Goal: Complete application form: Complete application form

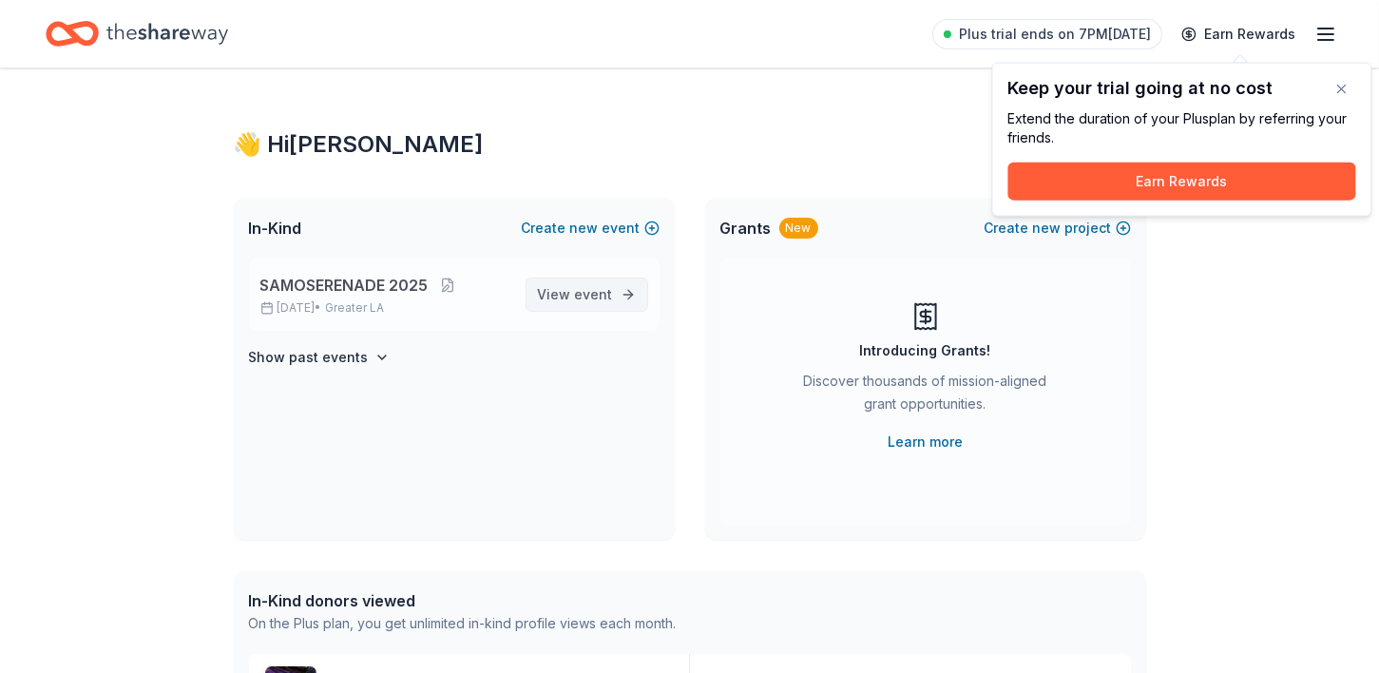
click at [599, 294] on span "event" at bounding box center [594, 294] width 38 height 16
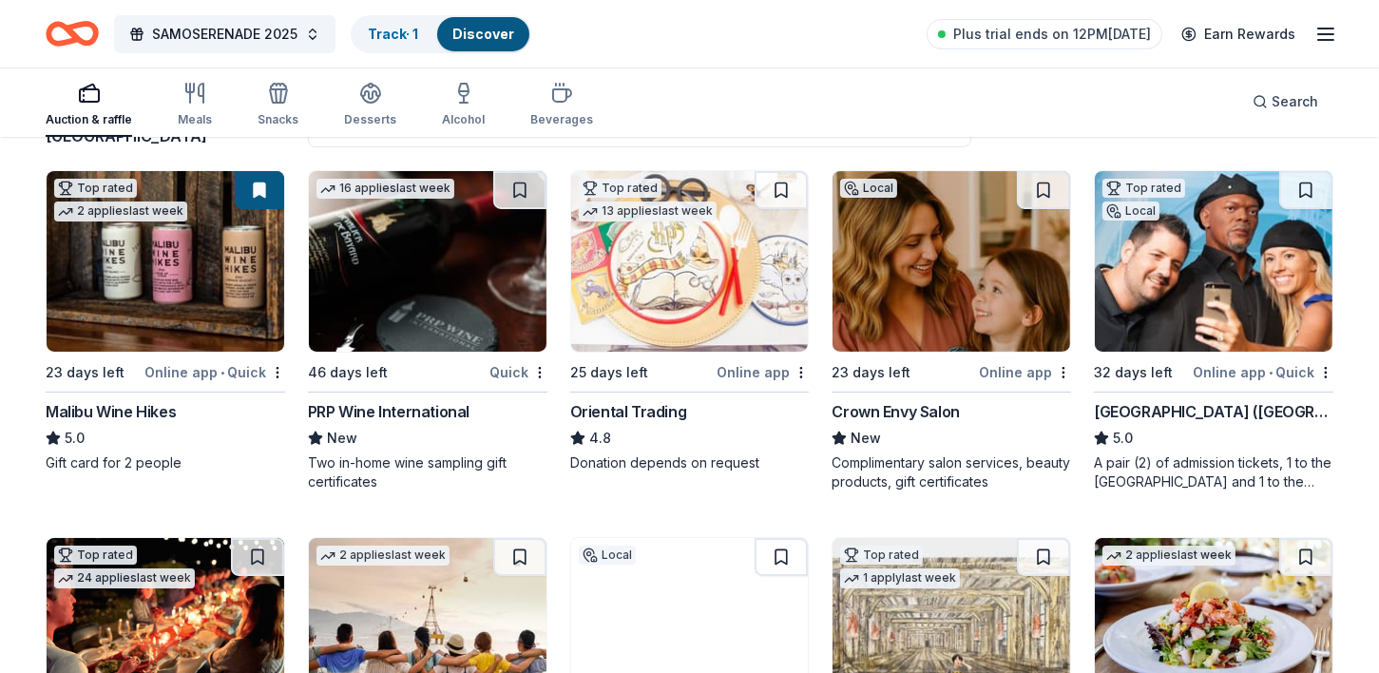
scroll to position [229, 0]
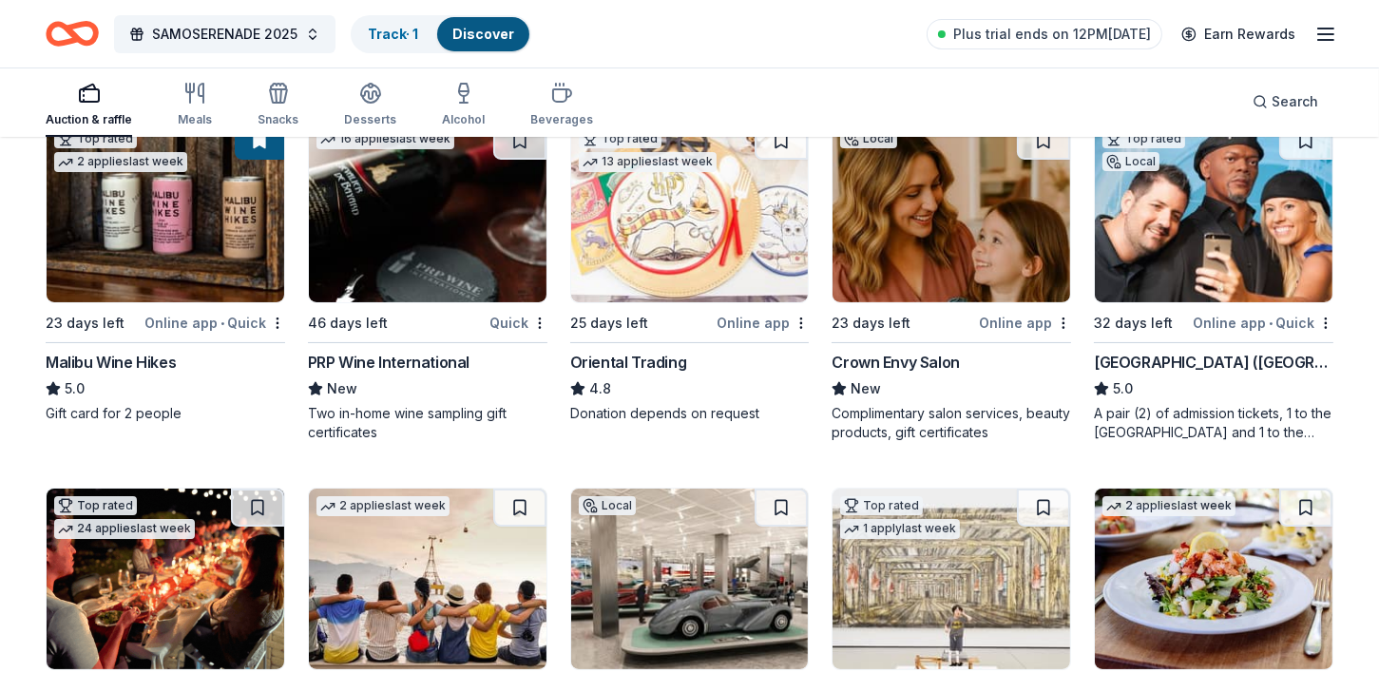
click at [128, 364] on div "Malibu Wine Hikes" at bounding box center [111, 362] width 130 height 23
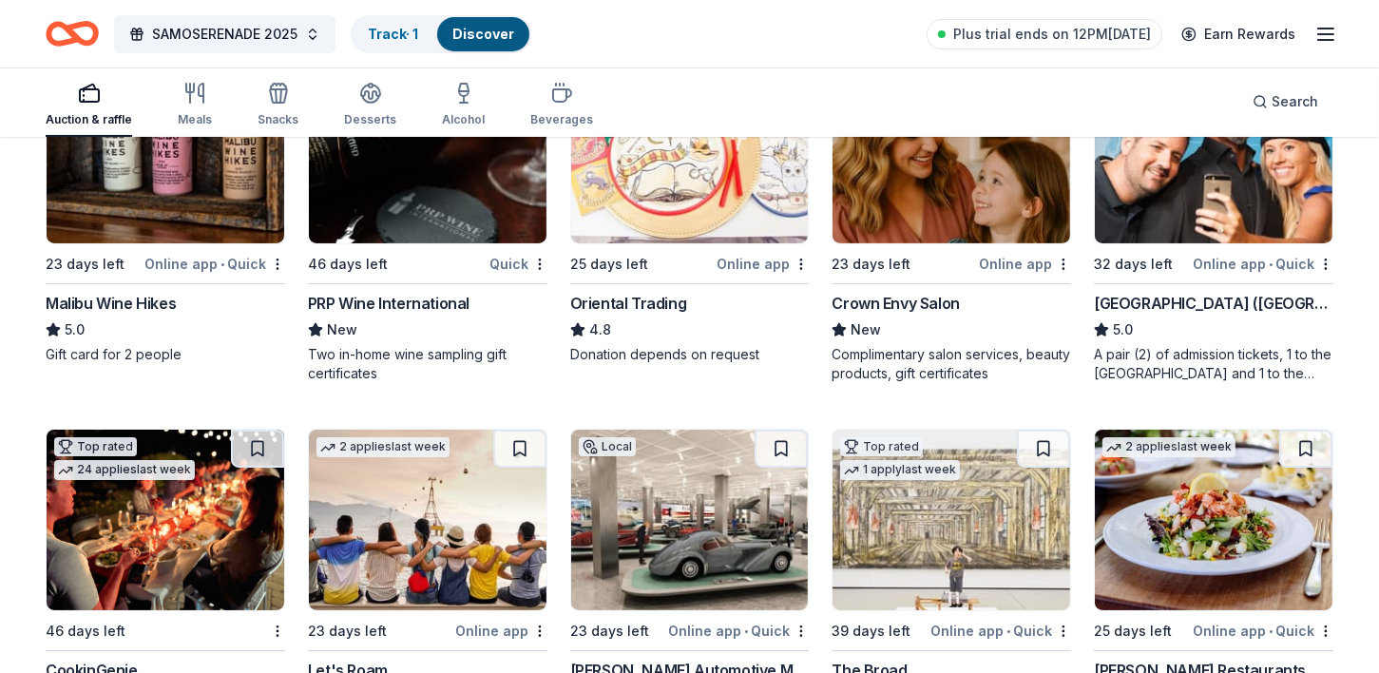
scroll to position [290, 0]
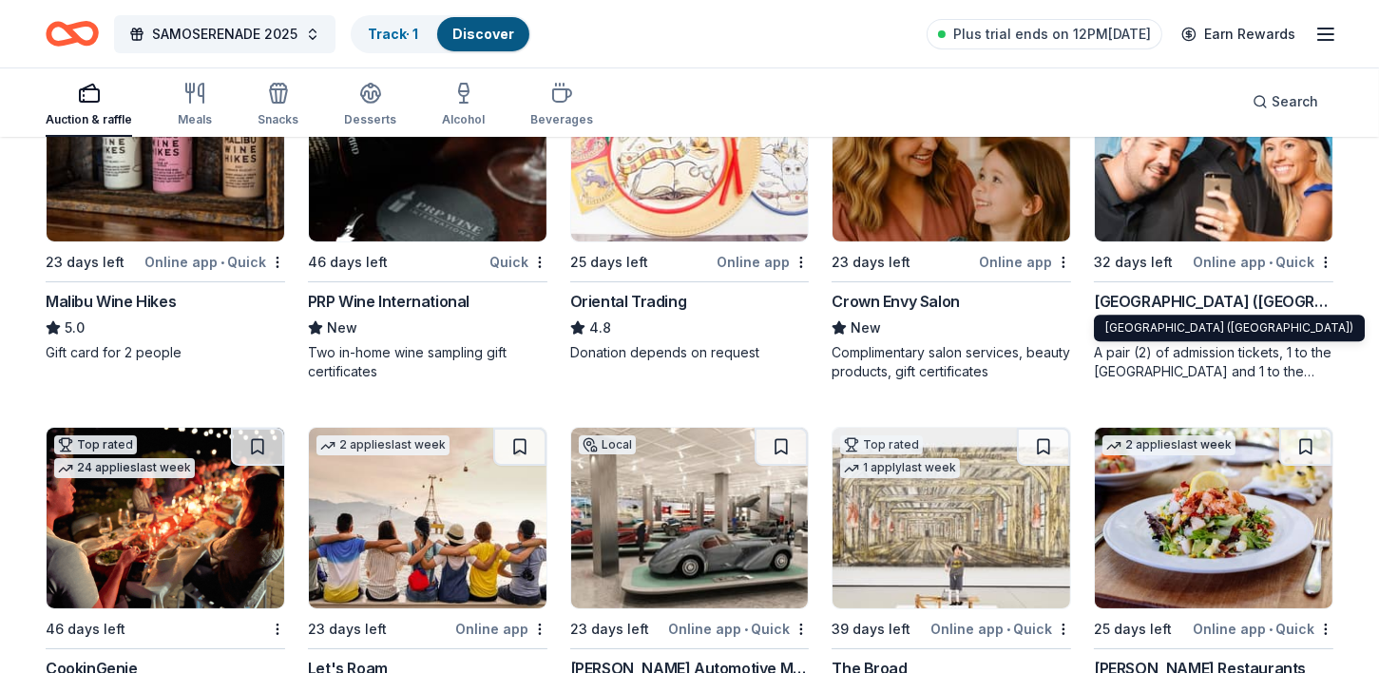
click at [1138, 300] on div "Hollywood Wax Museum (Hollywood)" at bounding box center [1214, 301] width 240 height 23
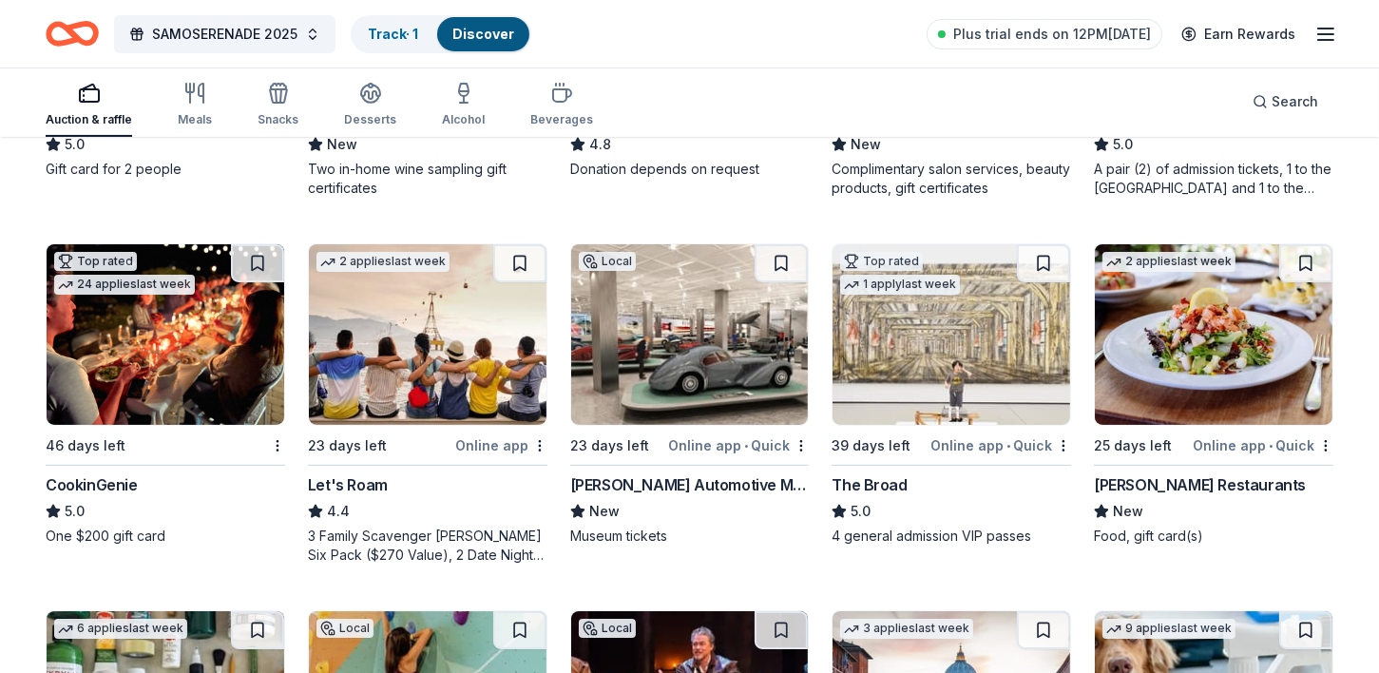
scroll to position [478, 0]
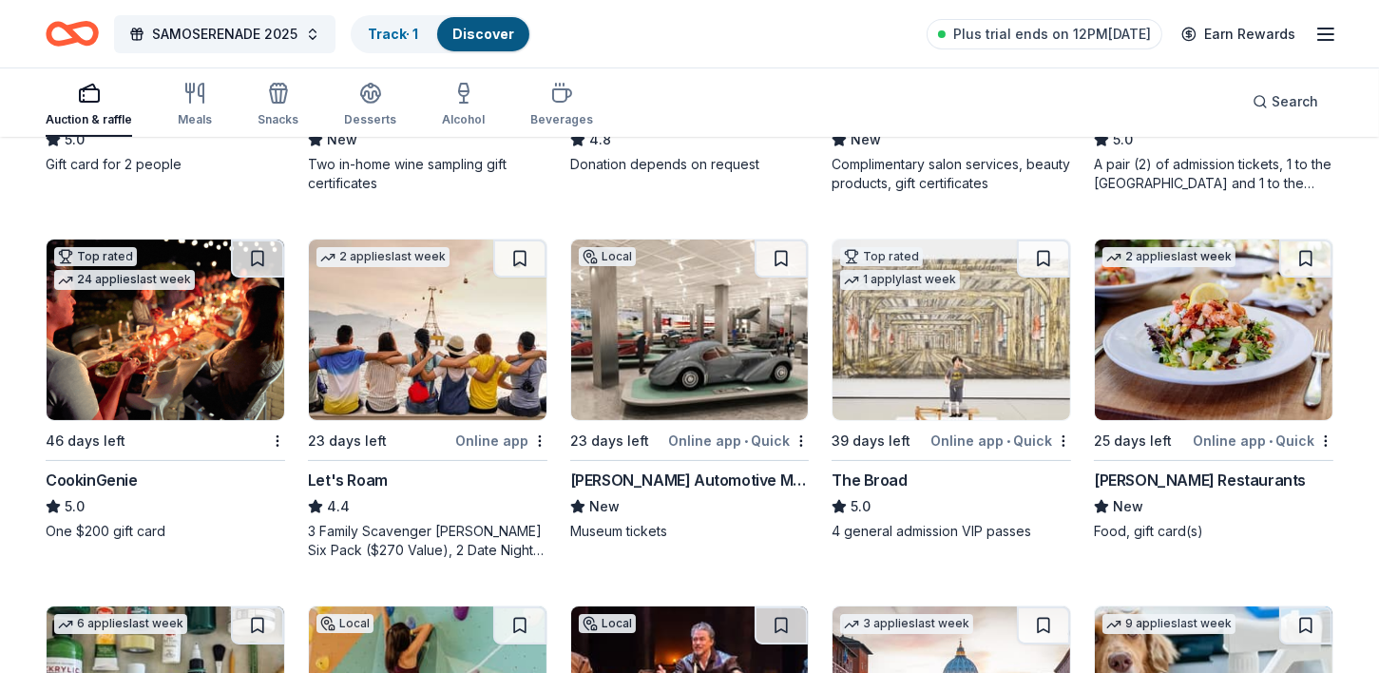
click at [938, 414] on img at bounding box center [952, 330] width 238 height 181
click at [376, 381] on img at bounding box center [428, 330] width 238 height 181
click at [142, 384] on img at bounding box center [166, 330] width 238 height 181
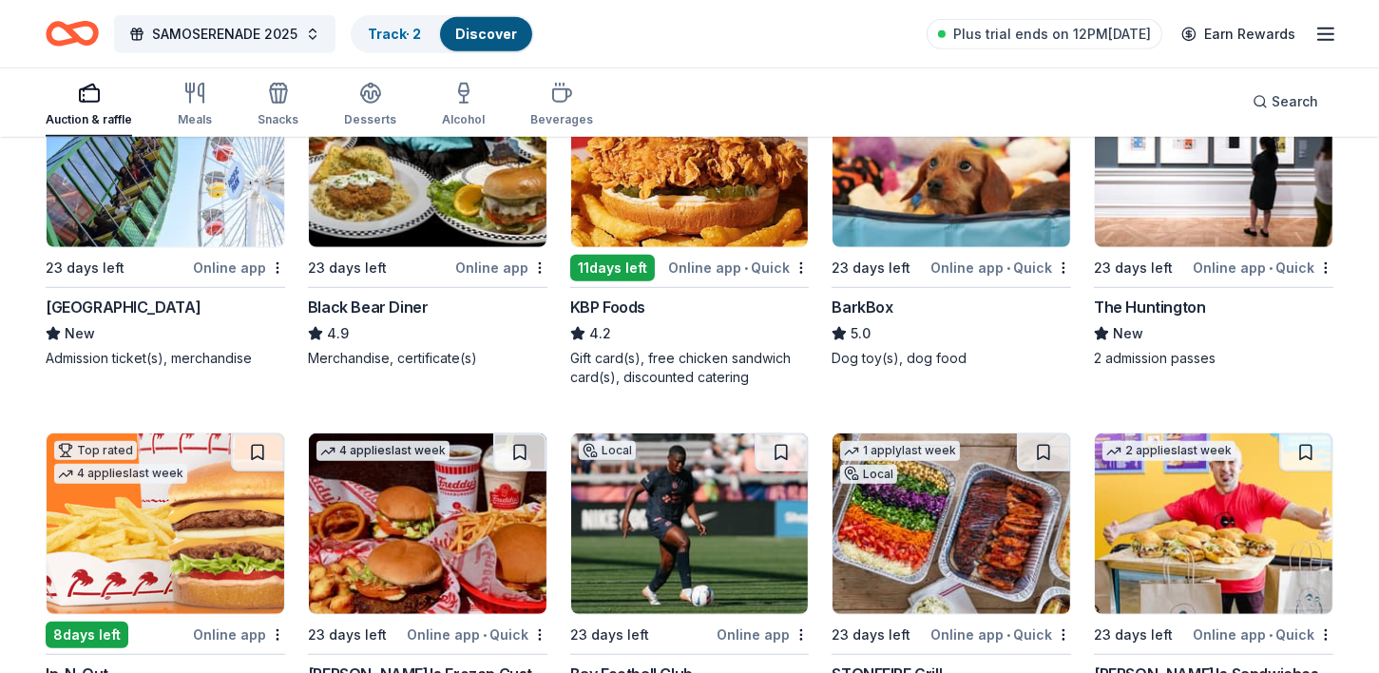
scroll to position [1743, 0]
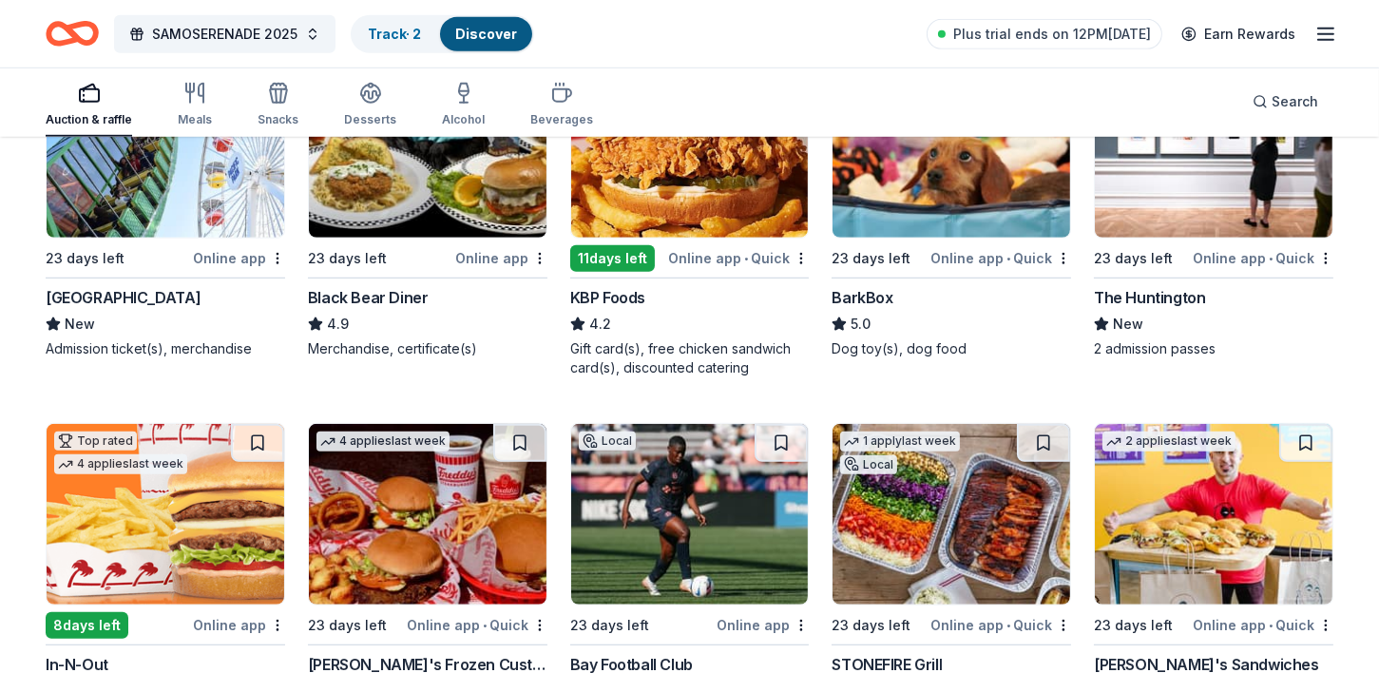
click at [918, 211] on img at bounding box center [952, 147] width 238 height 181
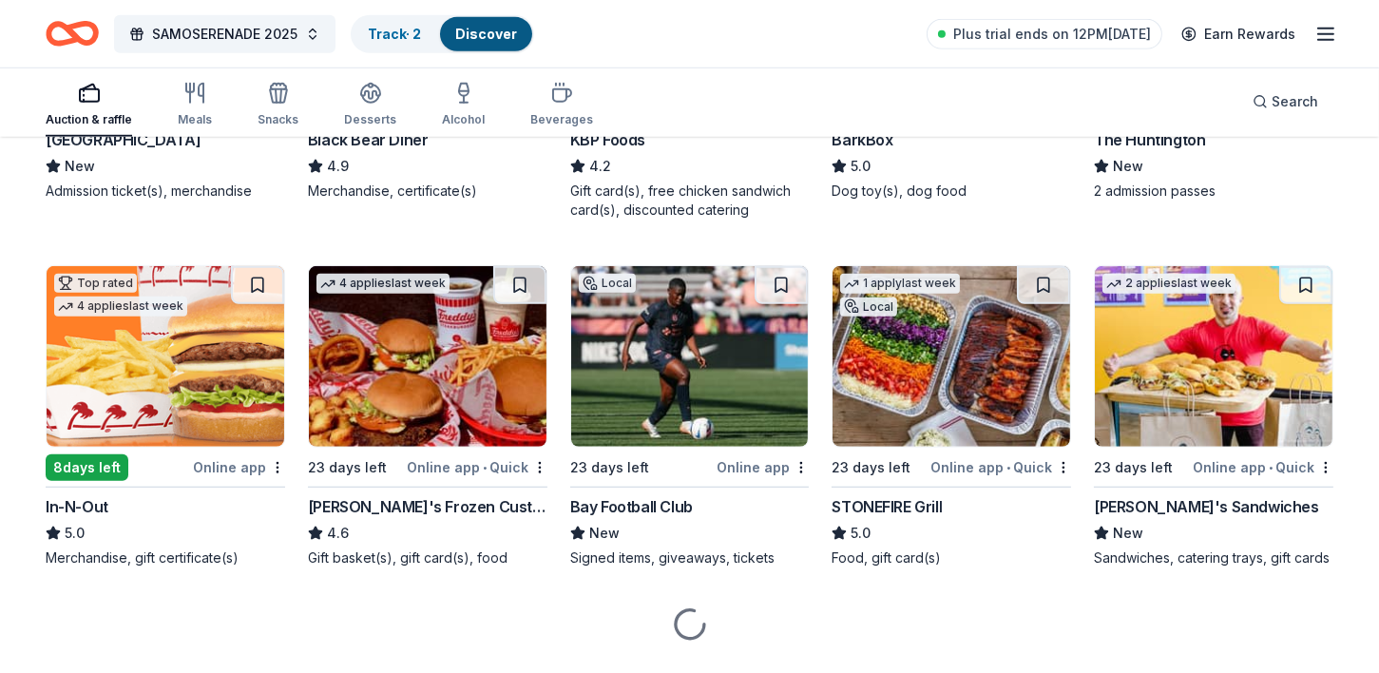
scroll to position [1921, 0]
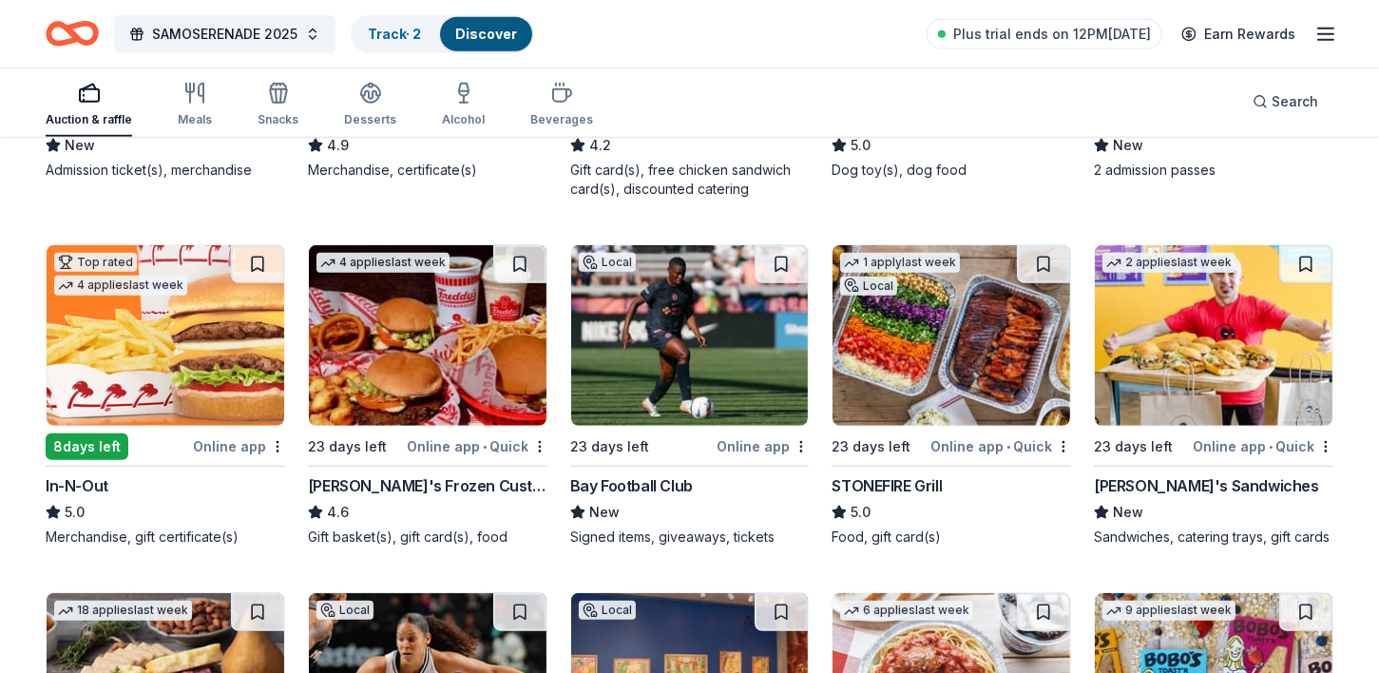
click at [1160, 408] on img at bounding box center [1214, 335] width 238 height 181
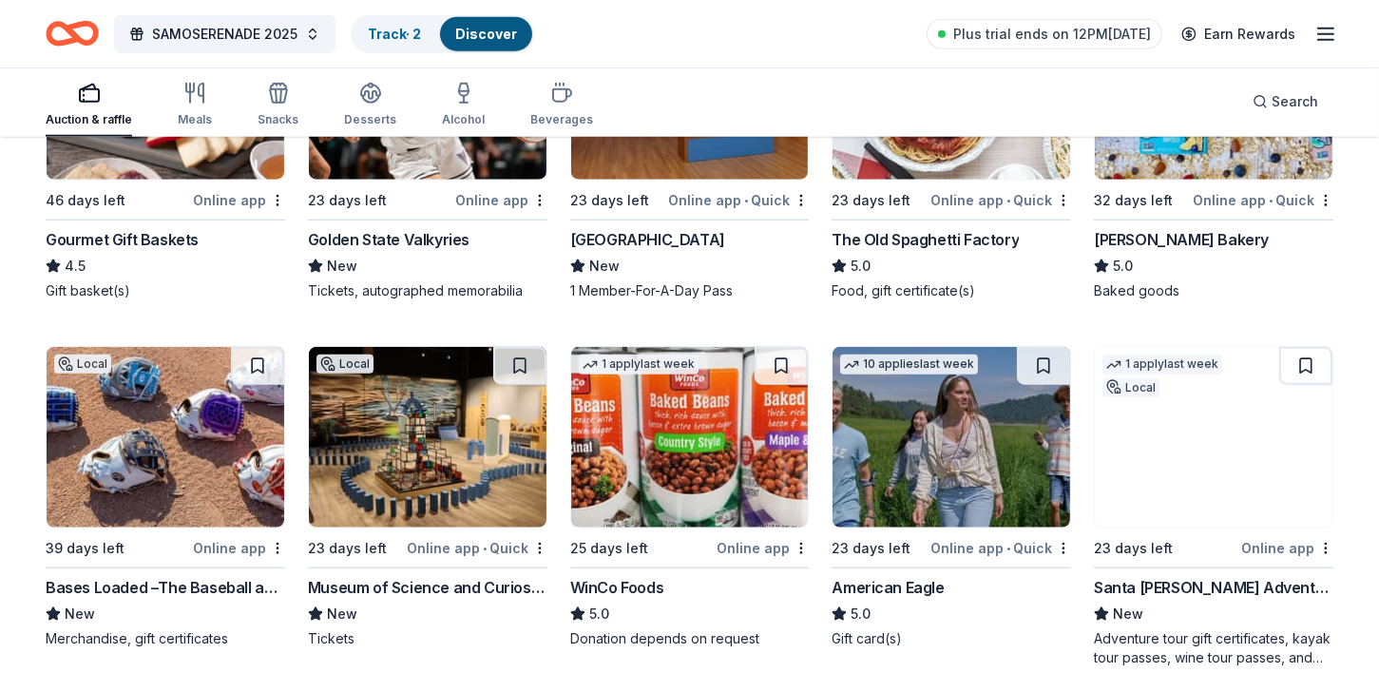
scroll to position [2658, 0]
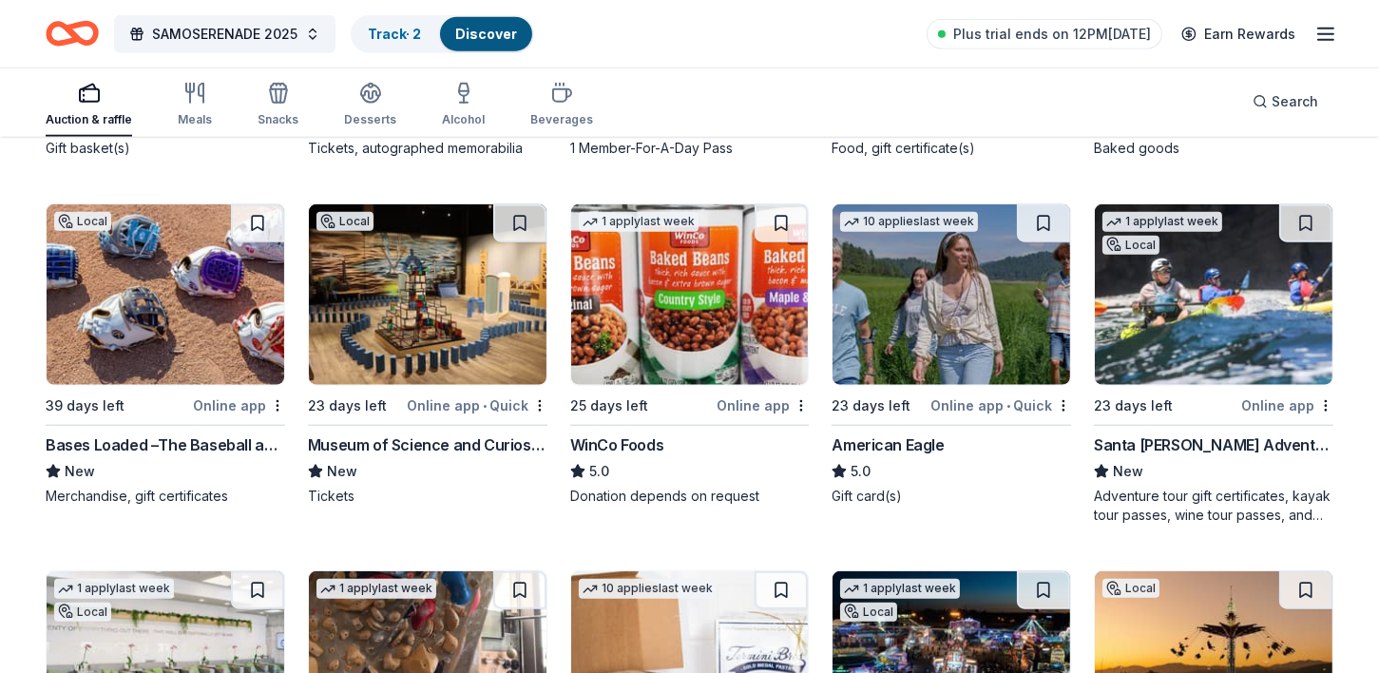
click at [159, 349] on img at bounding box center [166, 294] width 238 height 181
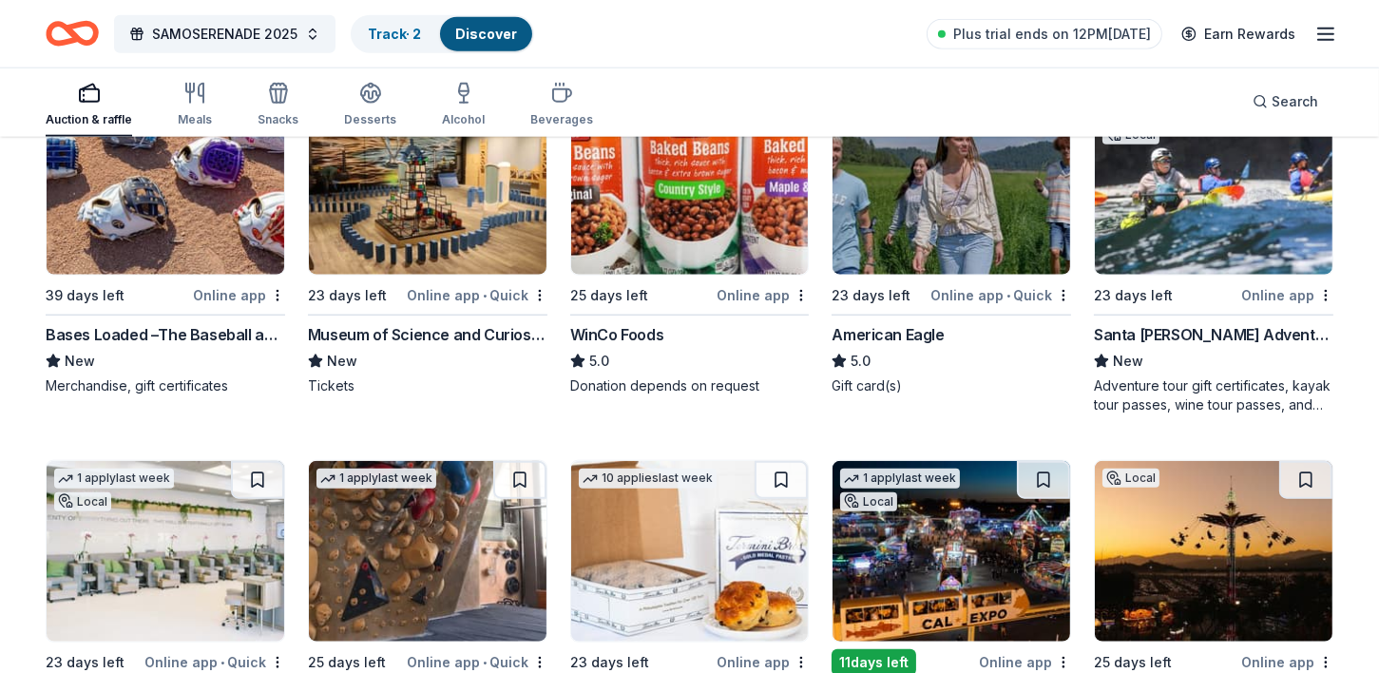
scroll to position [2617, 0]
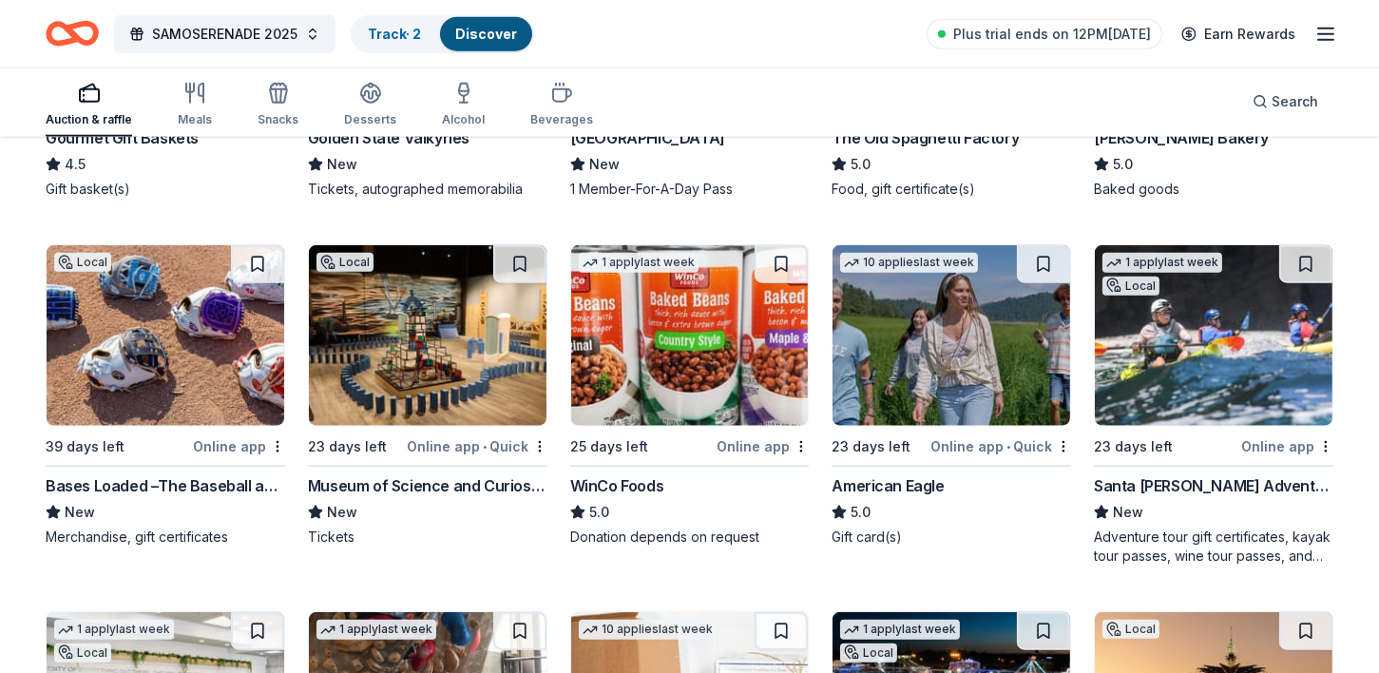
click at [1174, 415] on img at bounding box center [1214, 335] width 238 height 181
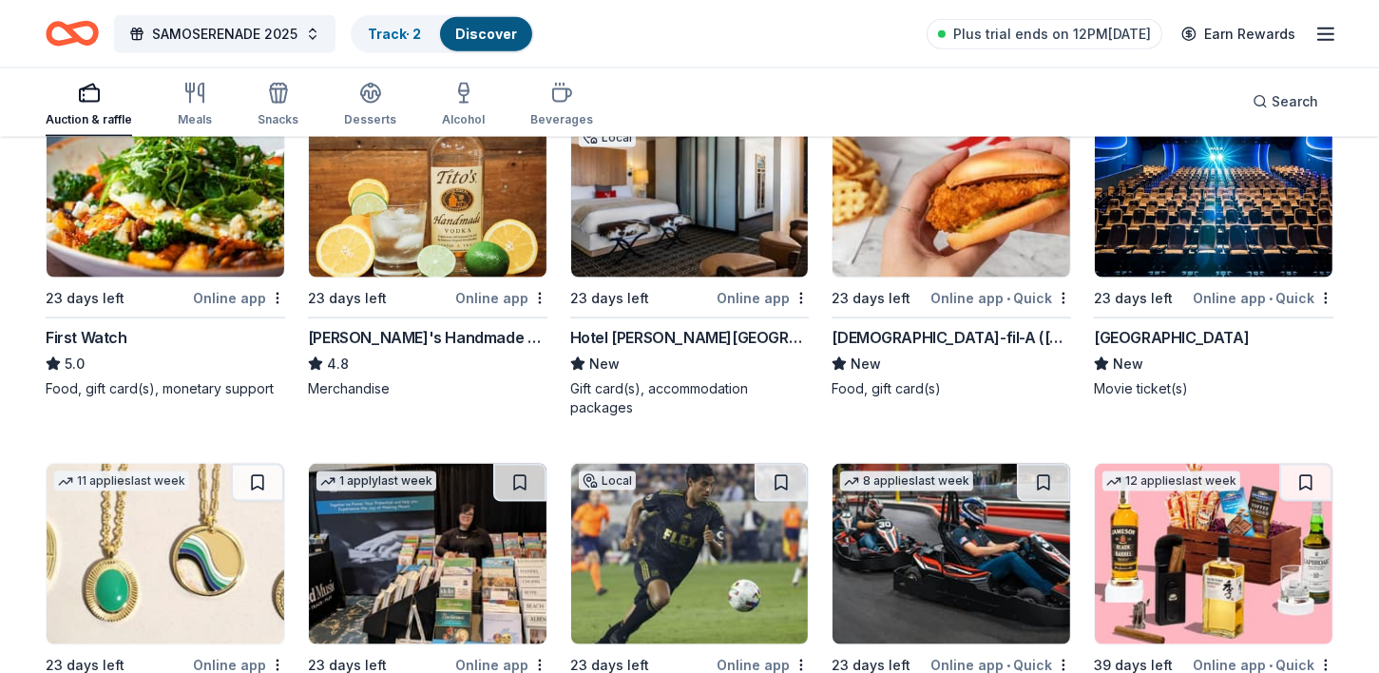
scroll to position [3492, 0]
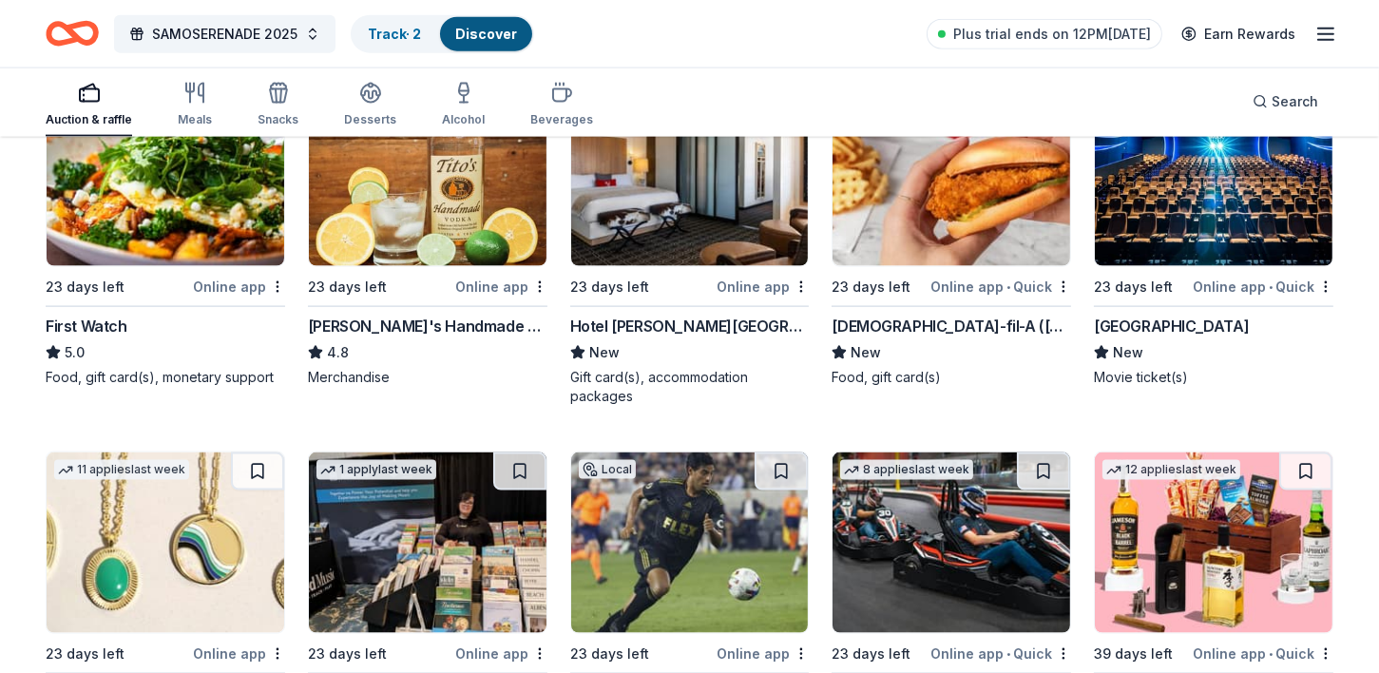
click at [886, 222] on img at bounding box center [952, 176] width 238 height 181
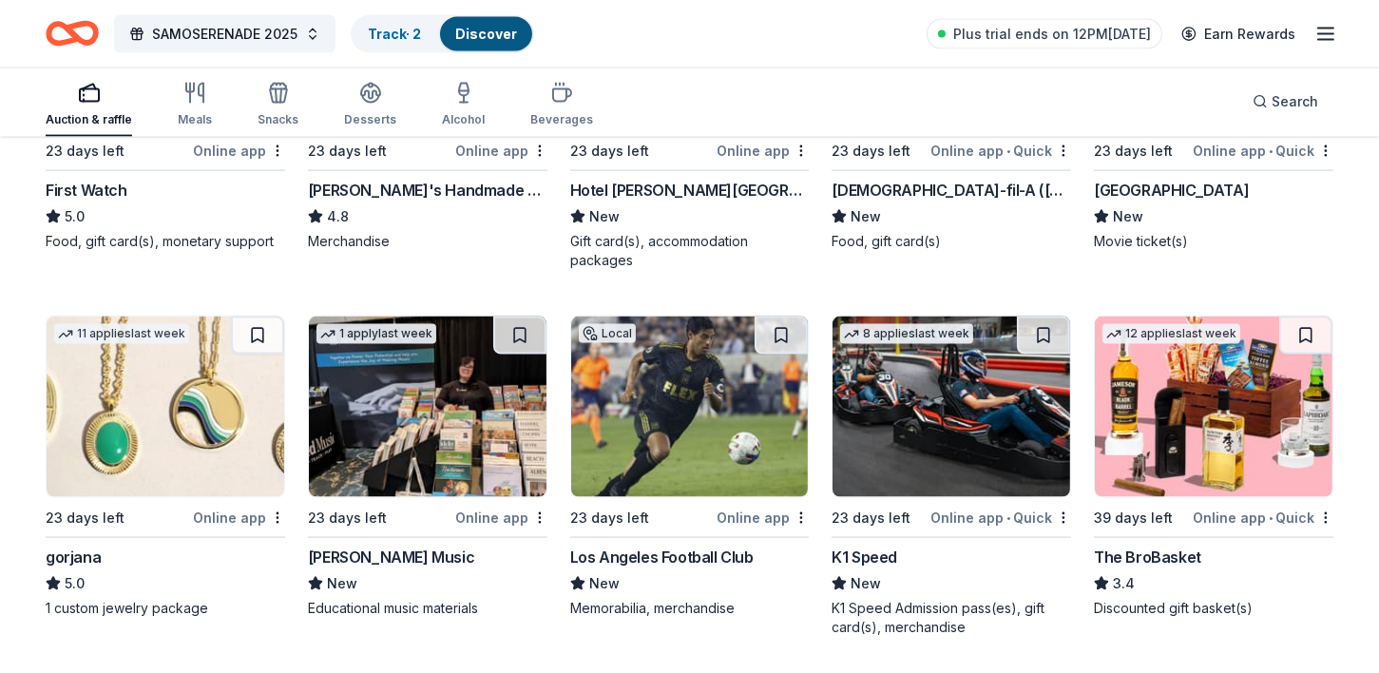
scroll to position [3634, 0]
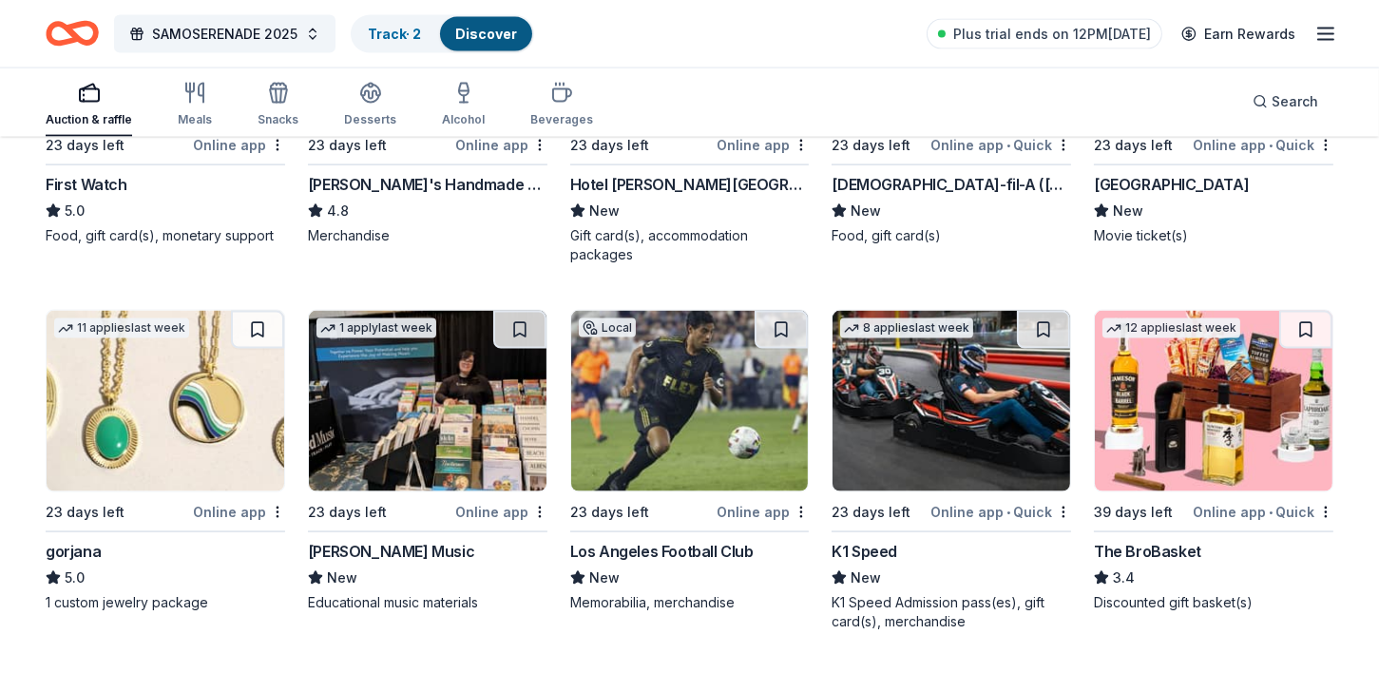
click at [1165, 469] on img at bounding box center [1214, 401] width 238 height 181
click at [649, 434] on img at bounding box center [690, 401] width 238 height 181
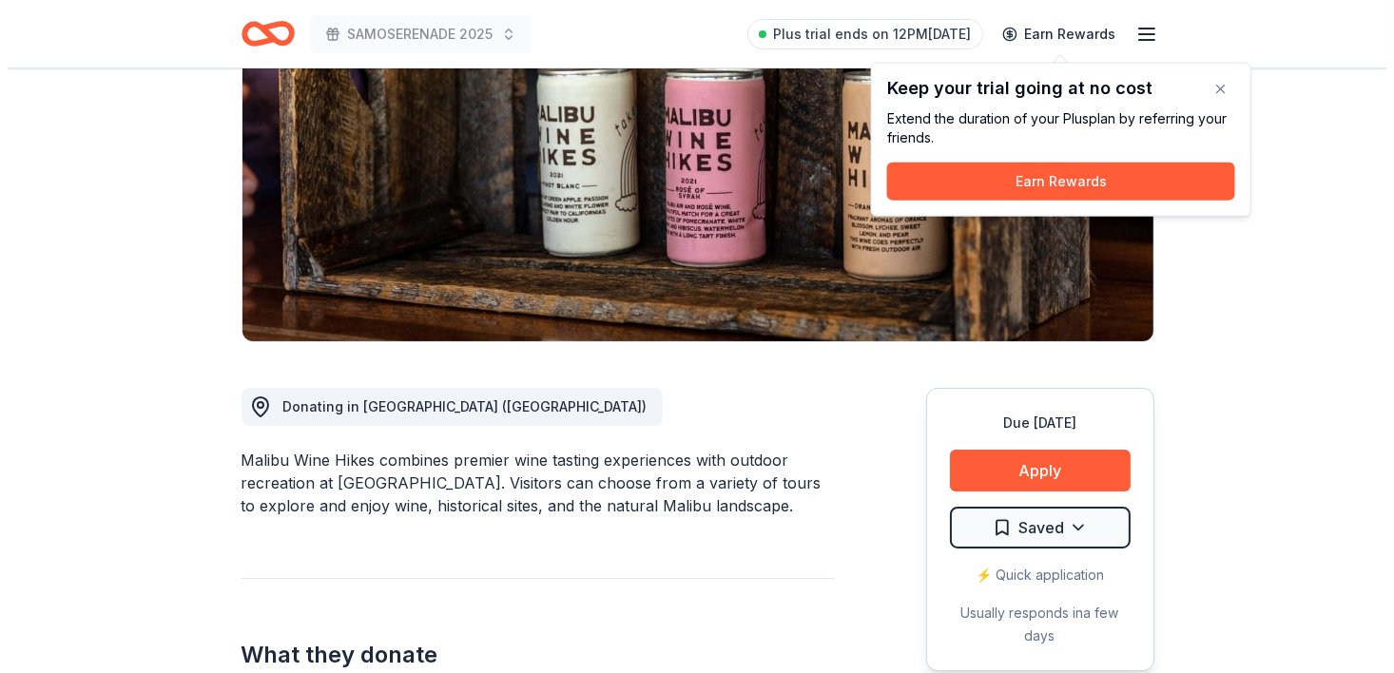
scroll to position [310, 0]
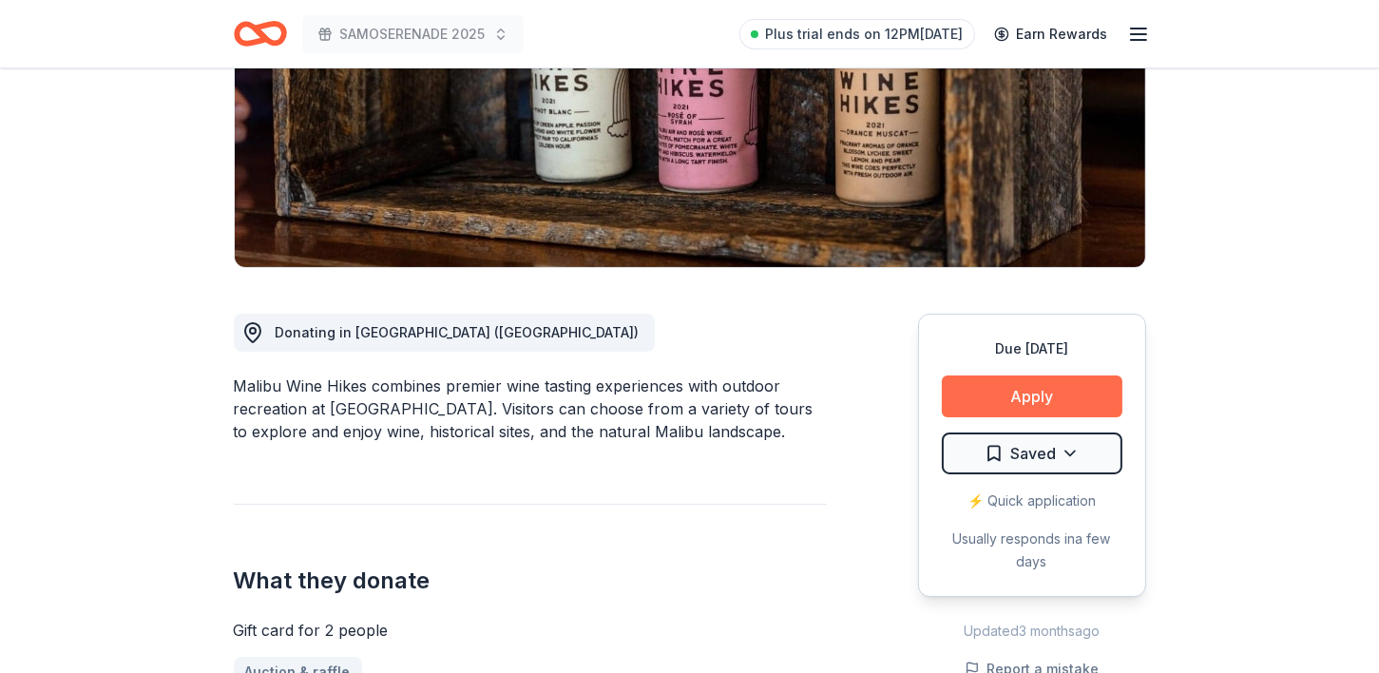
click at [1023, 393] on button "Apply" at bounding box center [1032, 397] width 181 height 42
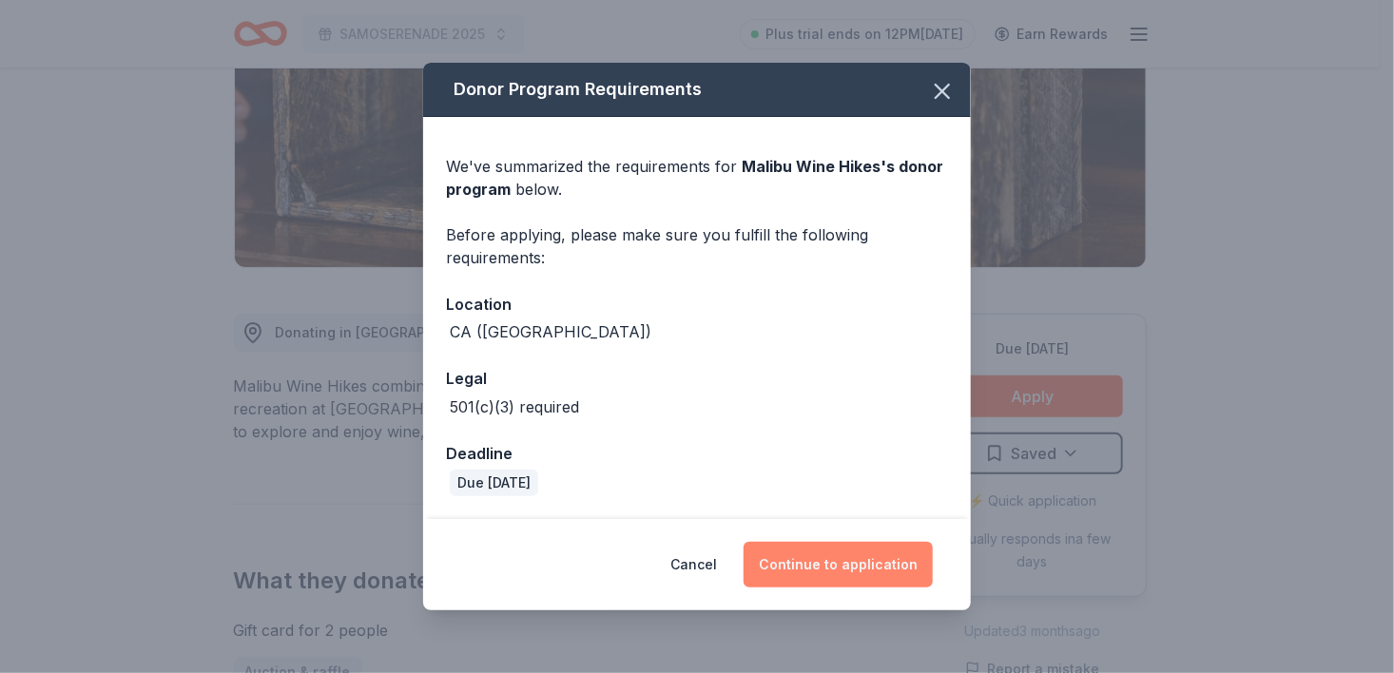
click at [827, 560] on button "Continue to application" at bounding box center [837, 565] width 189 height 46
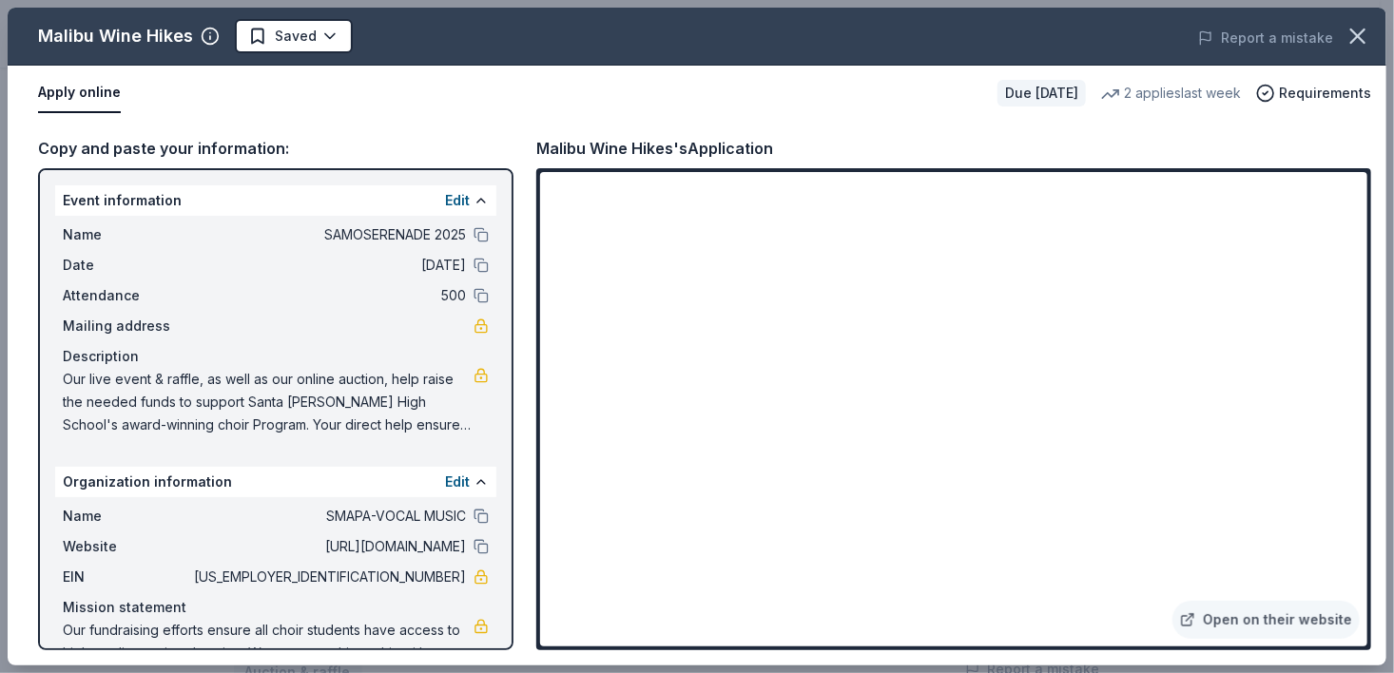
click at [144, 35] on div "Malibu Wine Hikes" at bounding box center [115, 36] width 155 height 30
click at [87, 36] on div "Malibu Wine Hikes" at bounding box center [115, 36] width 155 height 30
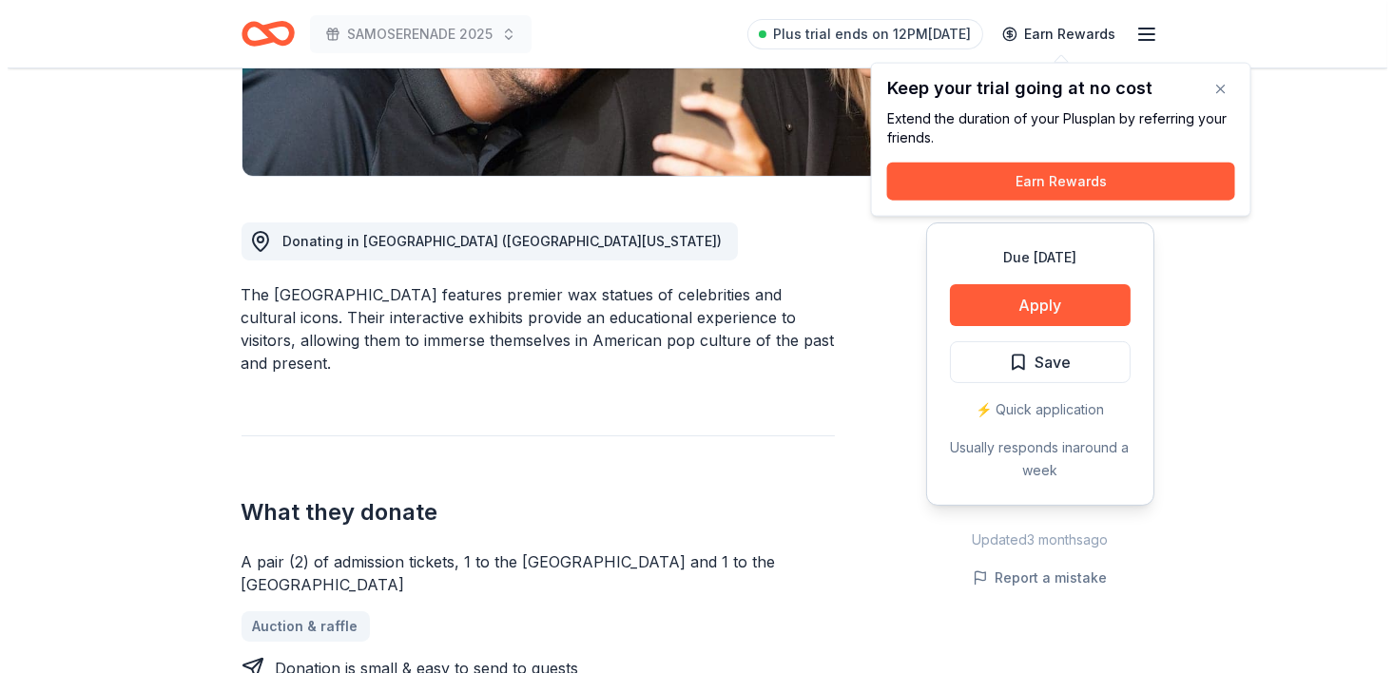
scroll to position [405, 0]
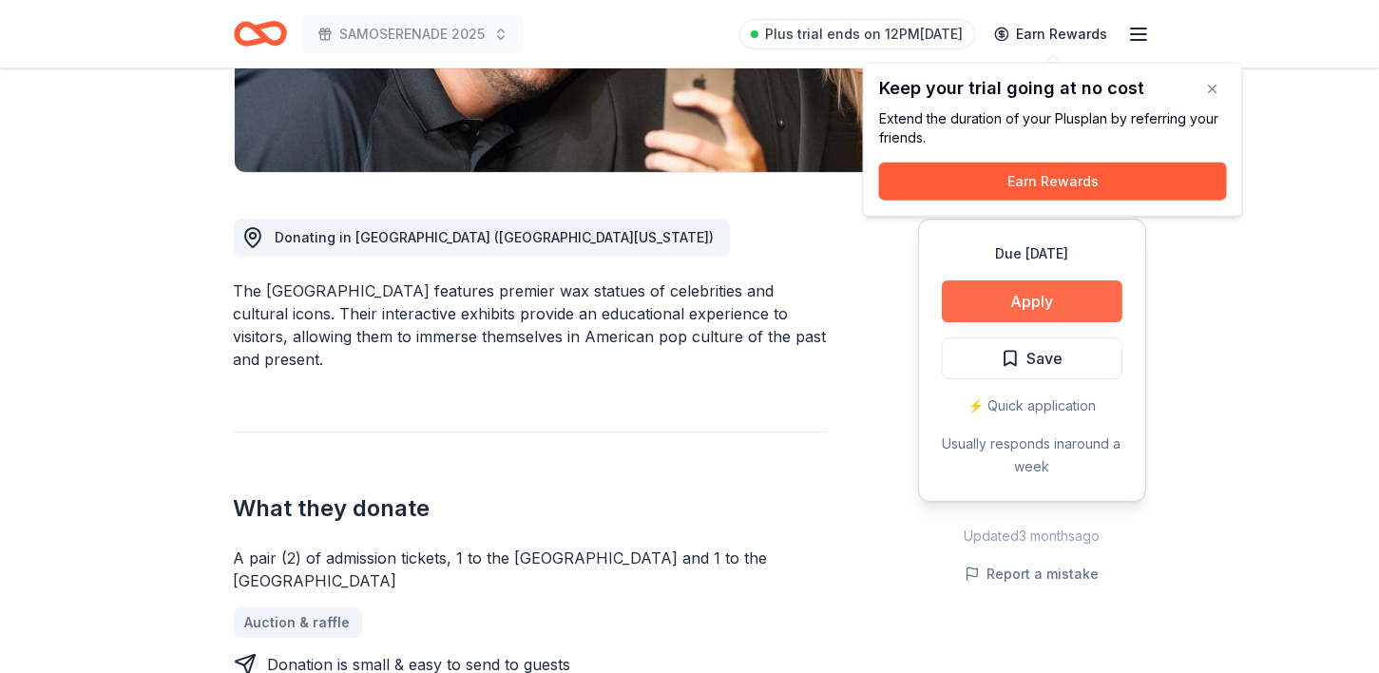
click at [1043, 304] on button "Apply" at bounding box center [1032, 301] width 181 height 42
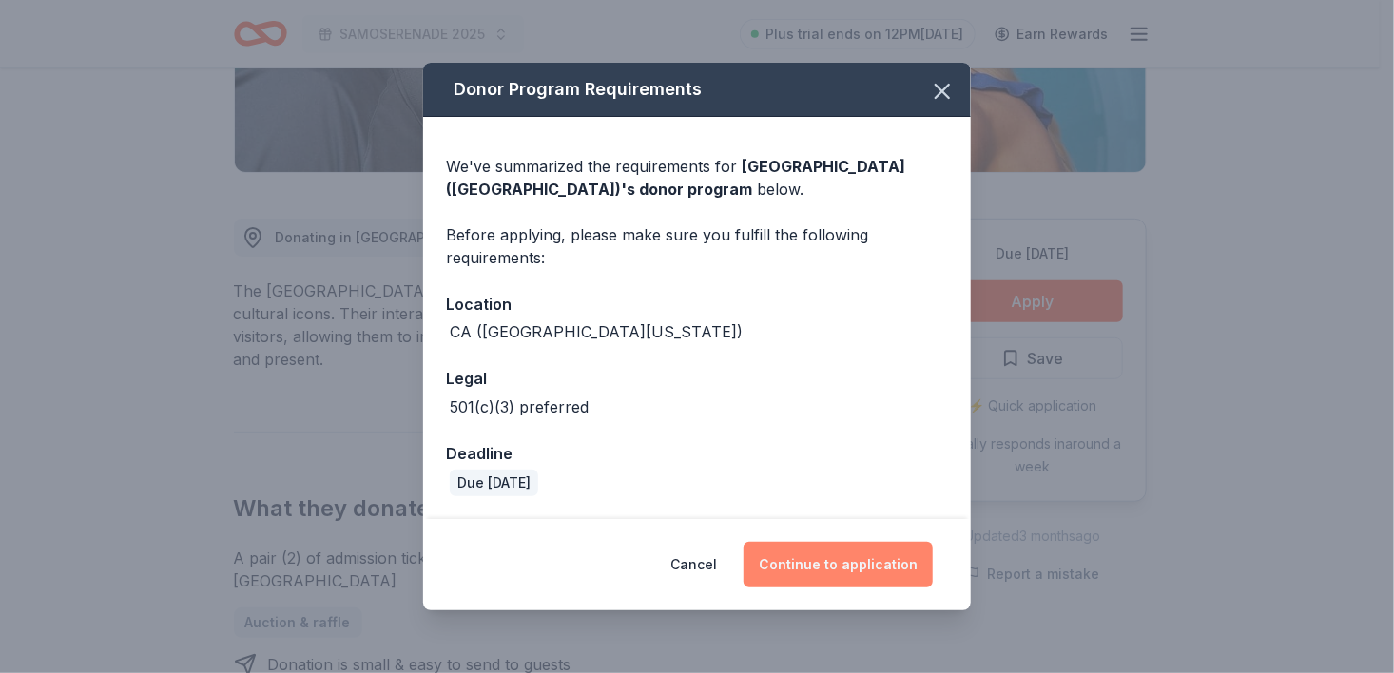
click at [827, 571] on button "Continue to application" at bounding box center [837, 565] width 189 height 46
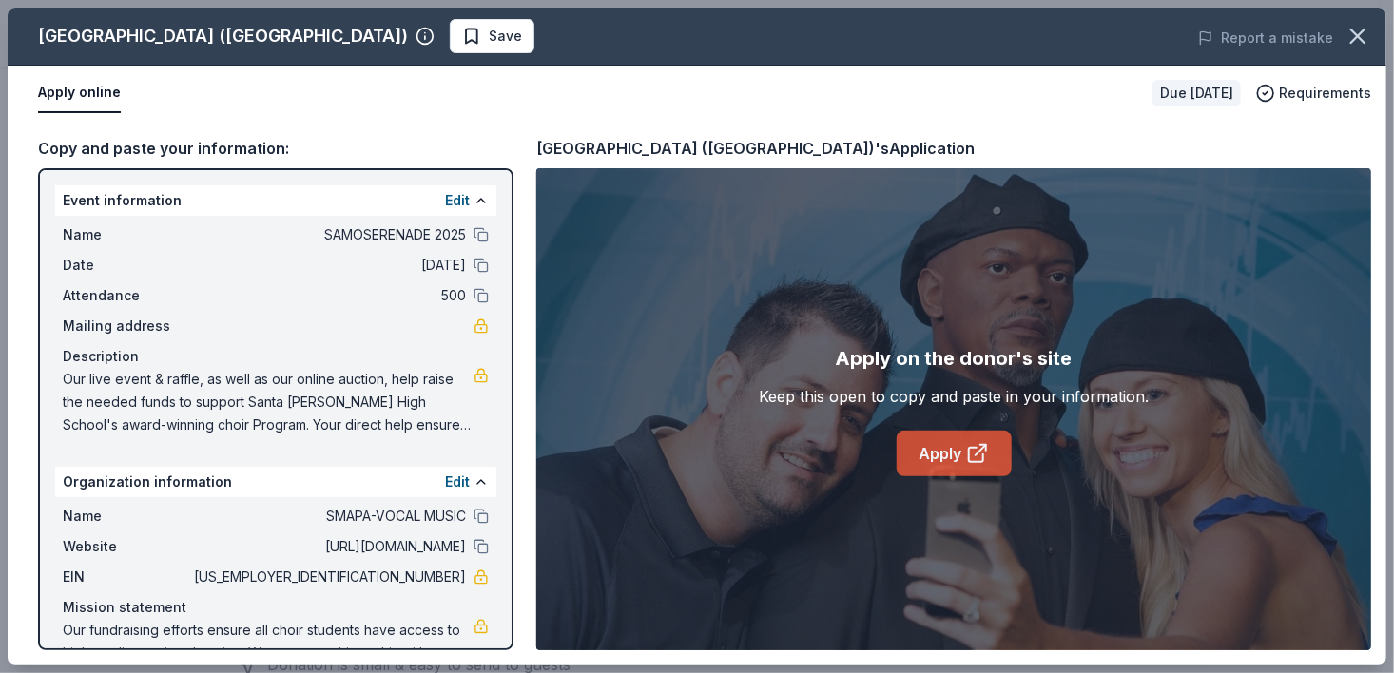
click at [945, 457] on link "Apply" at bounding box center [954, 454] width 115 height 46
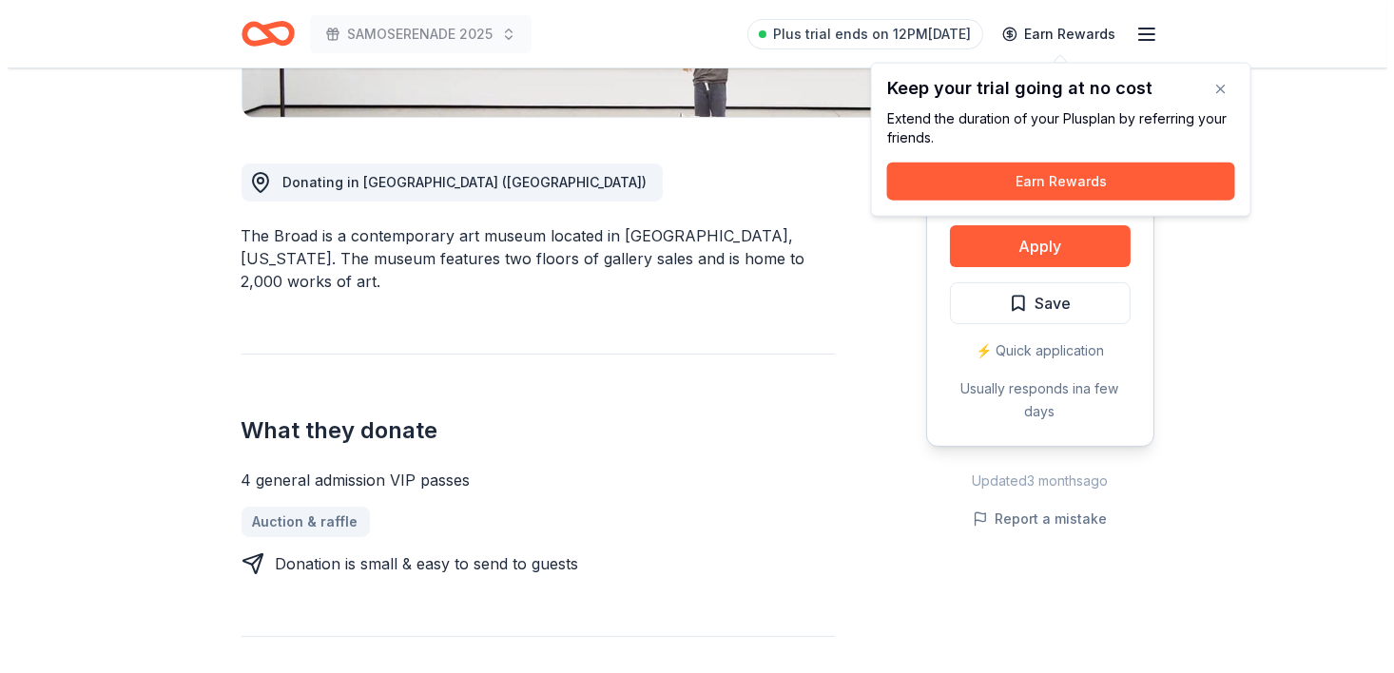
scroll to position [471, 0]
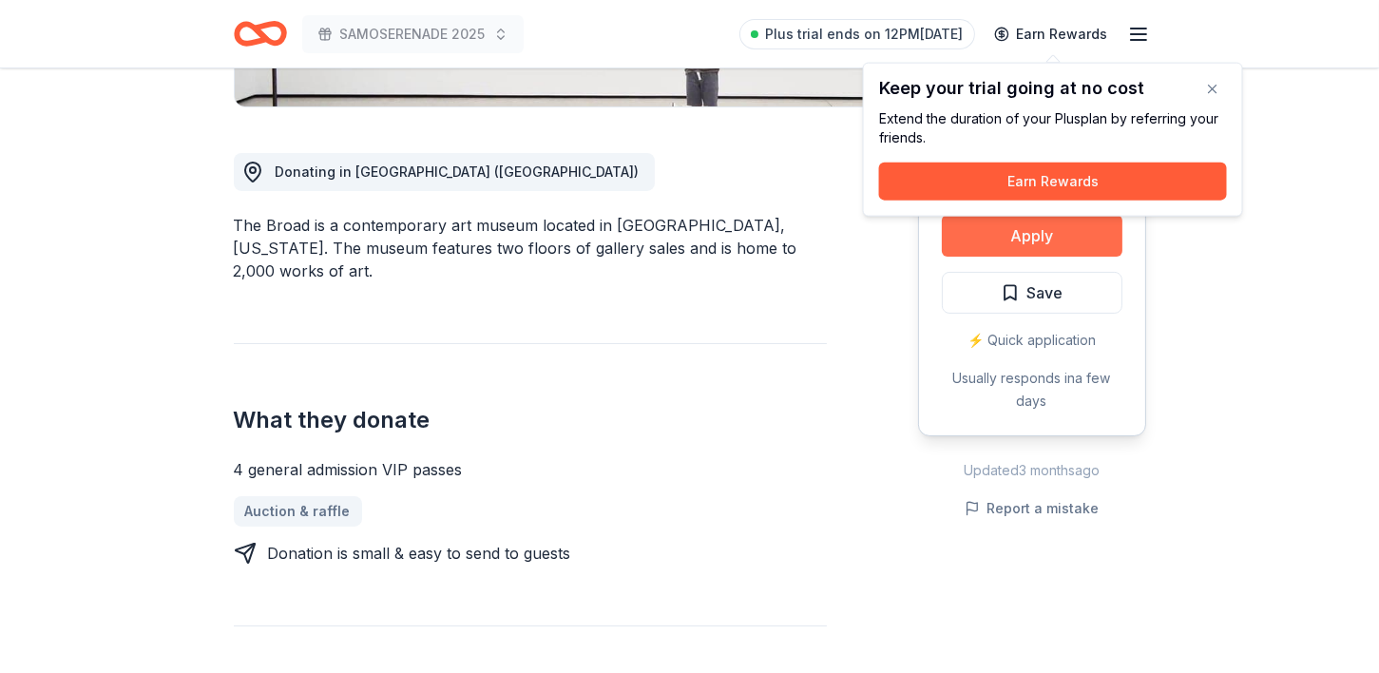
click at [1032, 238] on button "Apply" at bounding box center [1032, 236] width 181 height 42
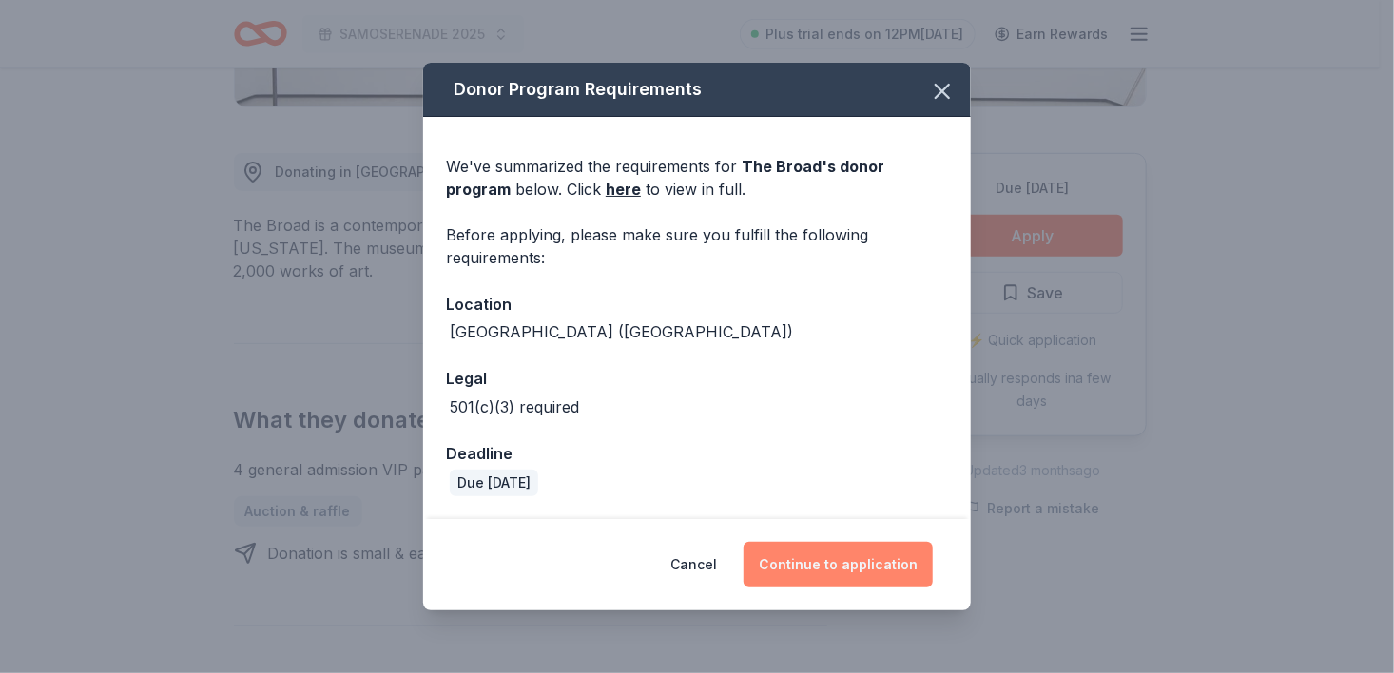
click at [832, 568] on button "Continue to application" at bounding box center [837, 565] width 189 height 46
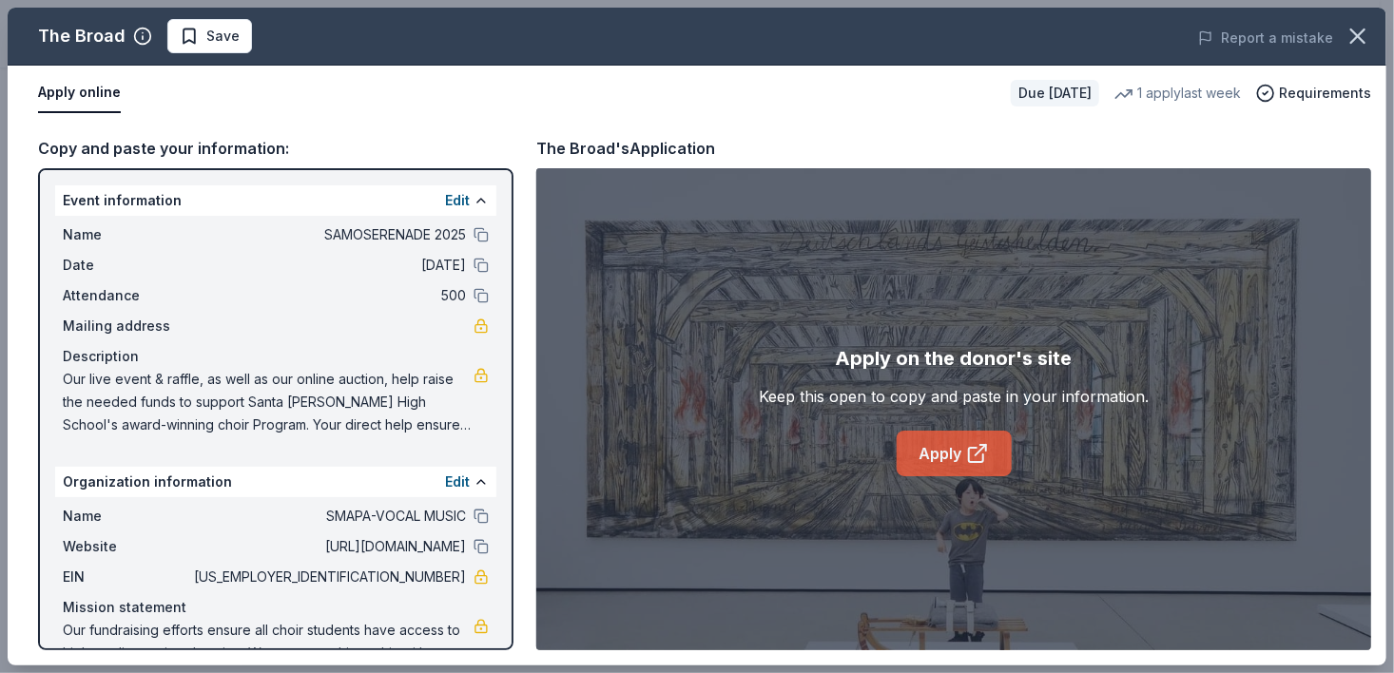
click at [987, 456] on icon at bounding box center [977, 453] width 23 height 23
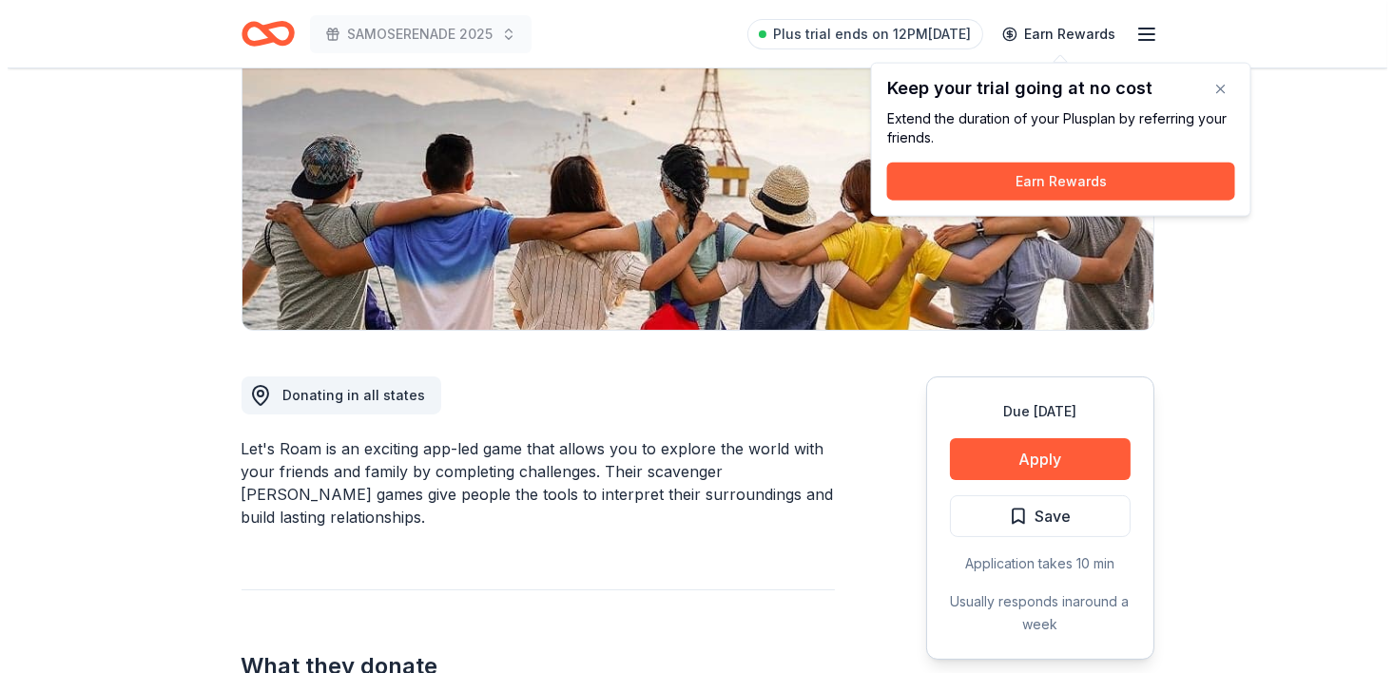
scroll to position [254, 0]
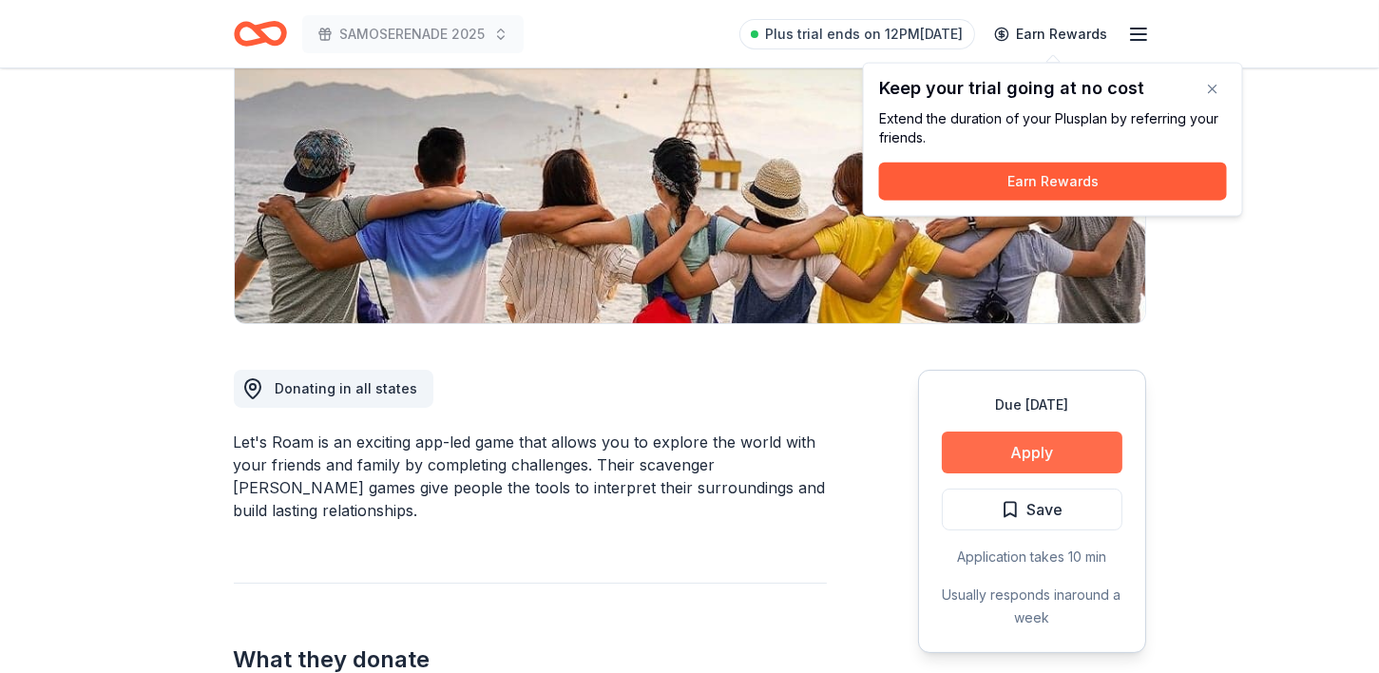
click at [1025, 451] on button "Apply" at bounding box center [1032, 453] width 181 height 42
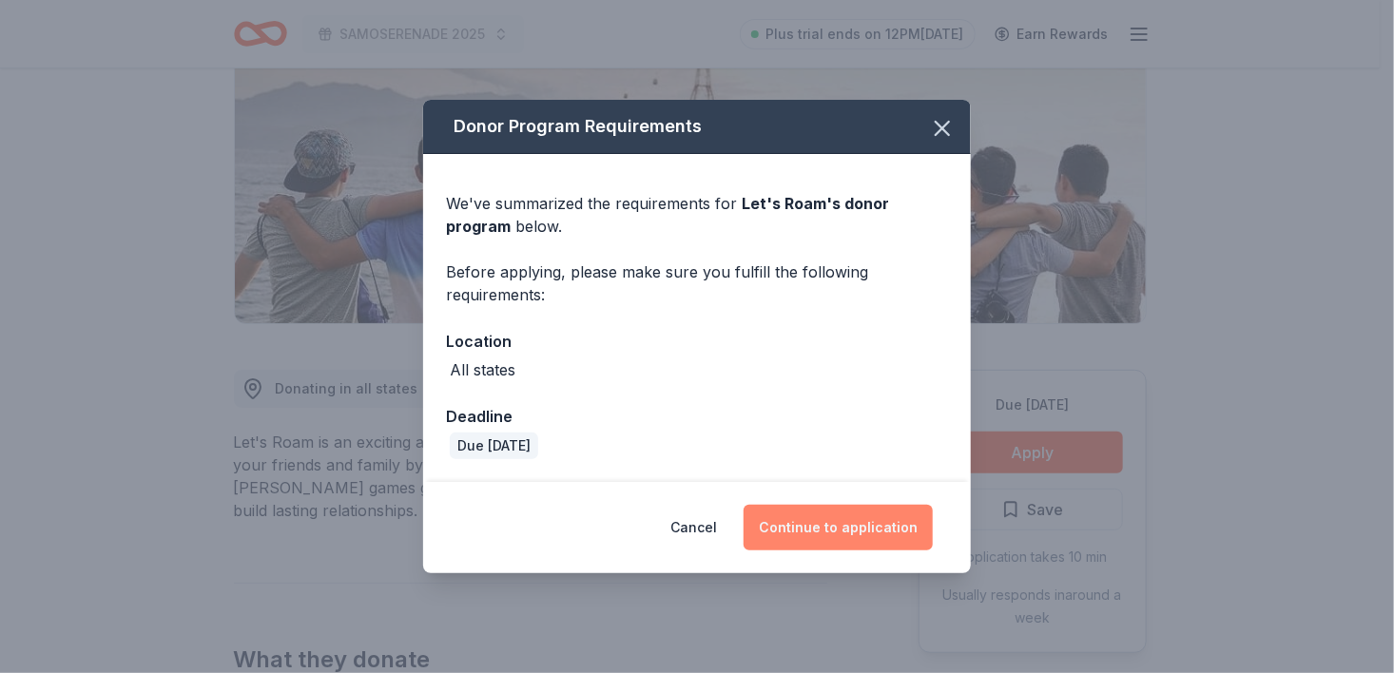
click at [828, 533] on button "Continue to application" at bounding box center [837, 528] width 189 height 46
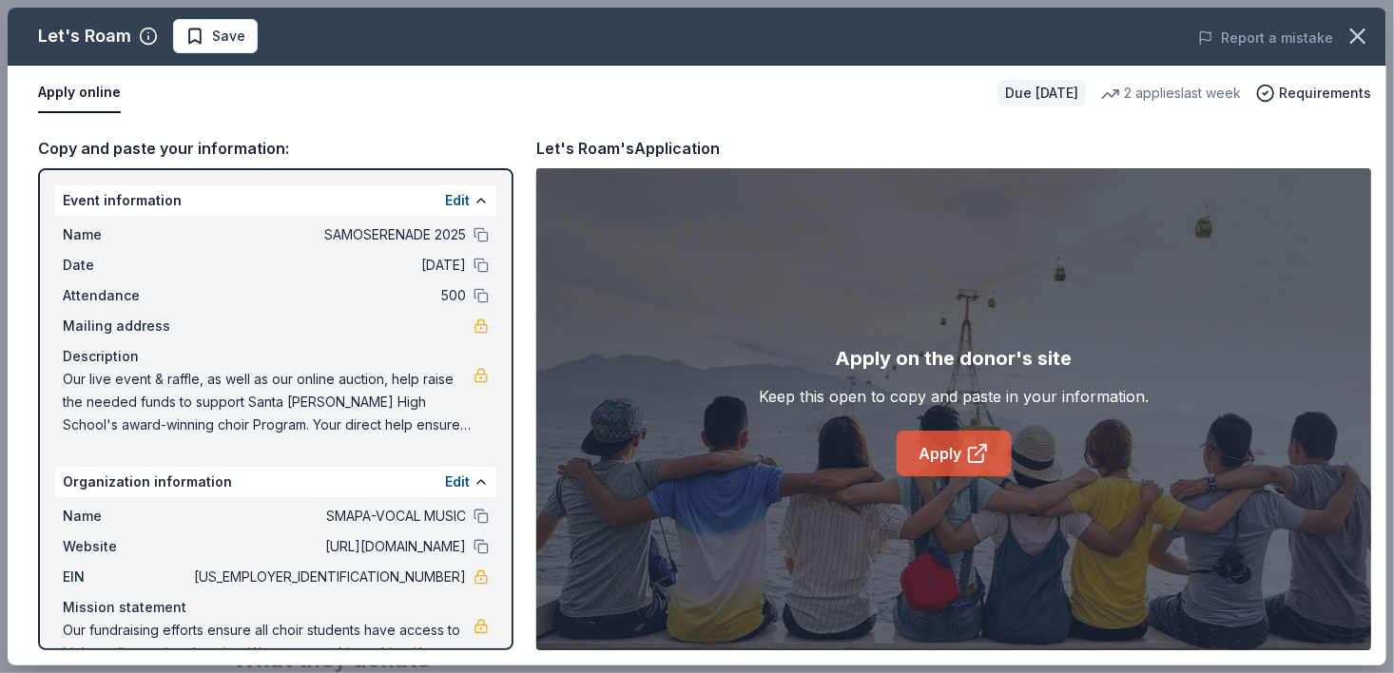
click at [969, 457] on icon at bounding box center [976, 455] width 14 height 14
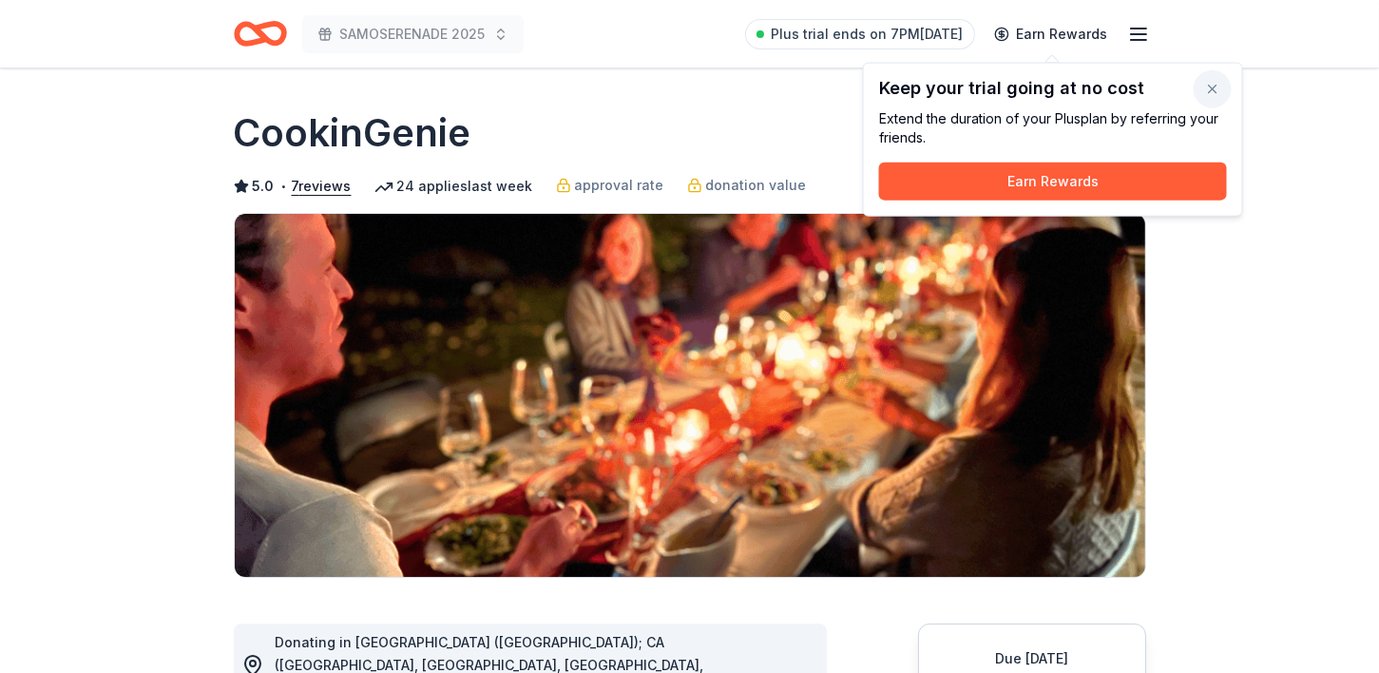
click at [1214, 86] on button "button" at bounding box center [1213, 89] width 38 height 38
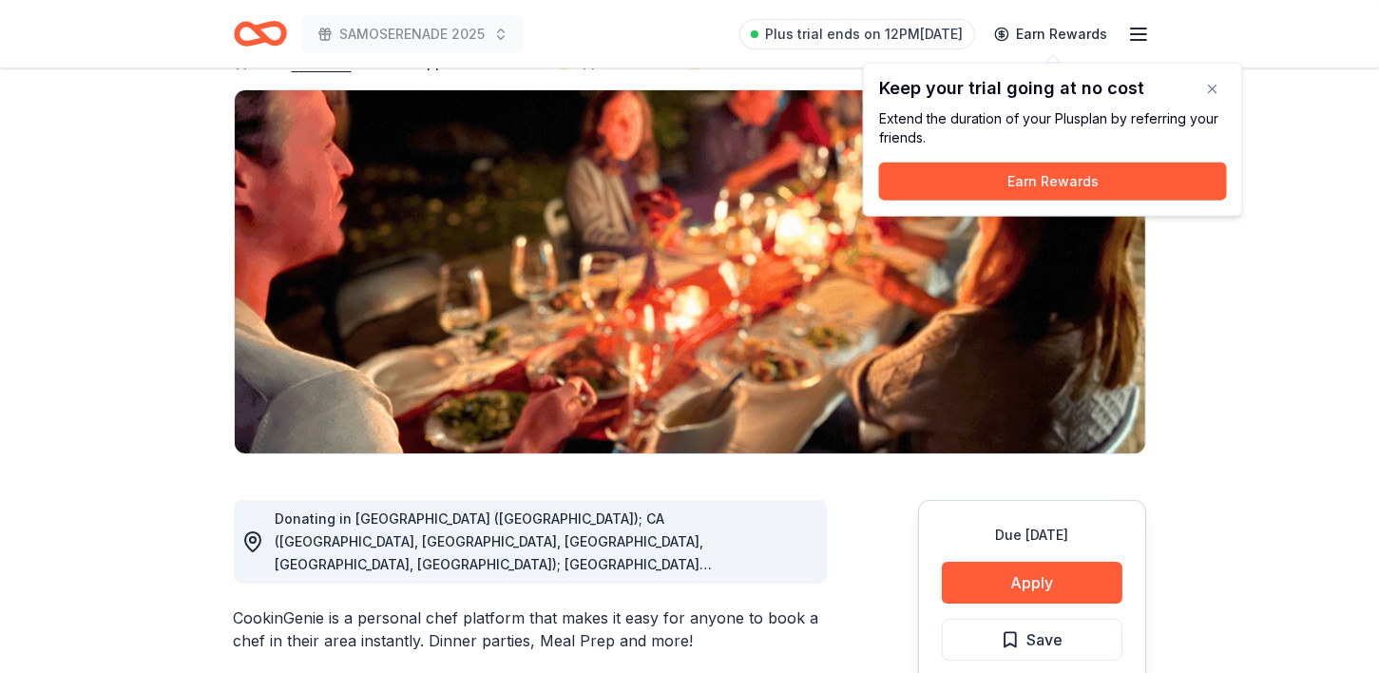
scroll to position [127, 0]
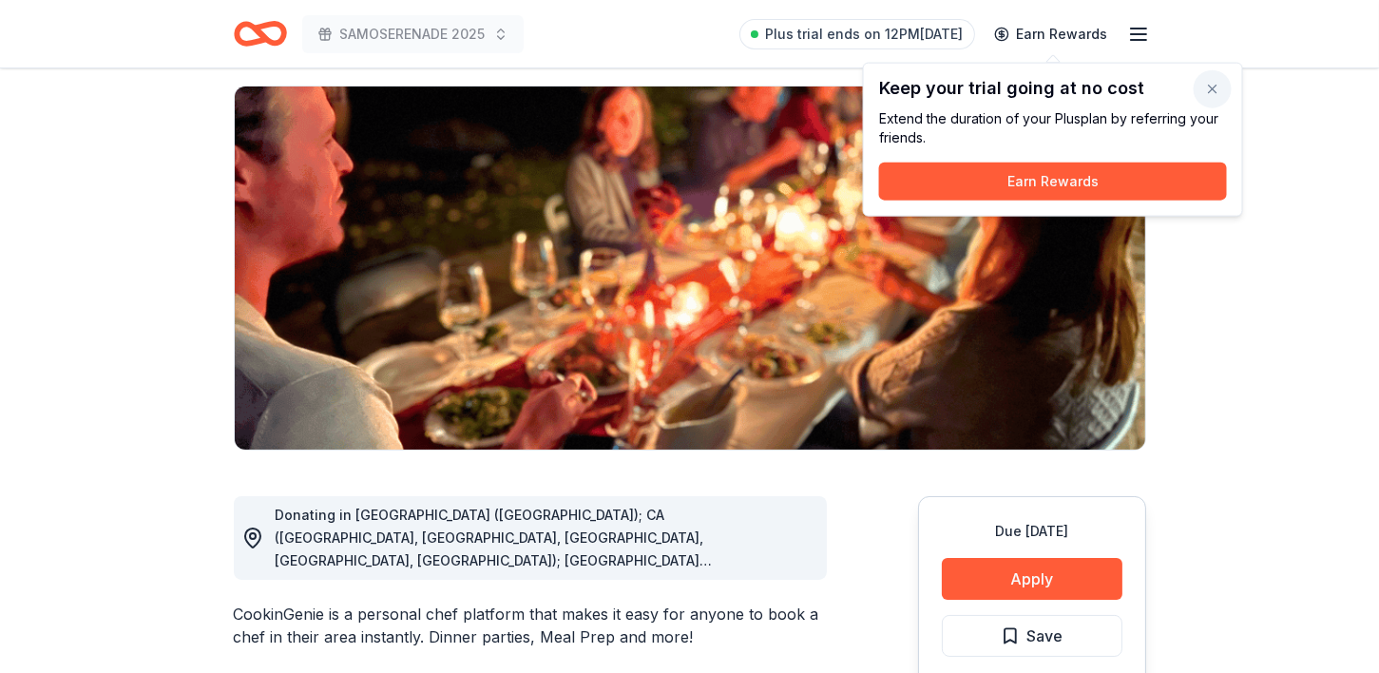
click at [1210, 88] on button "button" at bounding box center [1213, 89] width 38 height 38
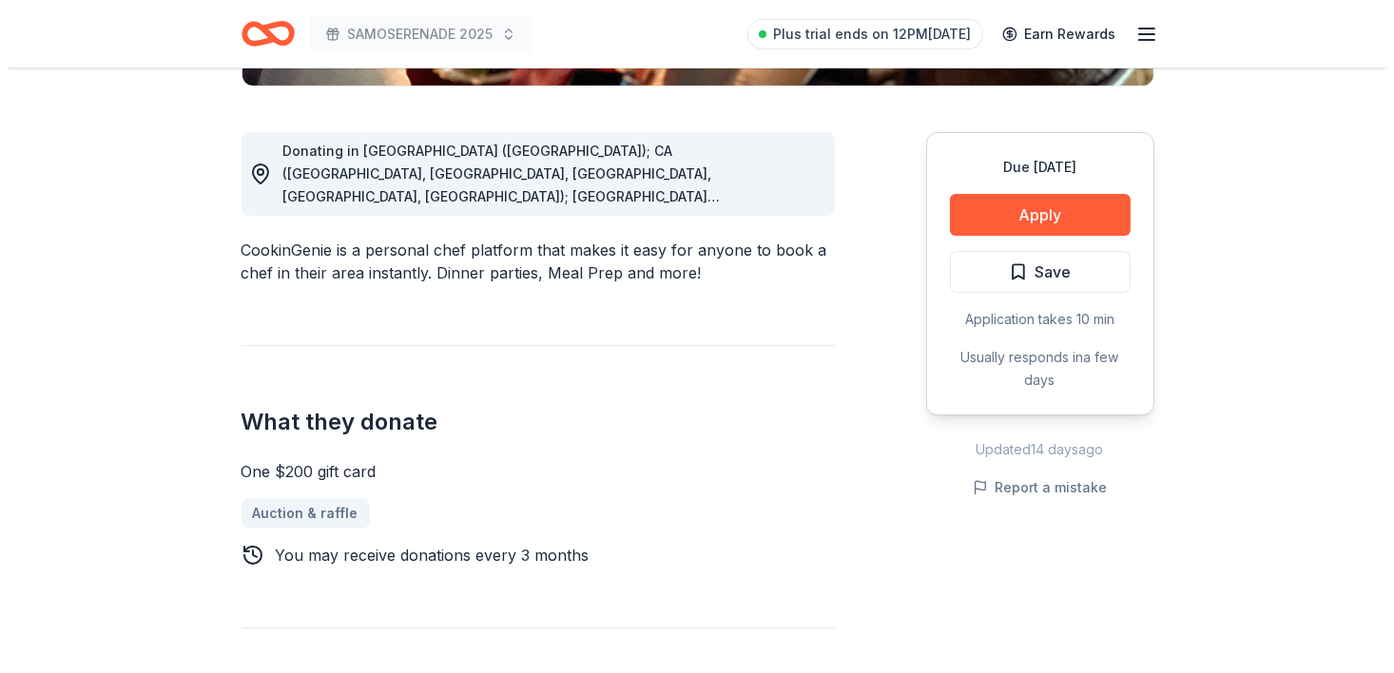
scroll to position [529, 0]
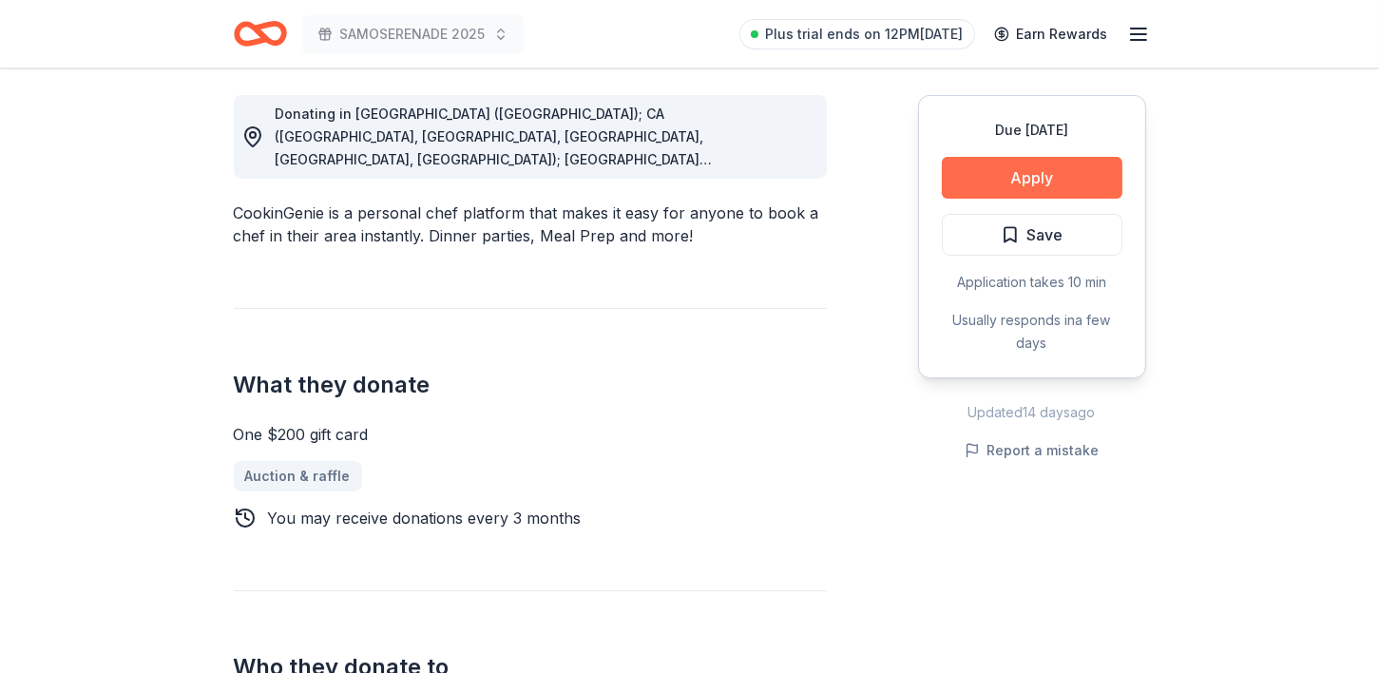
click at [1046, 165] on button "Apply" at bounding box center [1032, 178] width 181 height 42
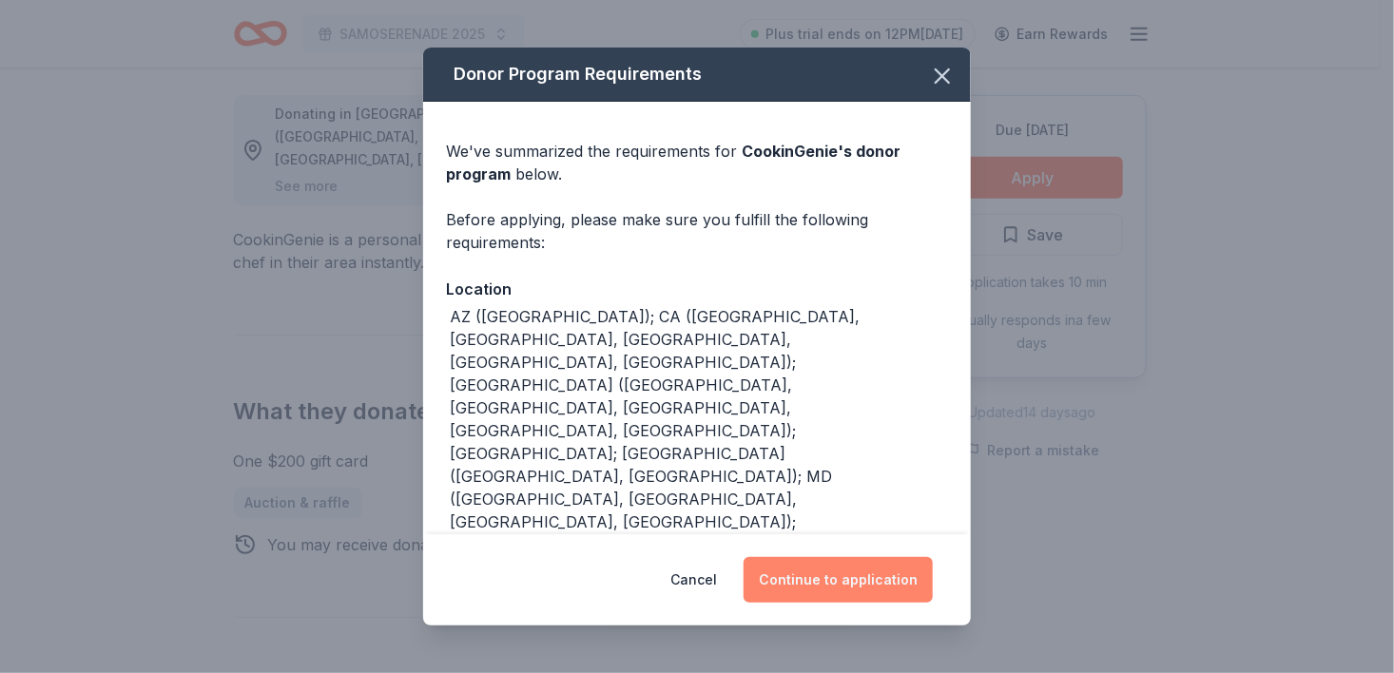
click at [831, 585] on button "Continue to application" at bounding box center [837, 580] width 189 height 46
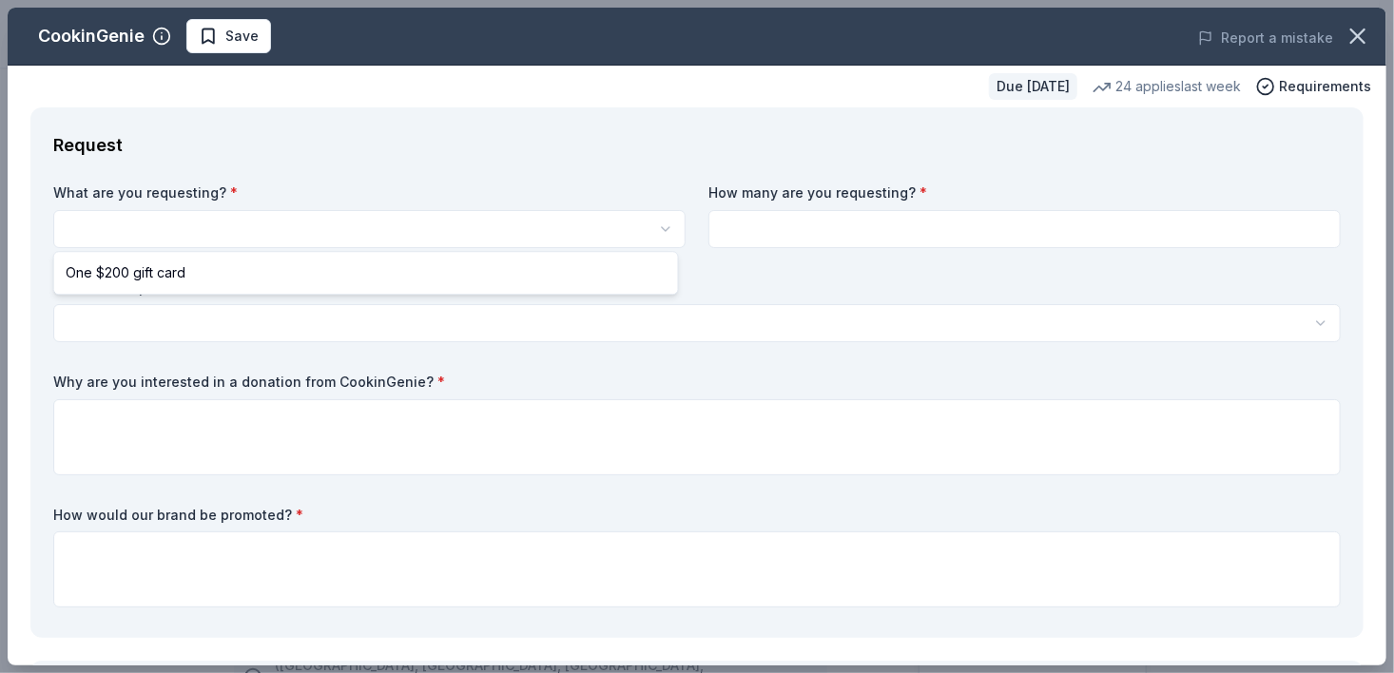
scroll to position [0, 0]
click at [132, 228] on html "SAMOSERENADE 2025 Save Apply Due in 46 days Share CookinGenie 5.0 • 7 reviews 2…" at bounding box center [697, 336] width 1394 height 673
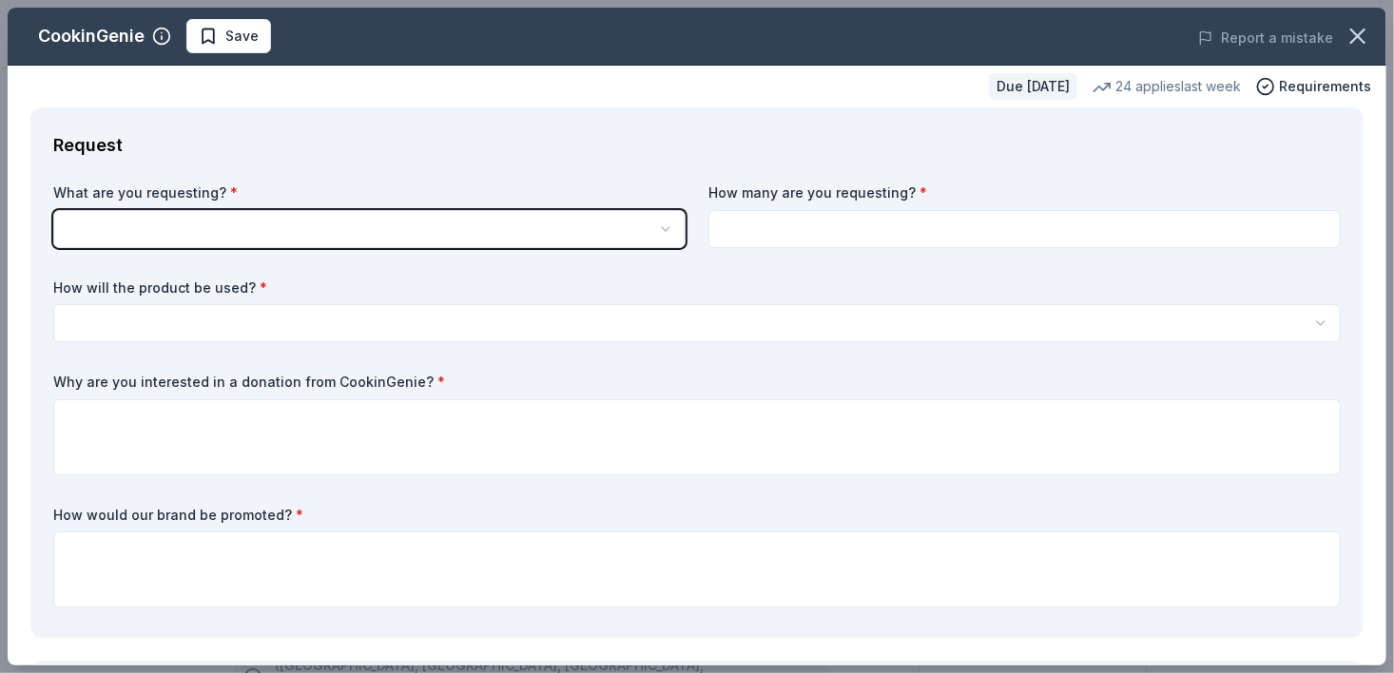
click at [134, 295] on html "SAMOSERENADE 2025 Save Apply Due in 46 days Share CookinGenie 5.0 • 7 reviews 2…" at bounding box center [697, 336] width 1394 height 673
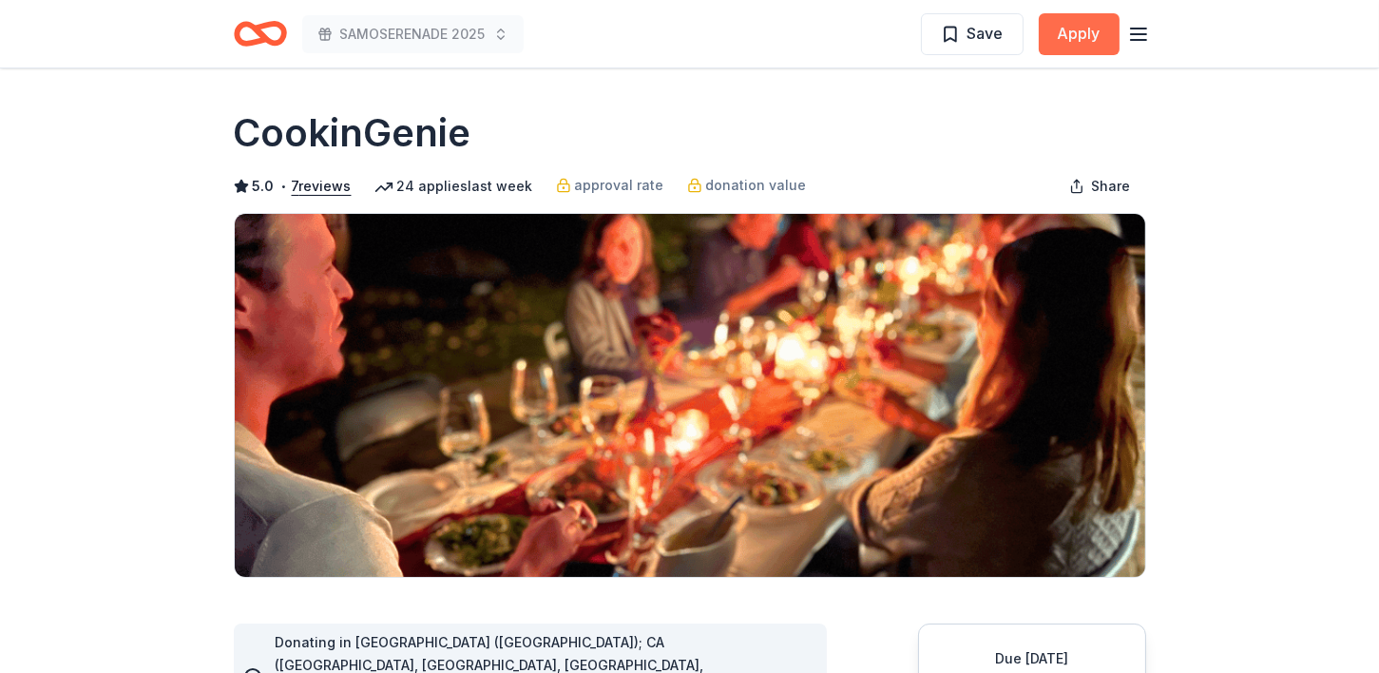
click at [1083, 26] on button "Apply" at bounding box center [1079, 34] width 81 height 42
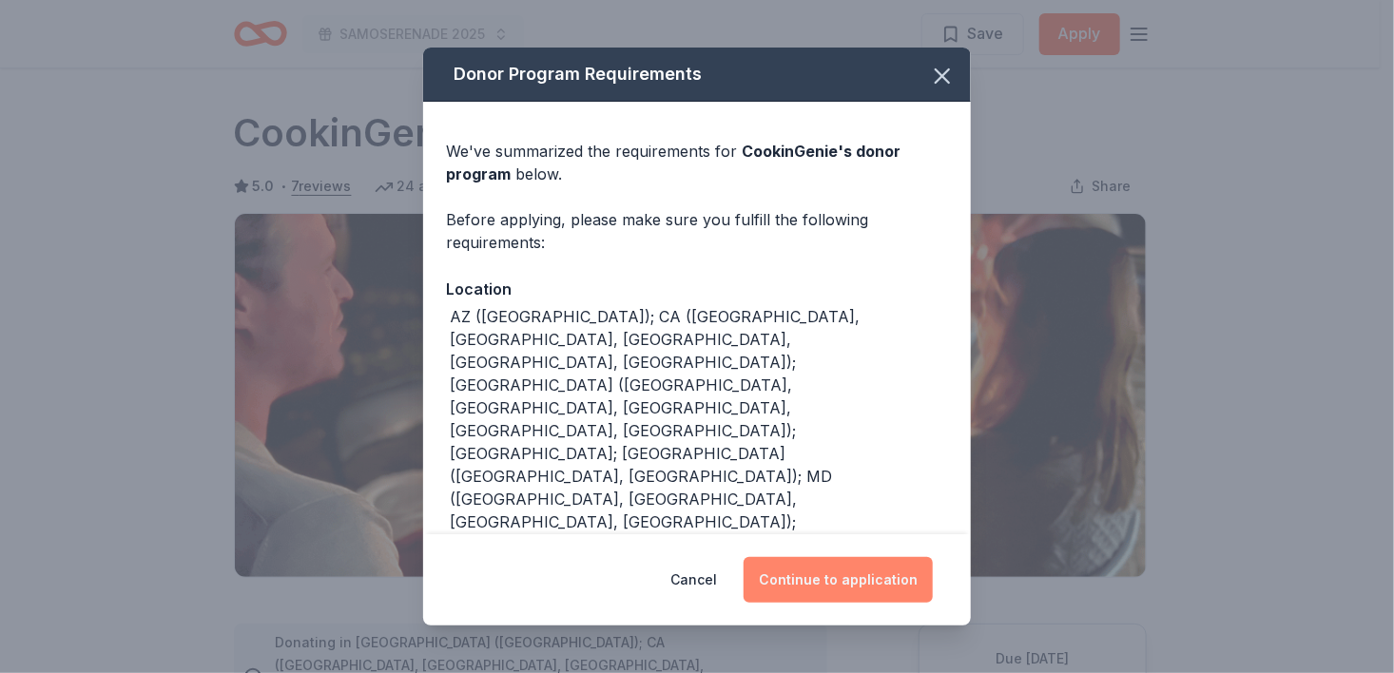
click at [846, 576] on button "Continue to application" at bounding box center [837, 580] width 189 height 46
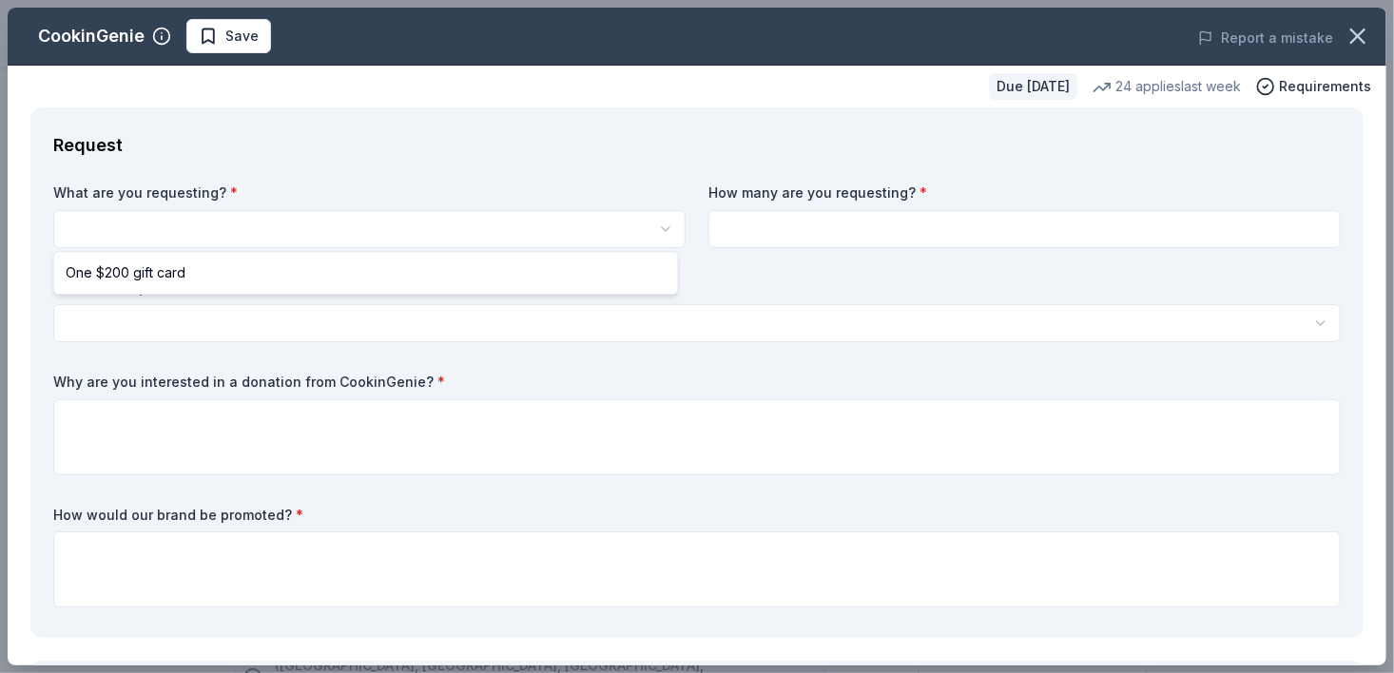
click at [77, 224] on html "SAMOSERENADE 2025 Save Apply Due in 46 days Share CookinGenie 5.0 • 7 reviews 2…" at bounding box center [697, 336] width 1394 height 673
select select "One $200 gift card"
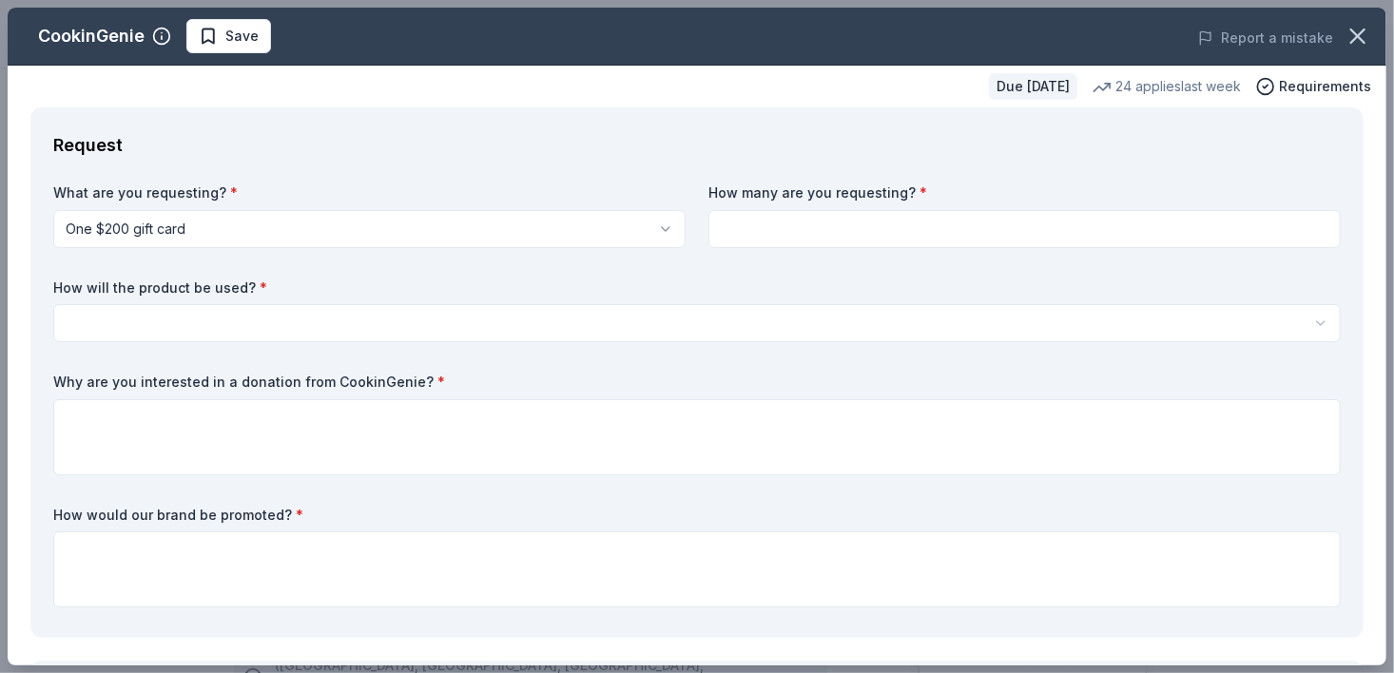
click at [766, 226] on input at bounding box center [1024, 229] width 632 height 38
type input "1"
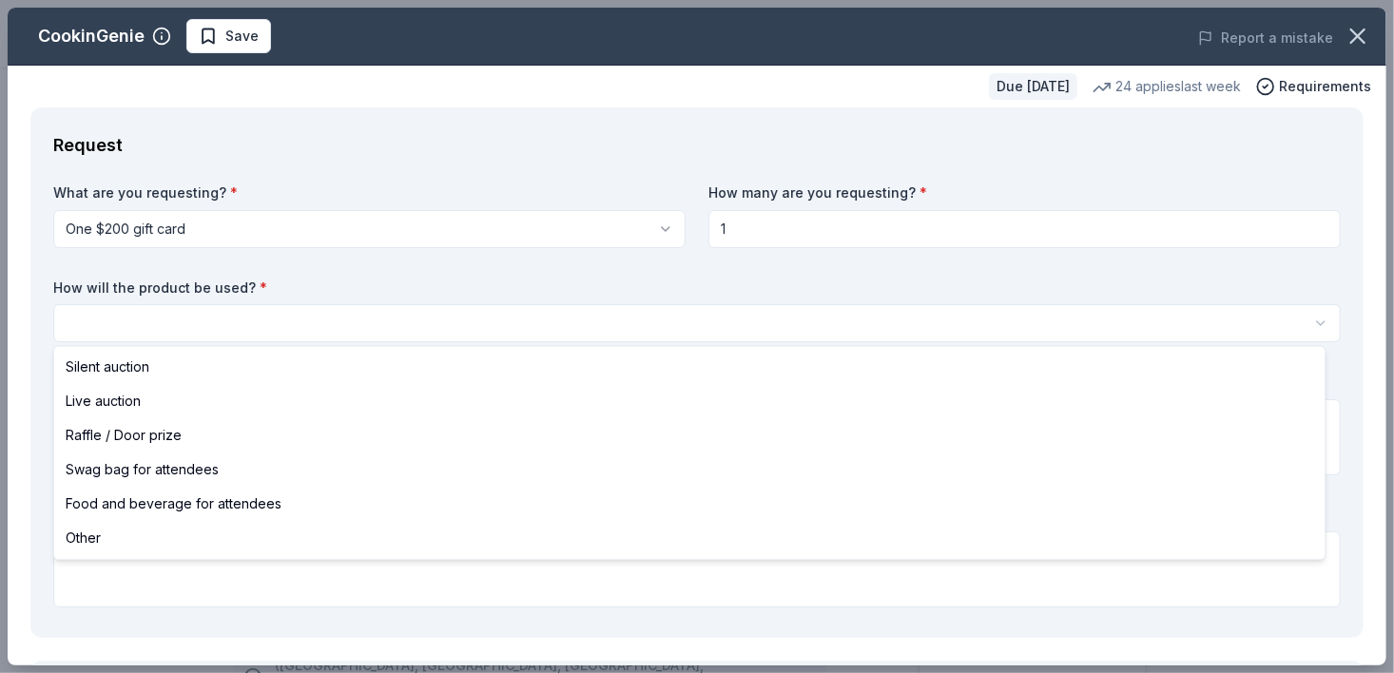
click at [105, 321] on html "SAMOSERENADE 2025 Save Apply Due in 46 days Share CookinGenie 5.0 • 7 reviews 2…" at bounding box center [697, 336] width 1394 height 673
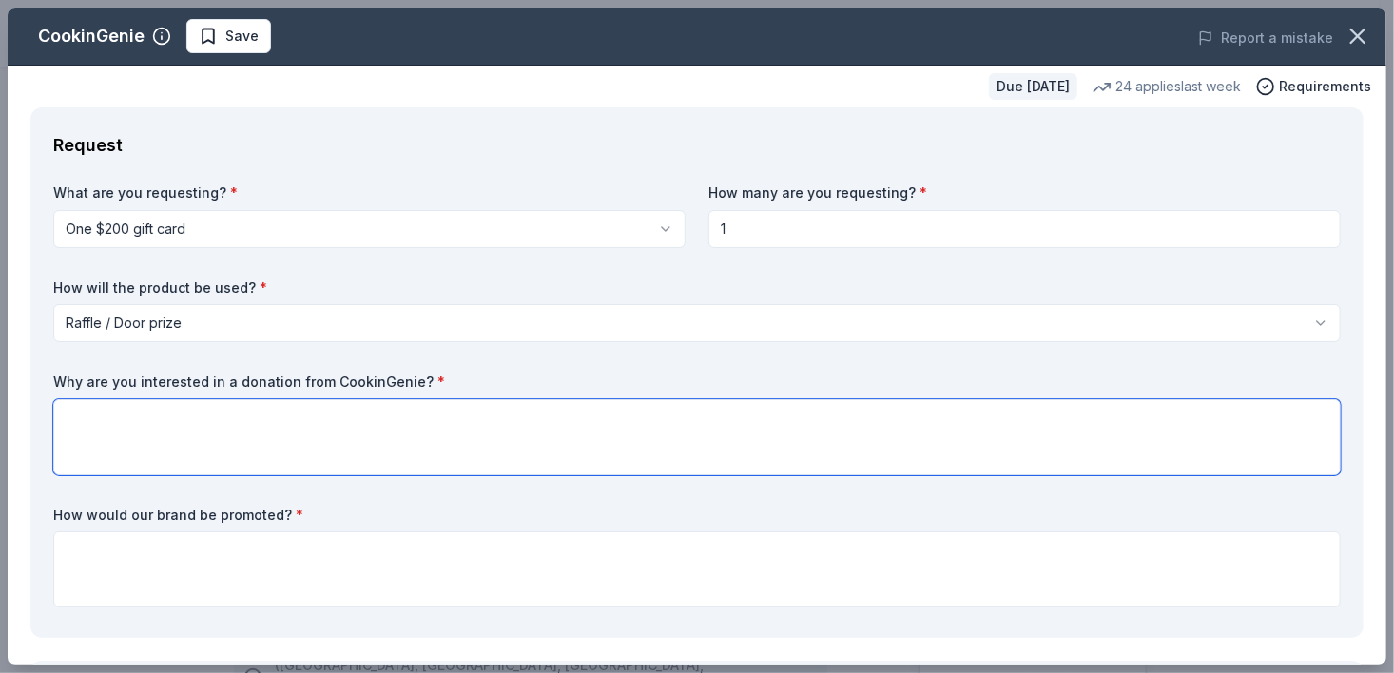
click at [106, 429] on textarea at bounding box center [696, 437] width 1287 height 76
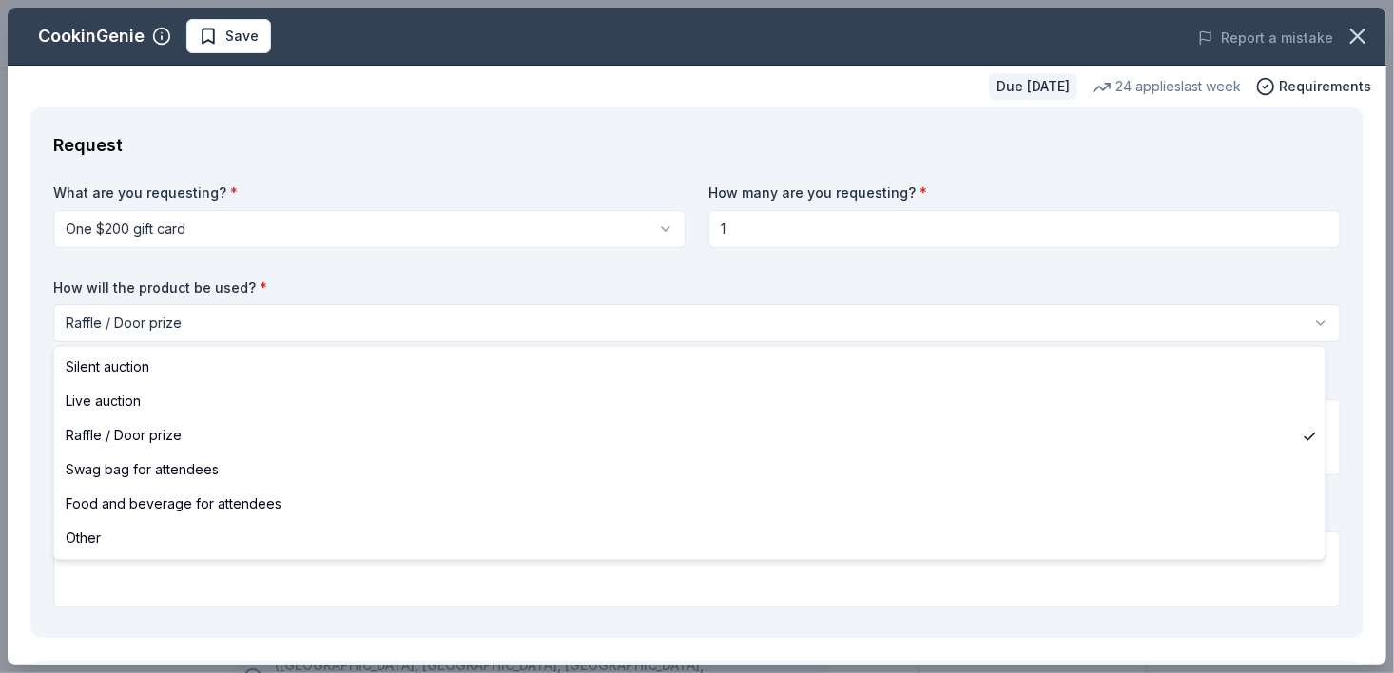
click at [205, 320] on html "SAMOSERENADE 2025 Save Apply Due in 46 days Share CookinGenie 5.0 • 7 reviews 2…" at bounding box center [697, 336] width 1394 height 673
select select "other"
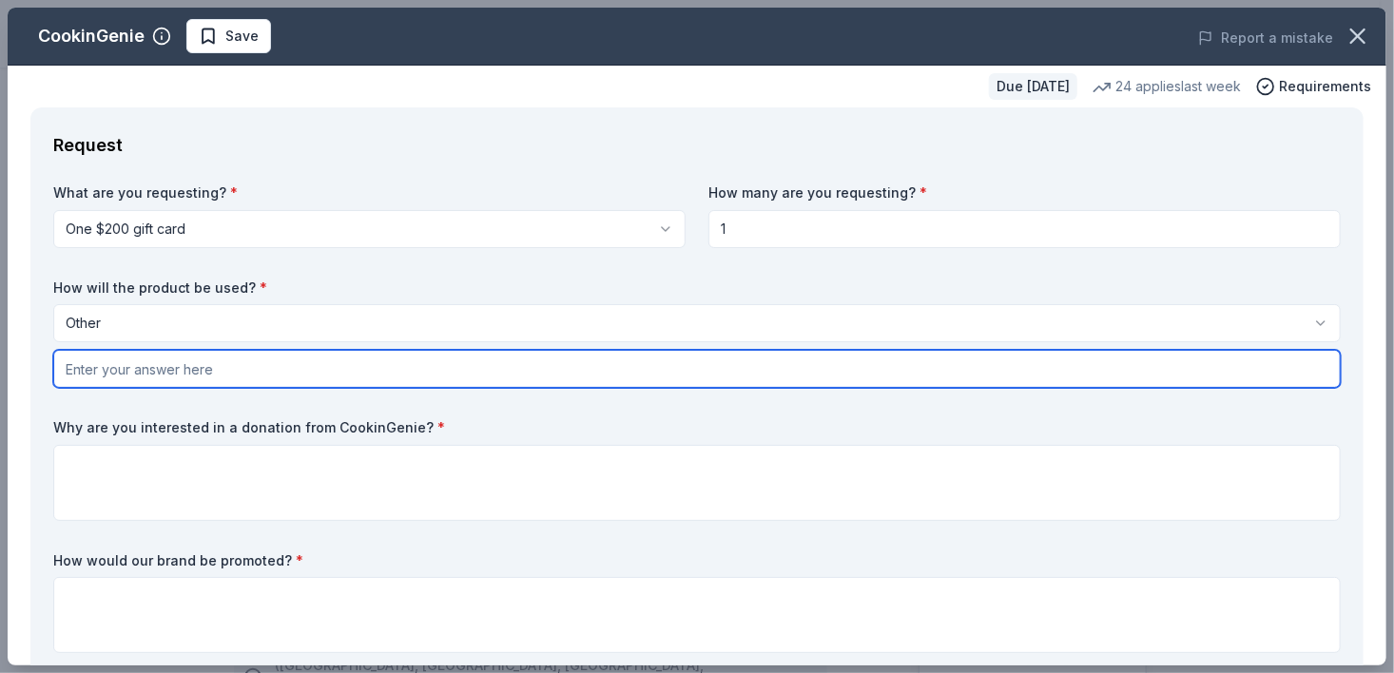
click at [125, 369] on input "text" at bounding box center [696, 369] width 1287 height 38
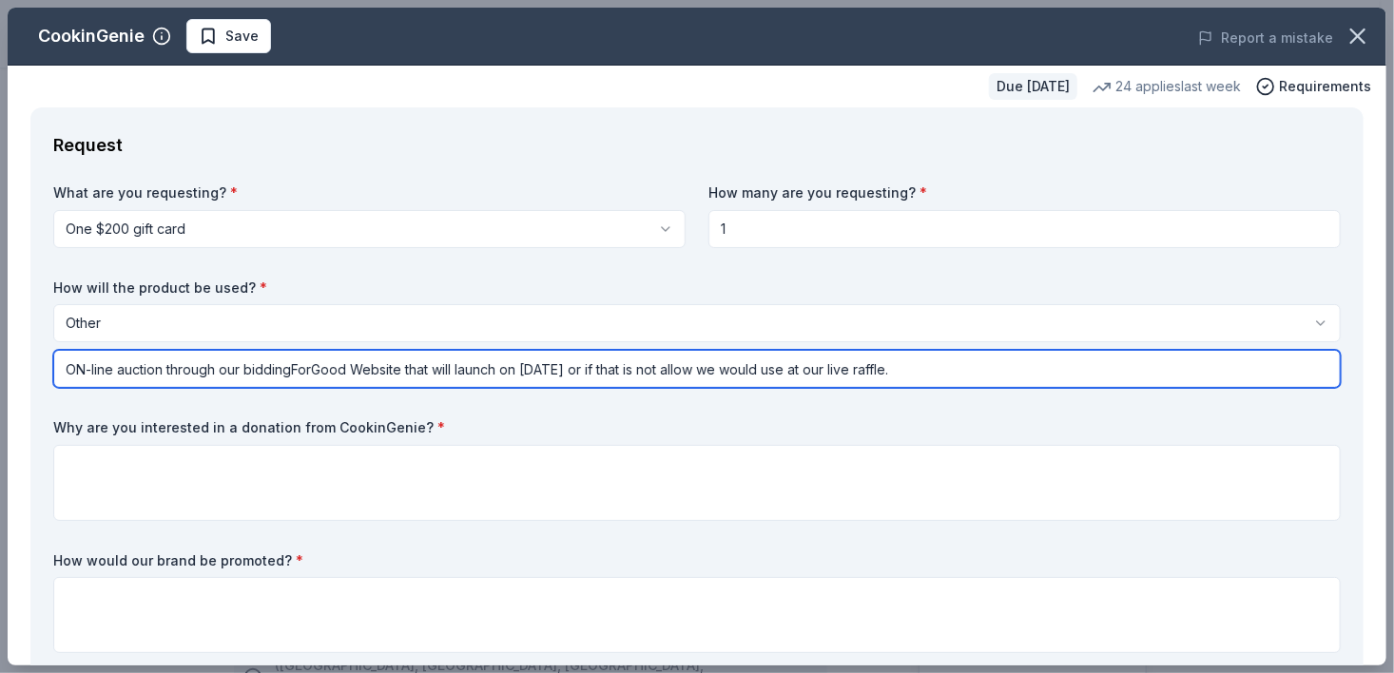
type input "ON-line auction through our biddingForGood Website that will launch on Oct. 11,…"
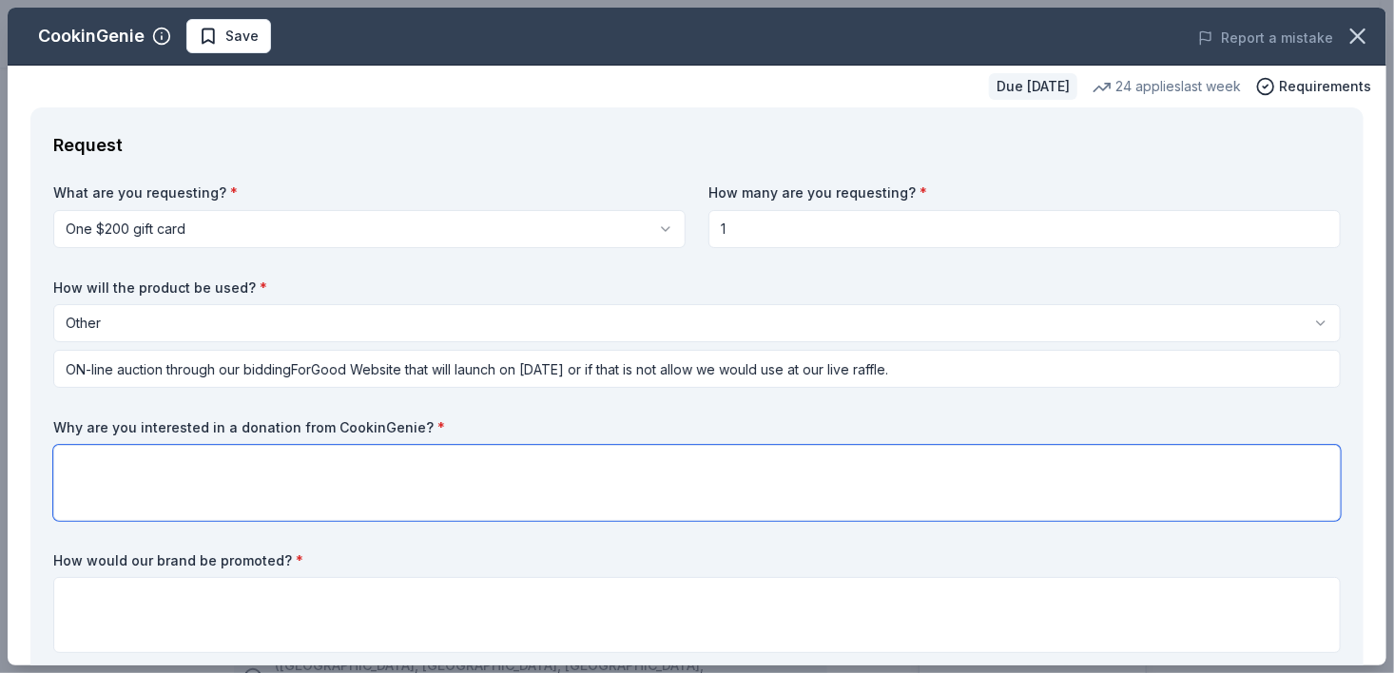
click at [145, 481] on textarea at bounding box center [696, 483] width 1287 height 76
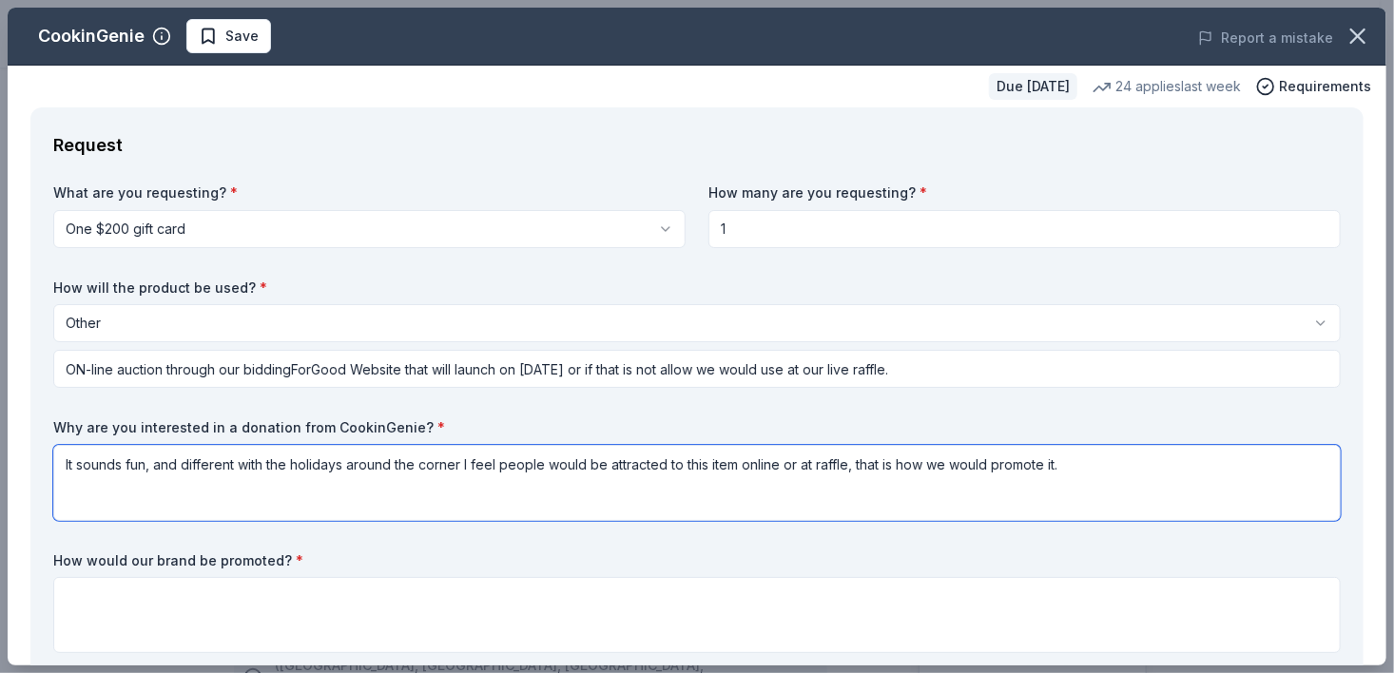
type textarea "It sounds fun, and different with the holidays around the corner I feel people …"
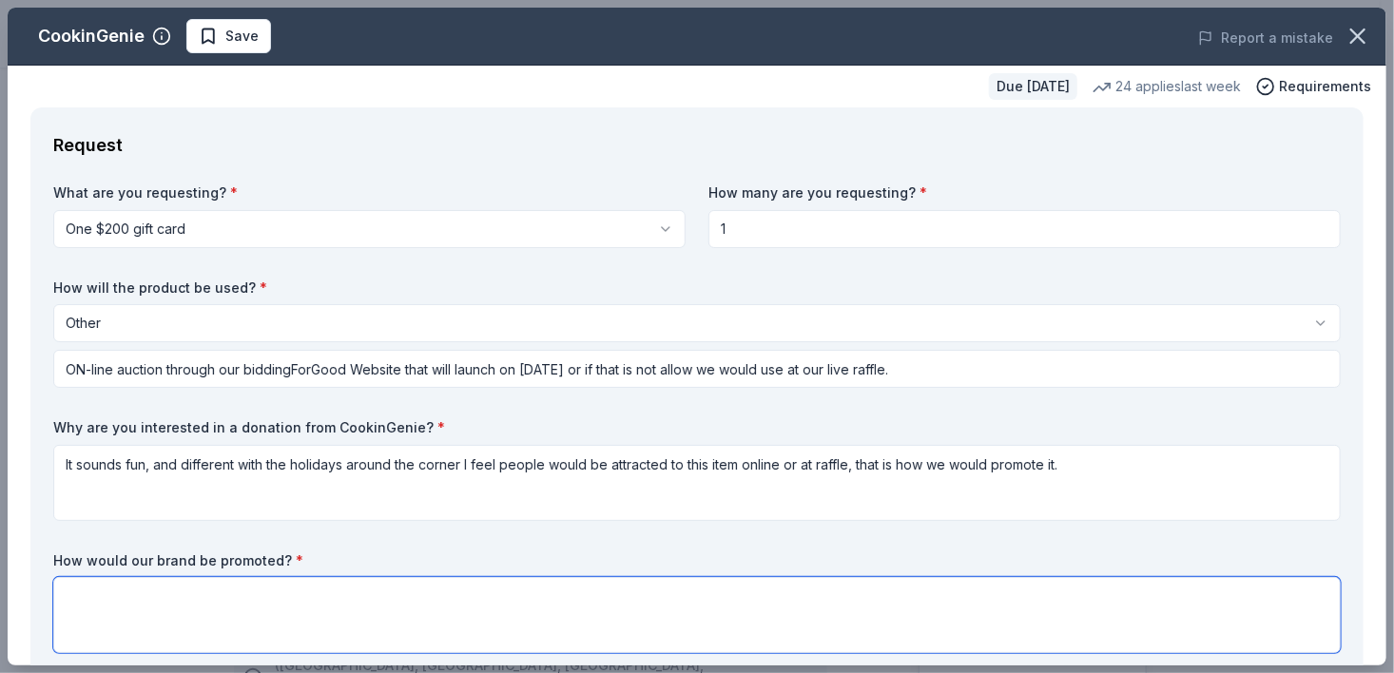
click at [128, 610] on textarea at bounding box center [696, 615] width 1287 height 76
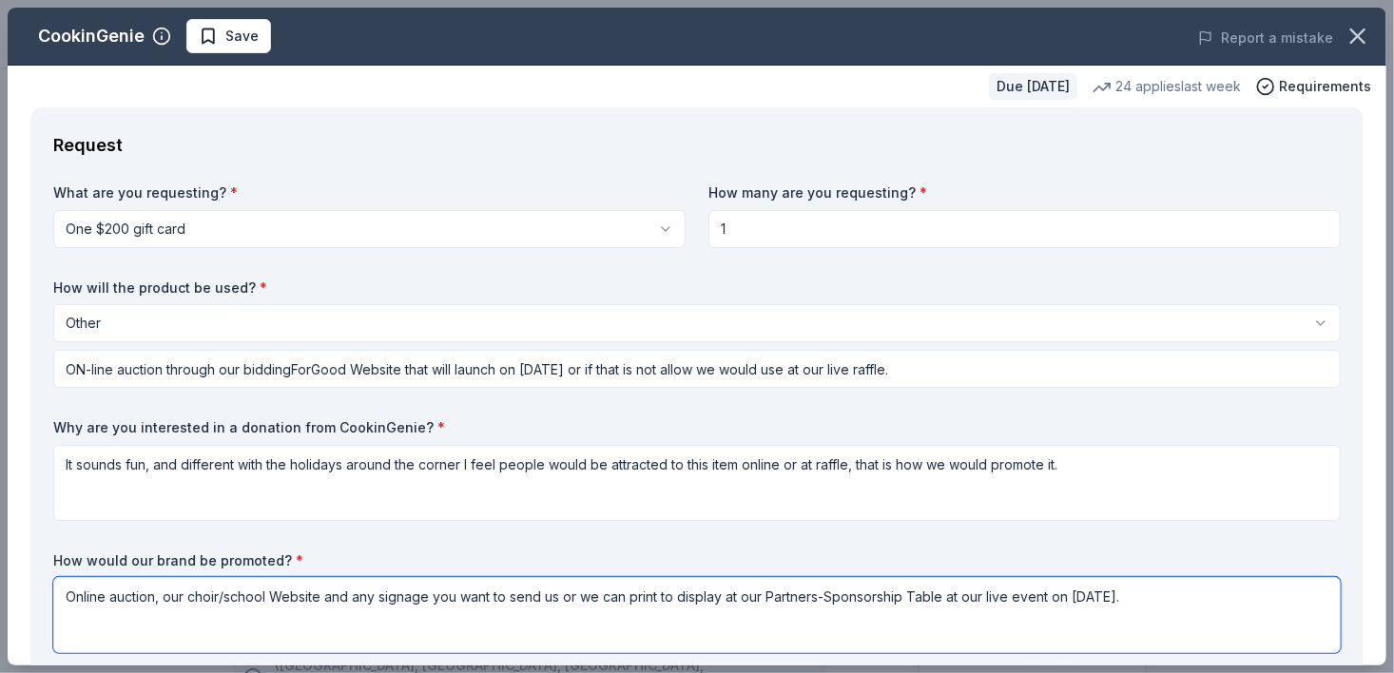
click at [67, 598] on textarea "Online auction, our choir/school Website and any signage you want to send us or…" at bounding box center [696, 615] width 1287 height 76
type textarea "On our online auction of course, with direct link and disciption of your servic…"
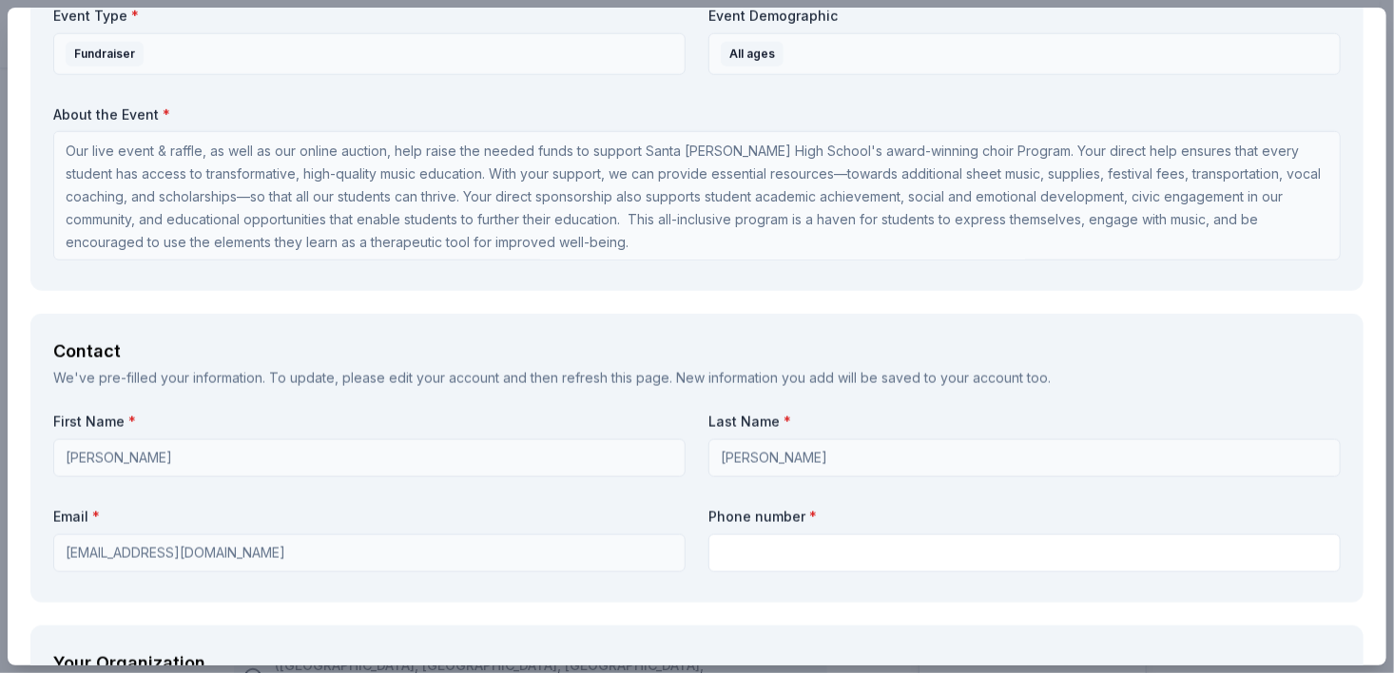
scroll to position [1293, 0]
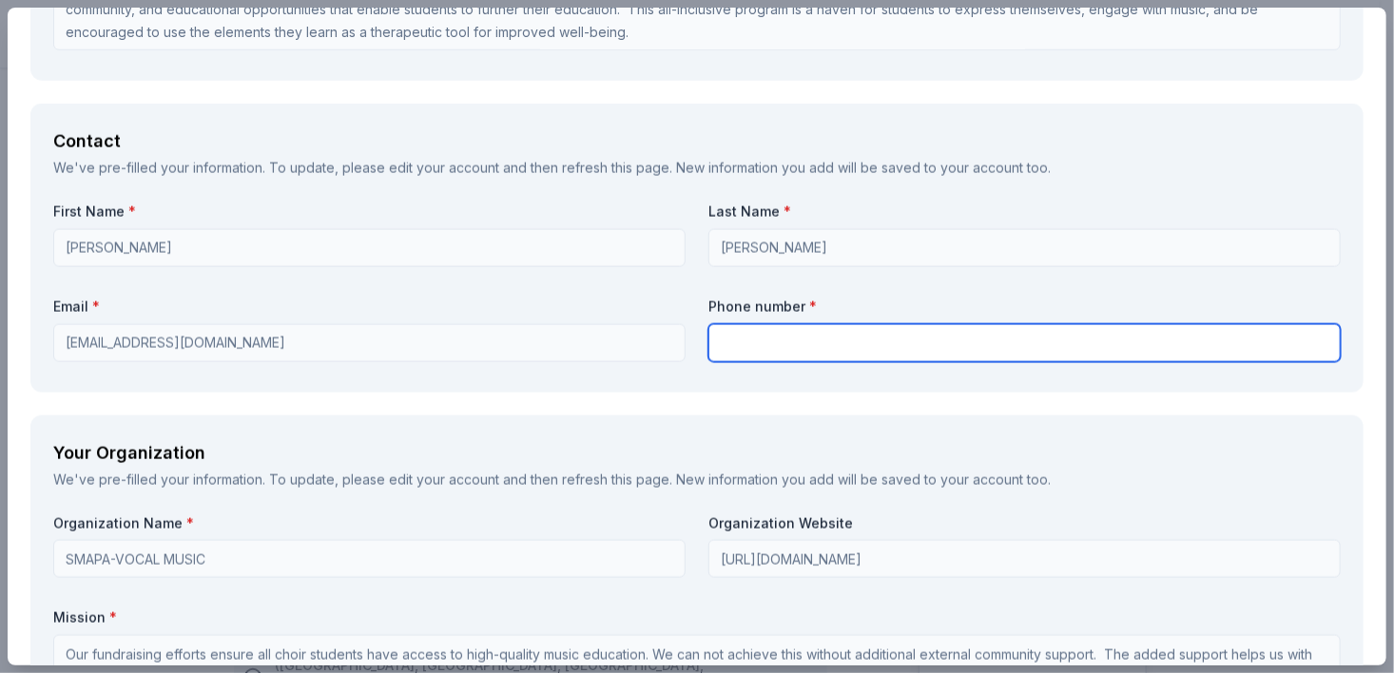
click at [738, 353] on input "text" at bounding box center [1024, 343] width 632 height 38
type input "3104879162"
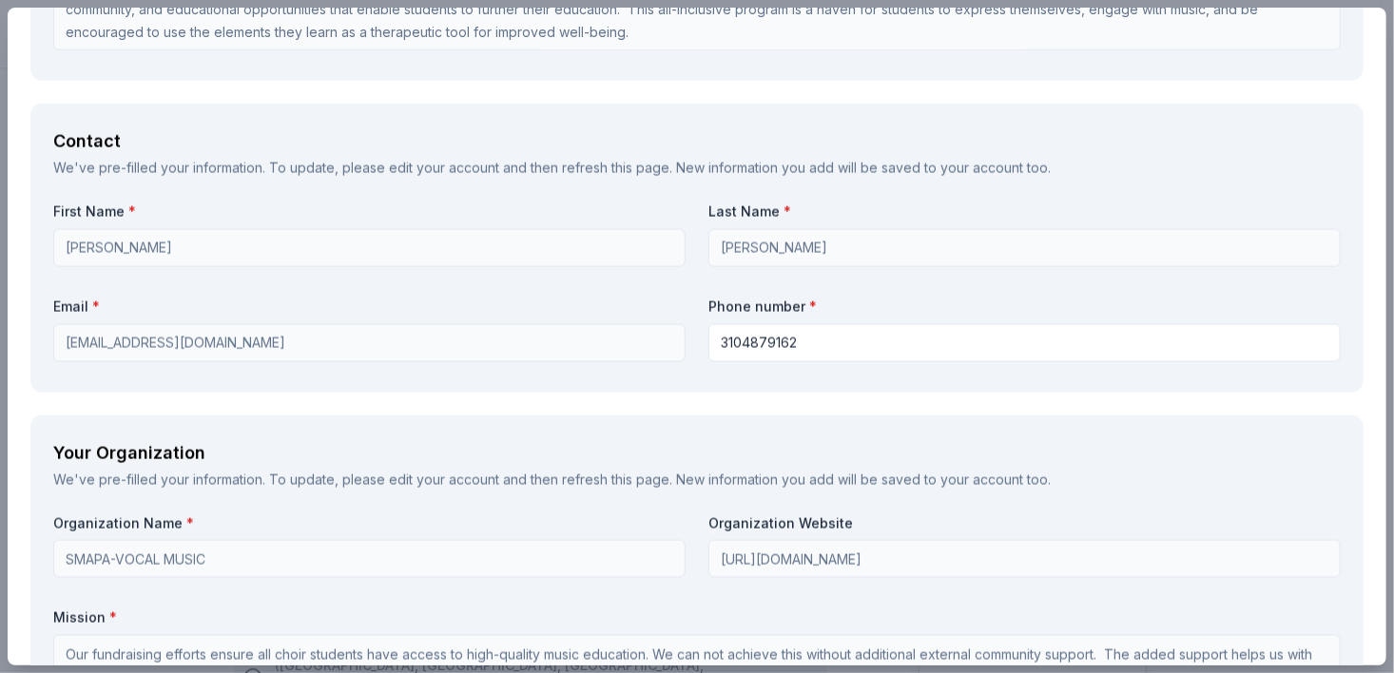
drag, startPoint x: 1389, startPoint y: 337, endPoint x: 858, endPoint y: 114, distance: 576.1
click at [1374, 448] on div "CookinGenie Save Report a mistake Due in 46 days 24 applies last week Requireme…" at bounding box center [697, 336] width 1394 height 673
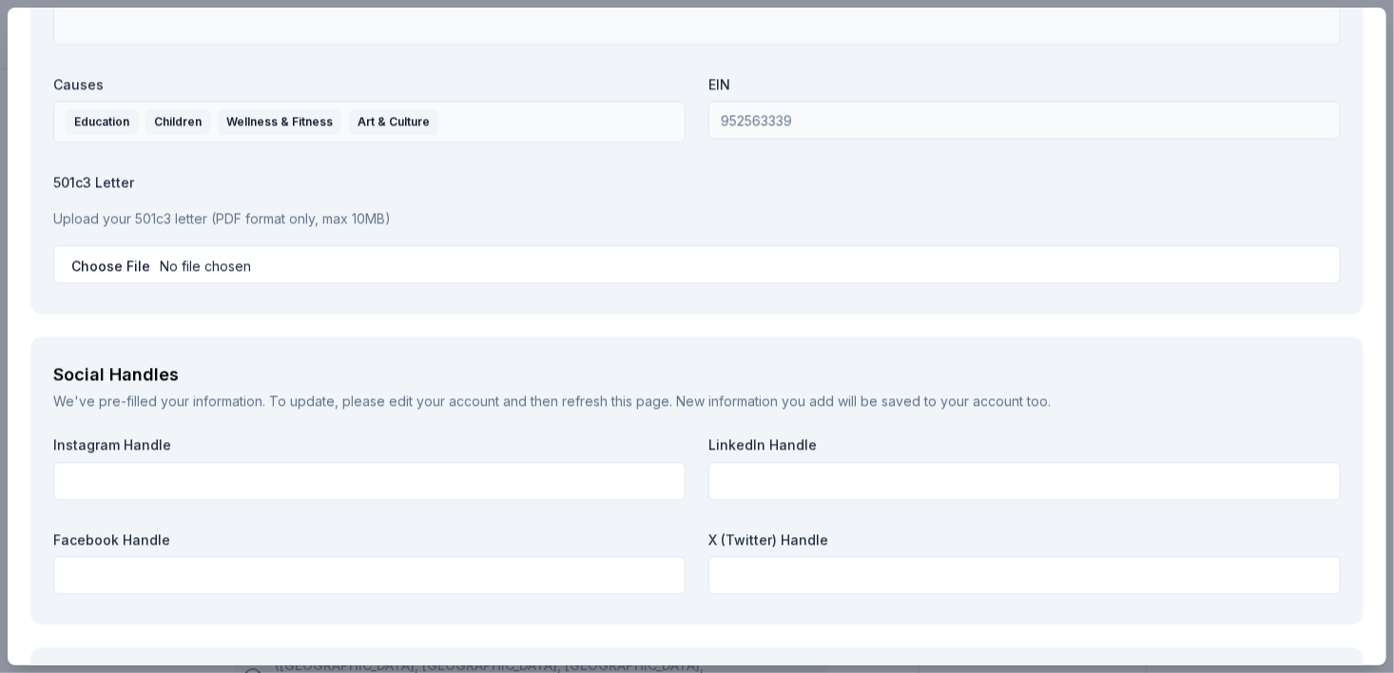
scroll to position [2065, 0]
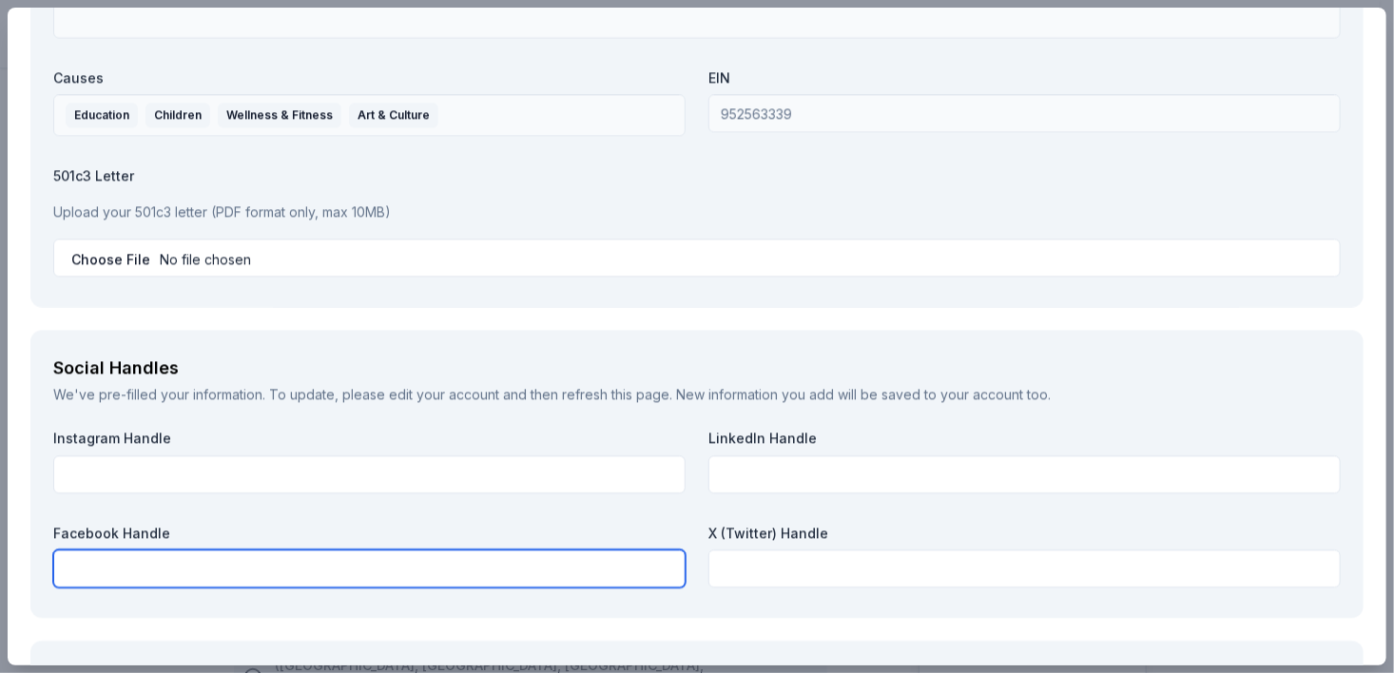
paste input "https://www.instagram.com/samohichoir/"
type input "https://www.instagram.com/samohichoir/"
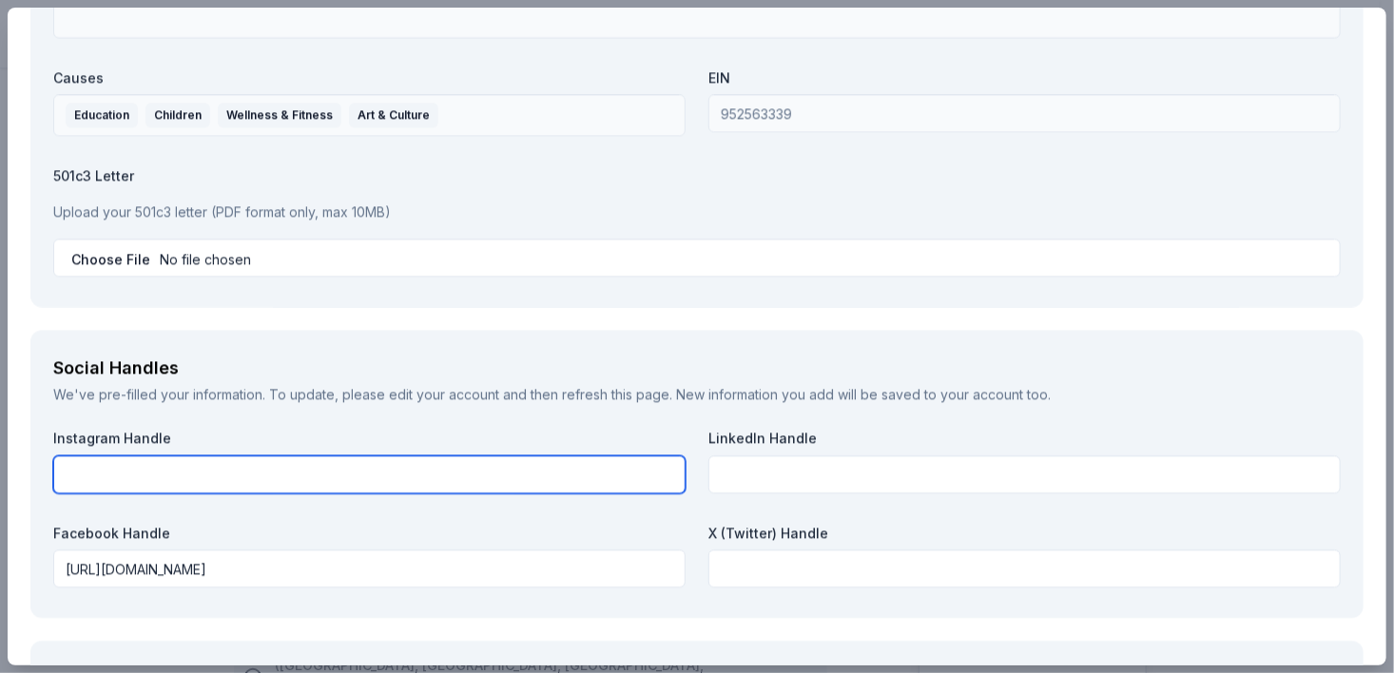
click at [231, 476] on input "text" at bounding box center [369, 474] width 632 height 38
paste input "https://www.instagram.com/samohichoir/"
type input "https://www.instagram.com/samohichoir/"
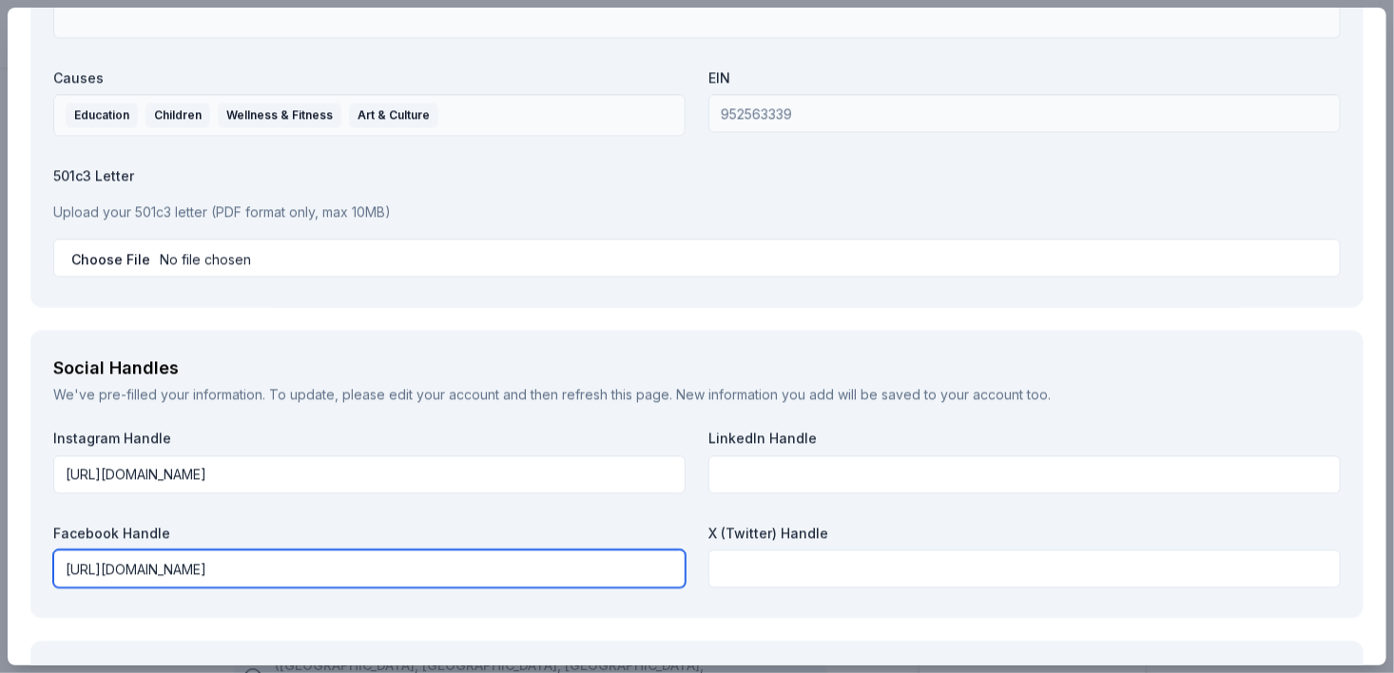
drag, startPoint x: 343, startPoint y: 567, endPoint x: 0, endPoint y: 567, distance: 343.2
click at [0, 567] on div "CookinGenie Save Report a mistake Due in 46 days 24 applies last week Requireme…" at bounding box center [697, 336] width 1394 height 673
paste input "http://facebook.com/SamohiChoir/"
type input "http://facebook.com/SamohiChoir/"
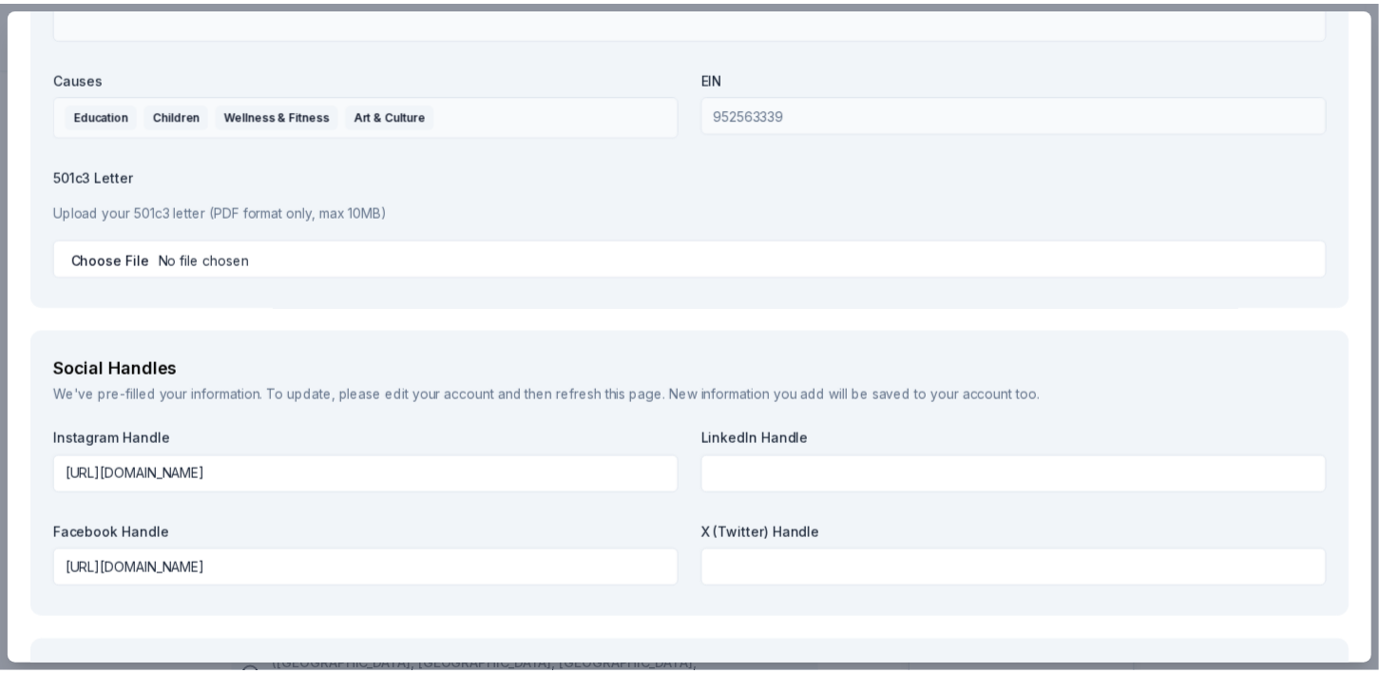
scroll to position [2345, 0]
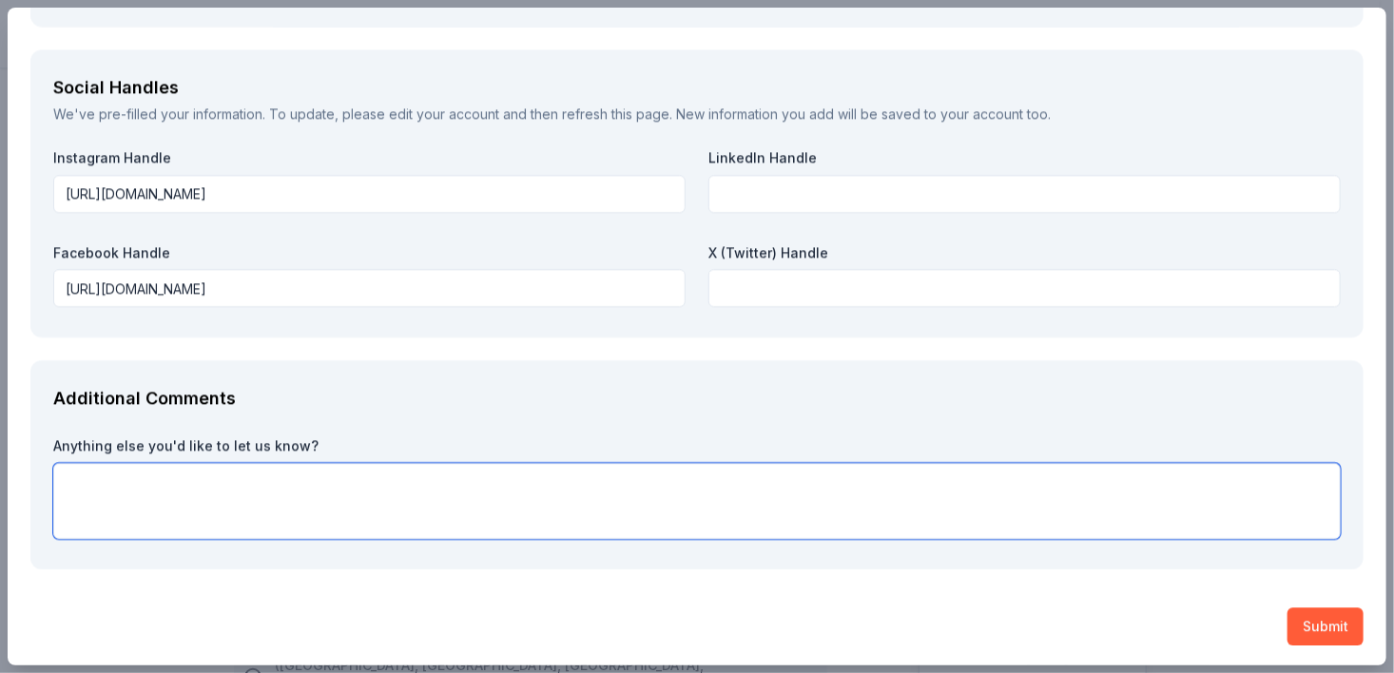
click at [119, 510] on textarea at bounding box center [696, 501] width 1287 height 76
click at [131, 522] on textarea "Thank for your consideration." at bounding box center [696, 501] width 1287 height 76
type textarea "Thank for your consideration."
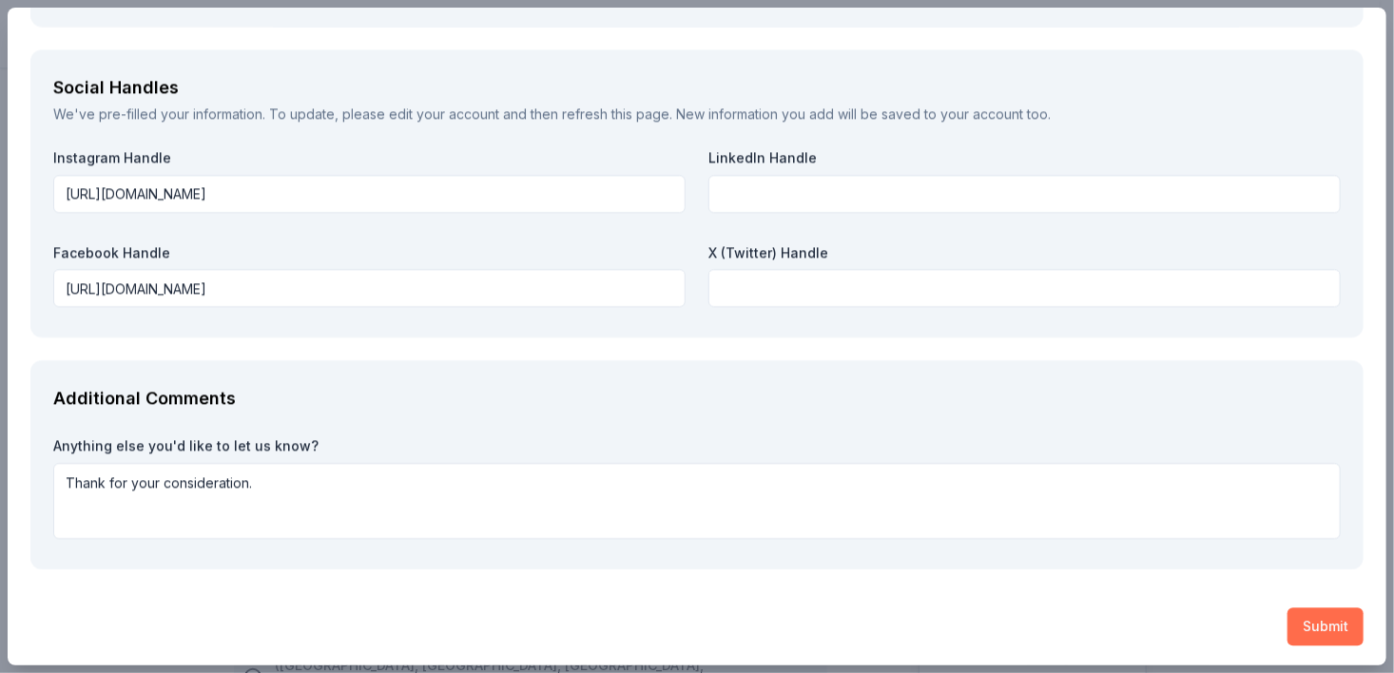
click at [1301, 622] on button "Submit" at bounding box center [1325, 627] width 76 height 38
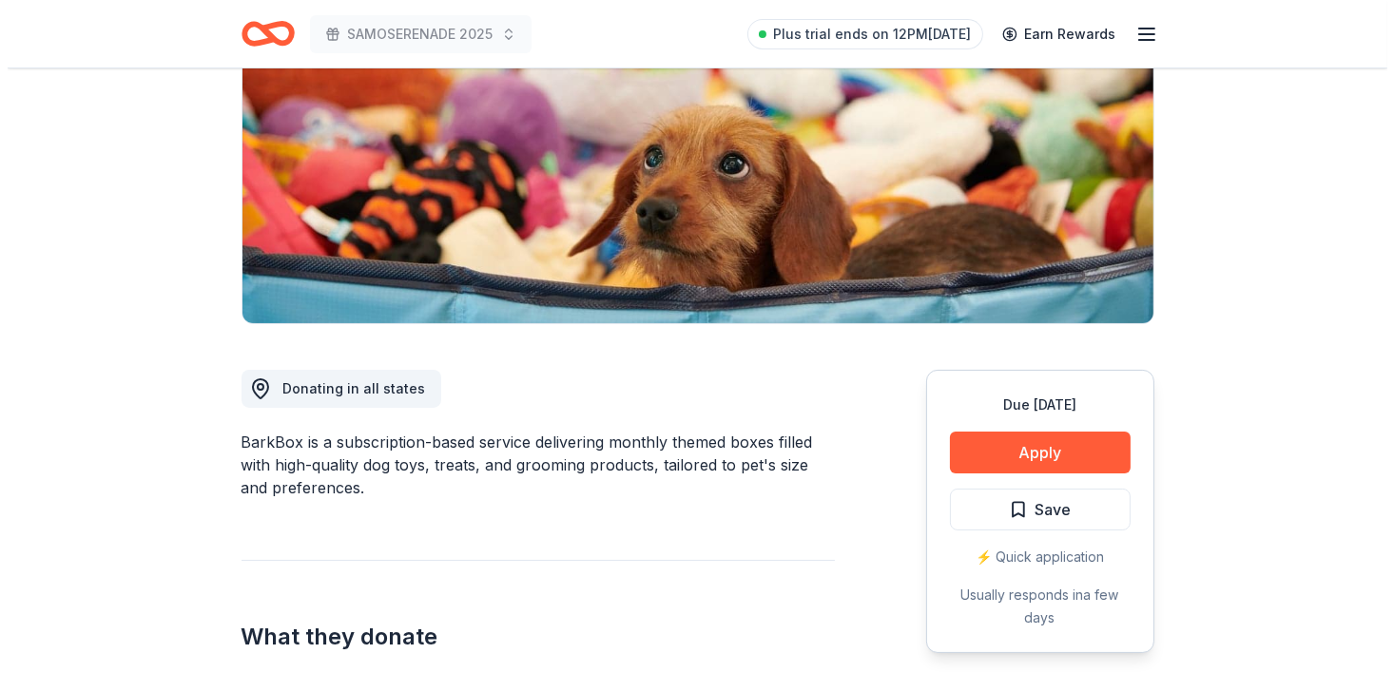
scroll to position [343, 0]
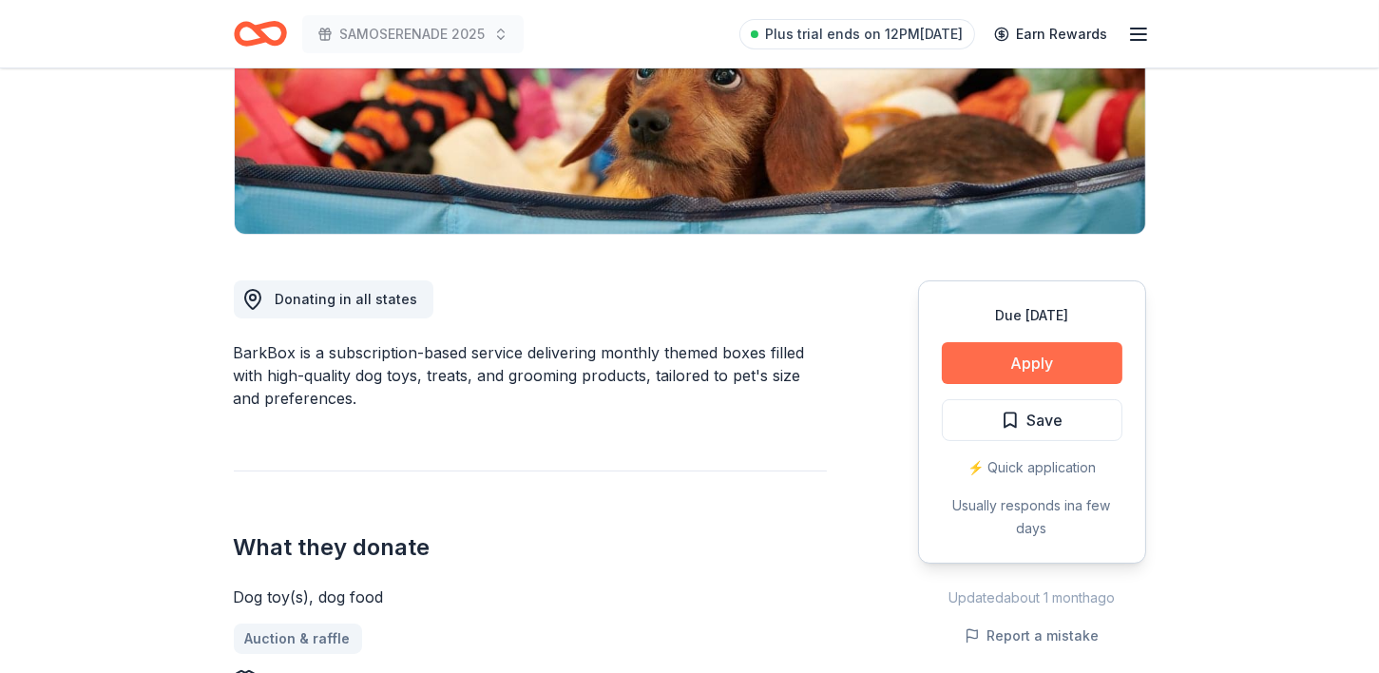
click at [1012, 358] on button "Apply" at bounding box center [1032, 363] width 181 height 42
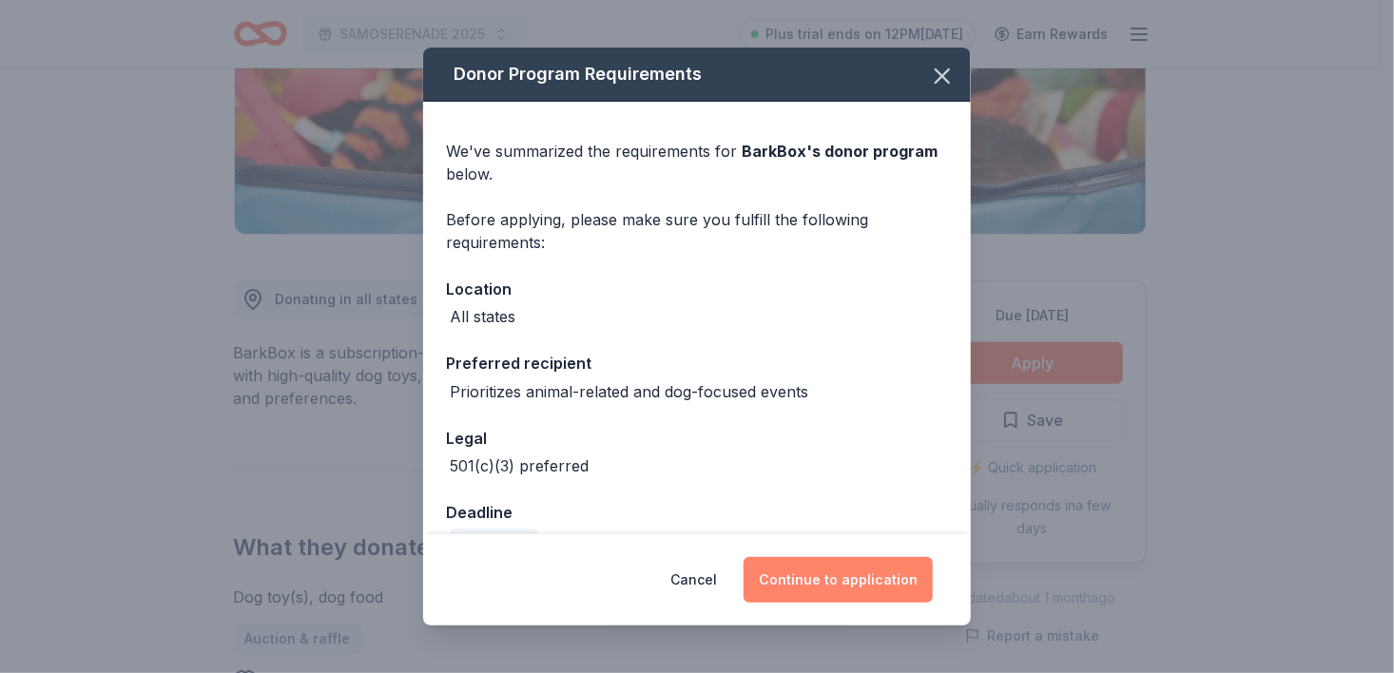
click at [849, 585] on button "Continue to application" at bounding box center [837, 580] width 189 height 46
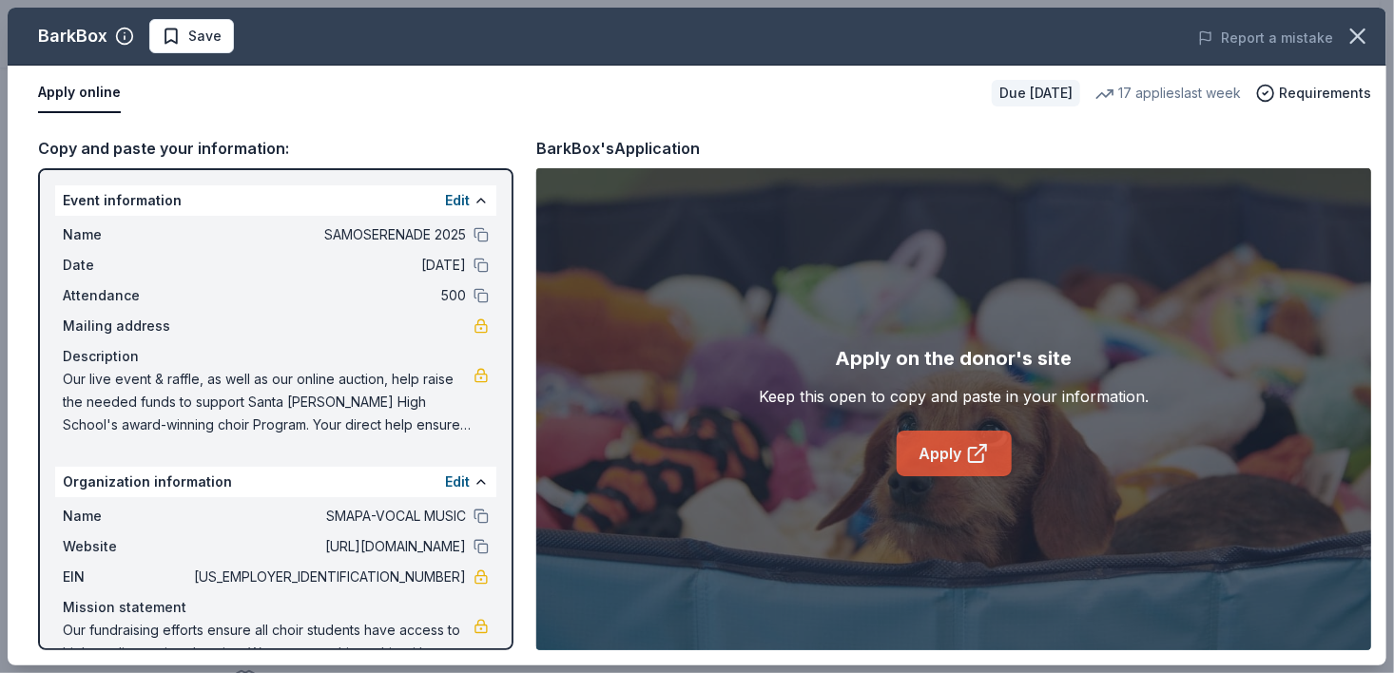
click at [959, 453] on link "Apply" at bounding box center [954, 454] width 115 height 46
drag, startPoint x: 1392, startPoint y: 179, endPoint x: 1365, endPoint y: 461, distance: 283.6
click at [1365, 461] on div "BarkBox Save Report a mistake Apply online Due in 23 days 17 applies last week …" at bounding box center [697, 336] width 1394 height 673
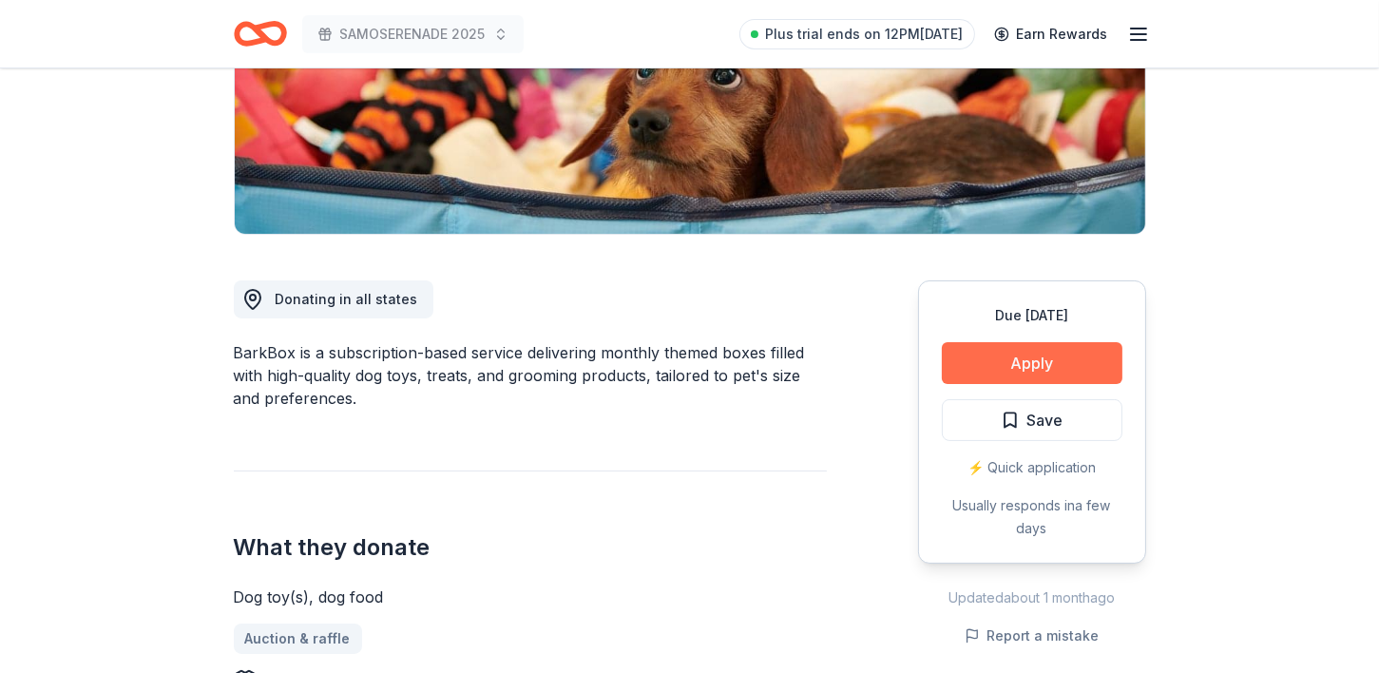
click at [1030, 356] on button "Apply" at bounding box center [1032, 363] width 181 height 42
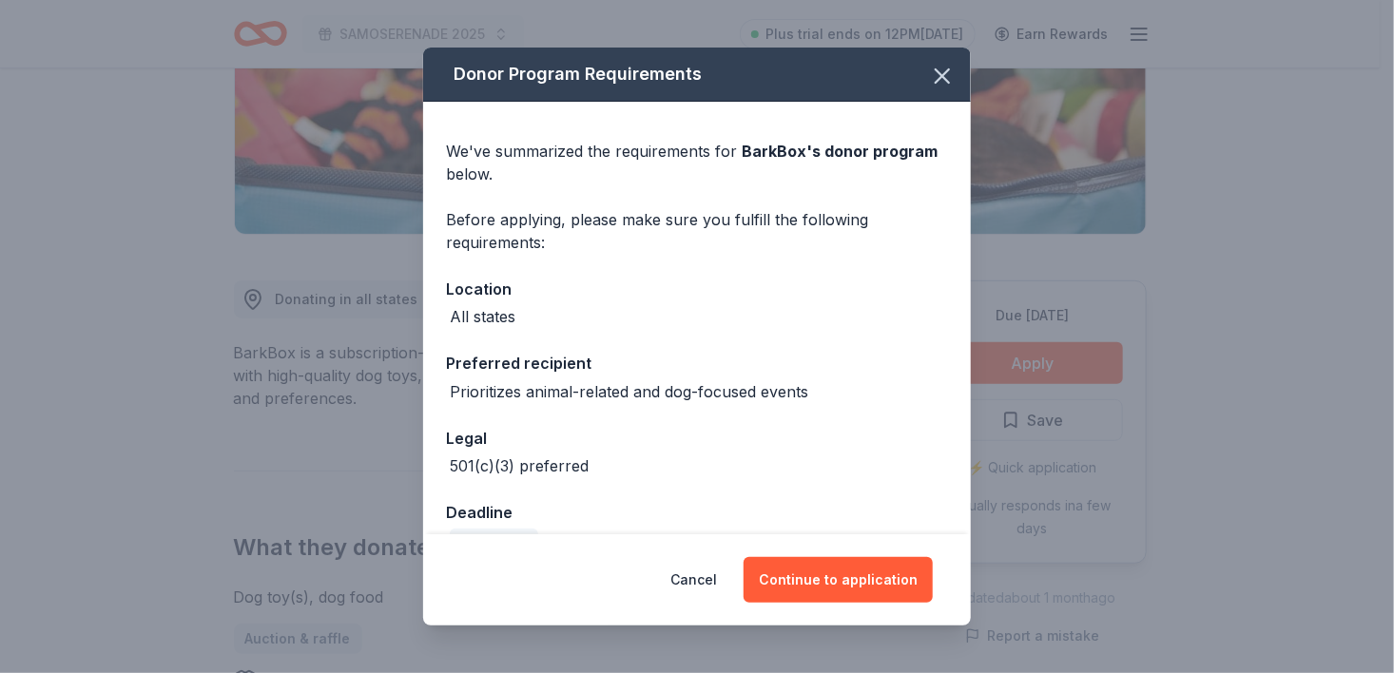
click at [839, 604] on div "Cancel Continue to application" at bounding box center [697, 579] width 548 height 91
click at [839, 596] on button "Continue to application" at bounding box center [837, 580] width 189 height 46
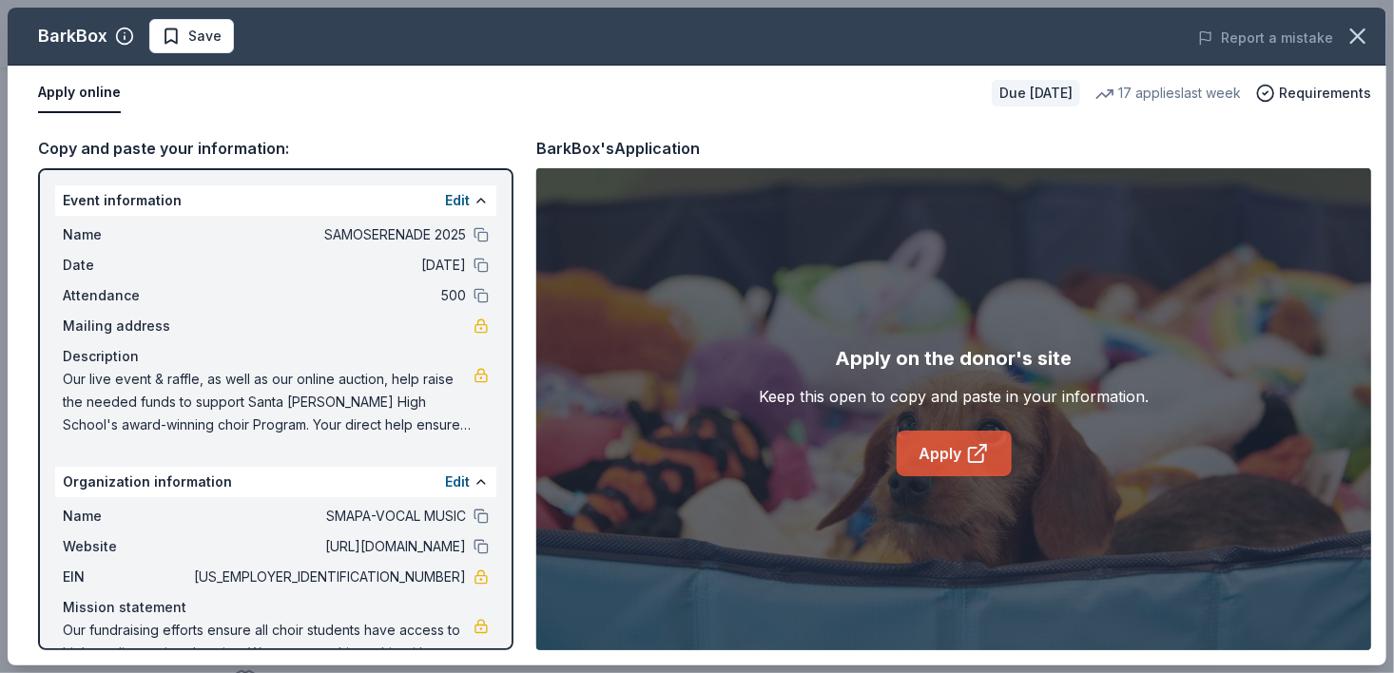
click at [946, 451] on link "Apply" at bounding box center [954, 454] width 115 height 46
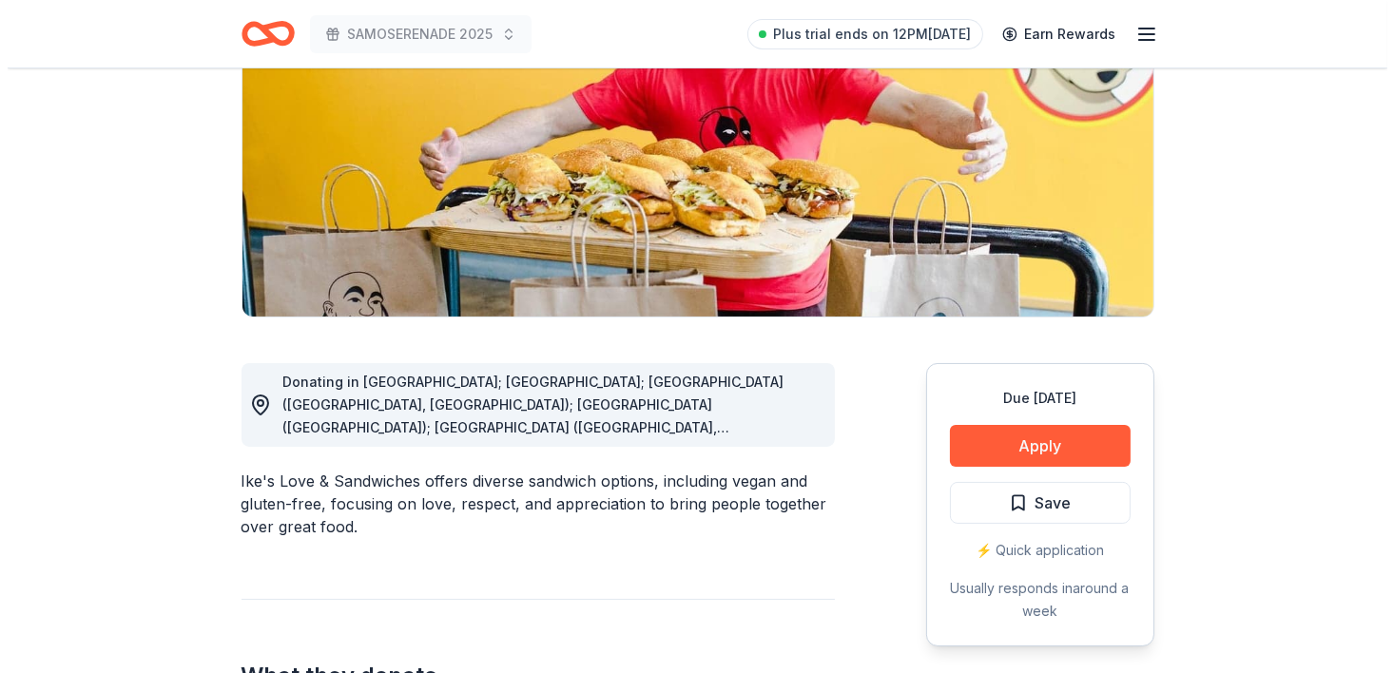
scroll to position [263, 0]
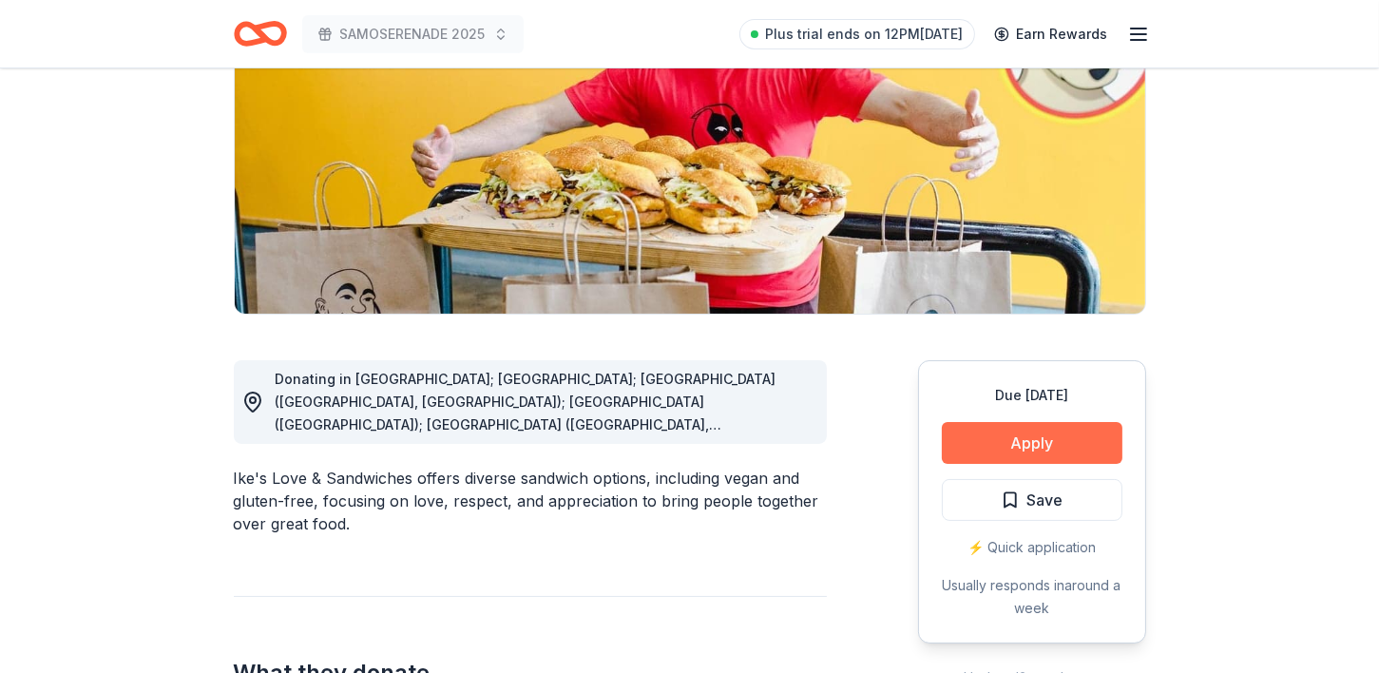
click at [1009, 441] on button "Apply" at bounding box center [1032, 443] width 181 height 42
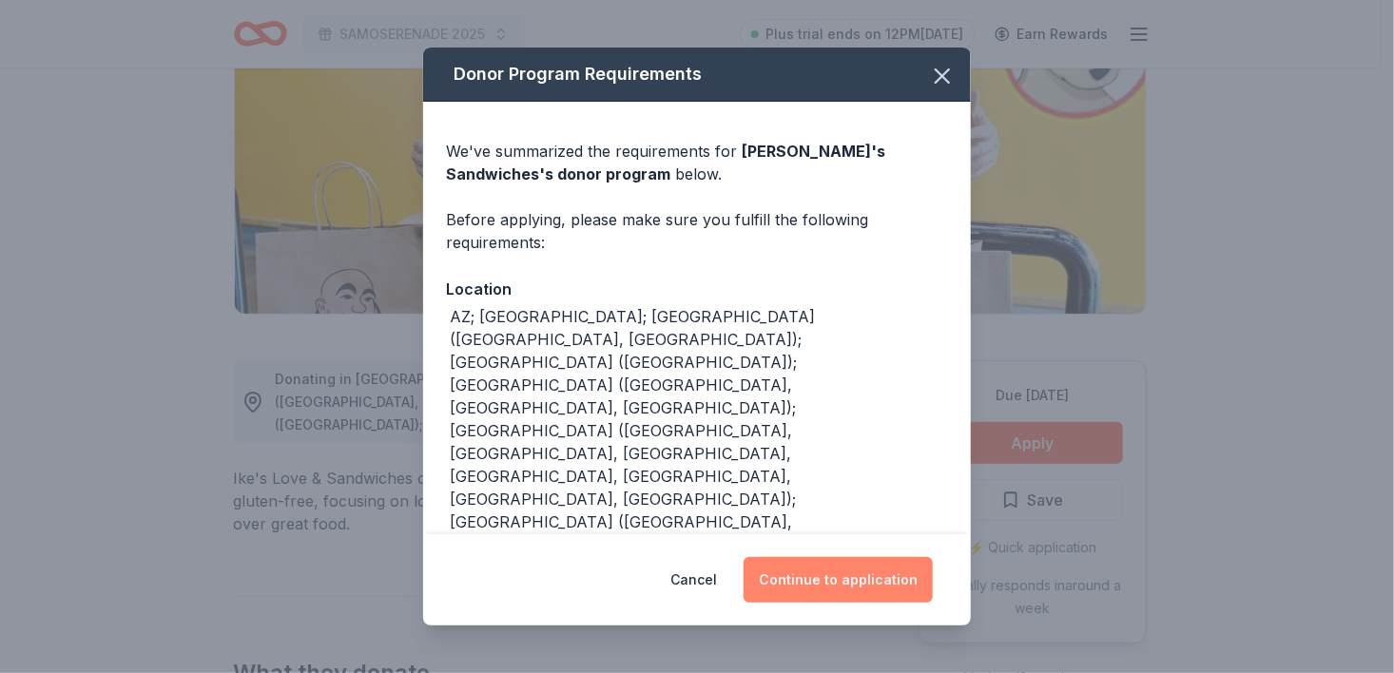
click at [874, 585] on button "Continue to application" at bounding box center [837, 580] width 189 height 46
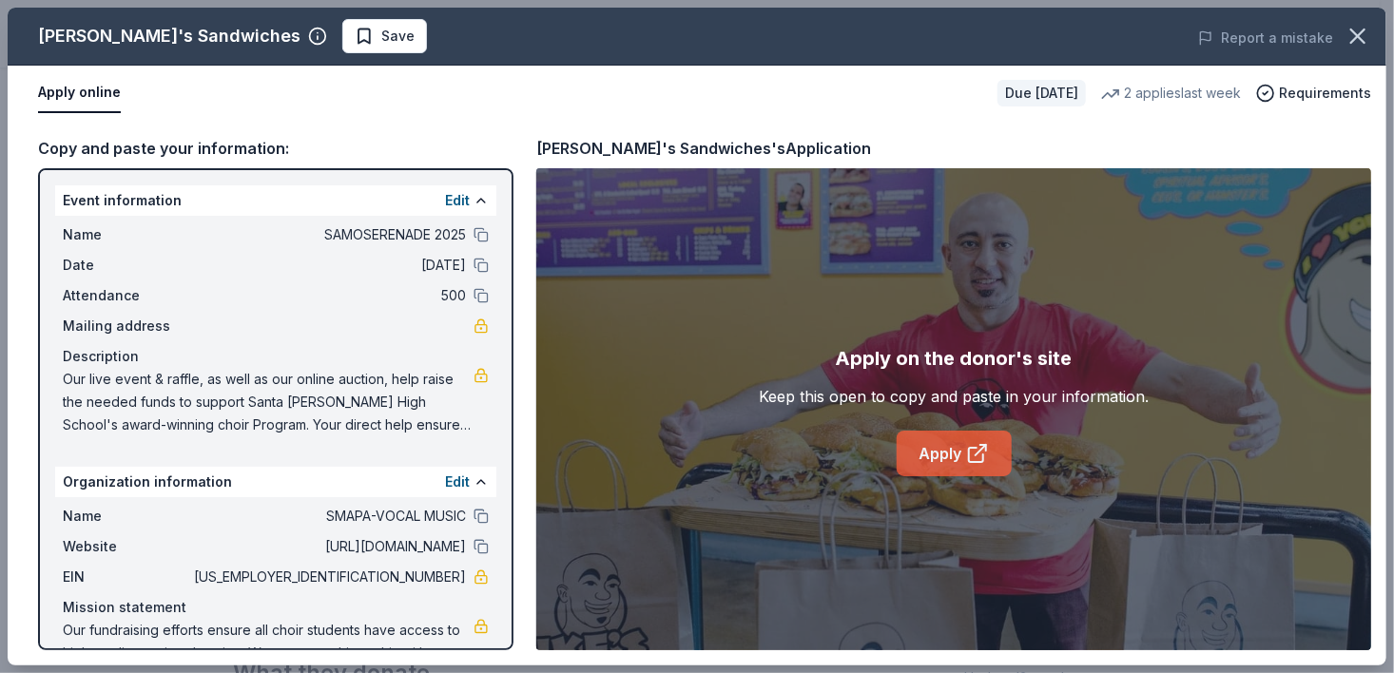
click at [955, 448] on link "Apply" at bounding box center [954, 454] width 115 height 46
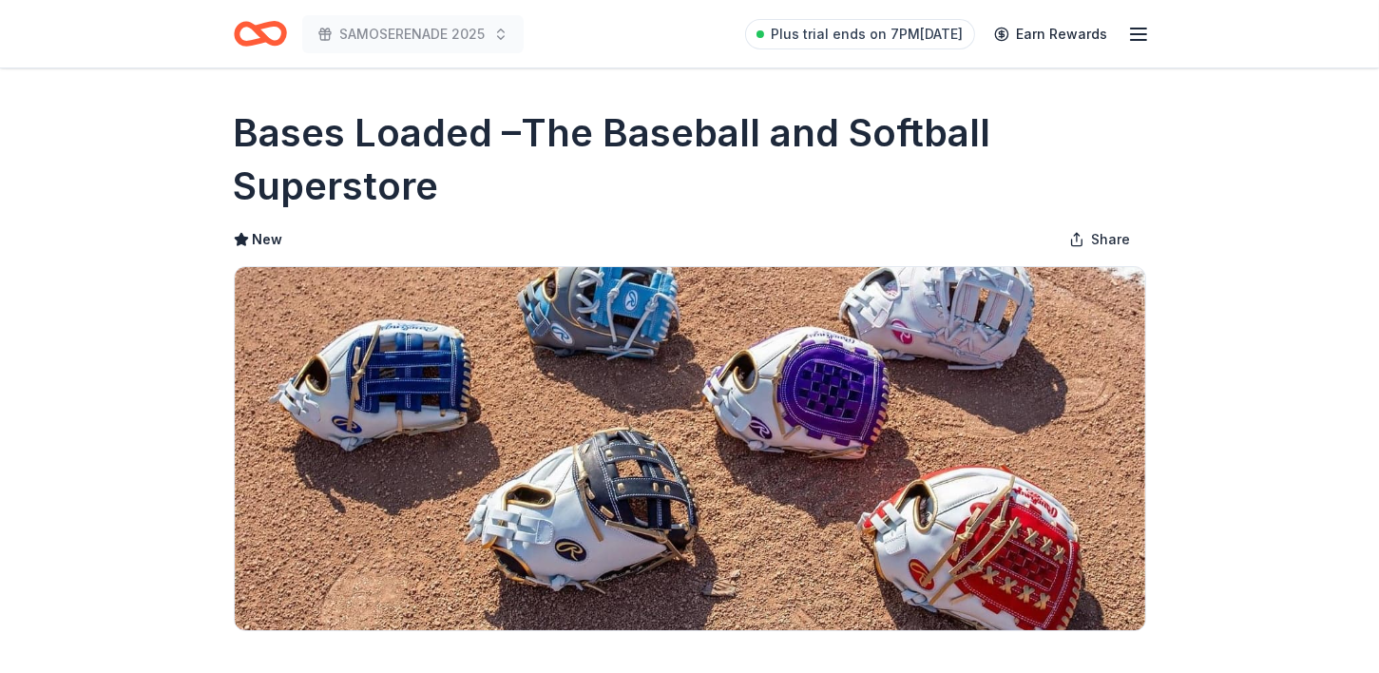
scroll to position [588, 0]
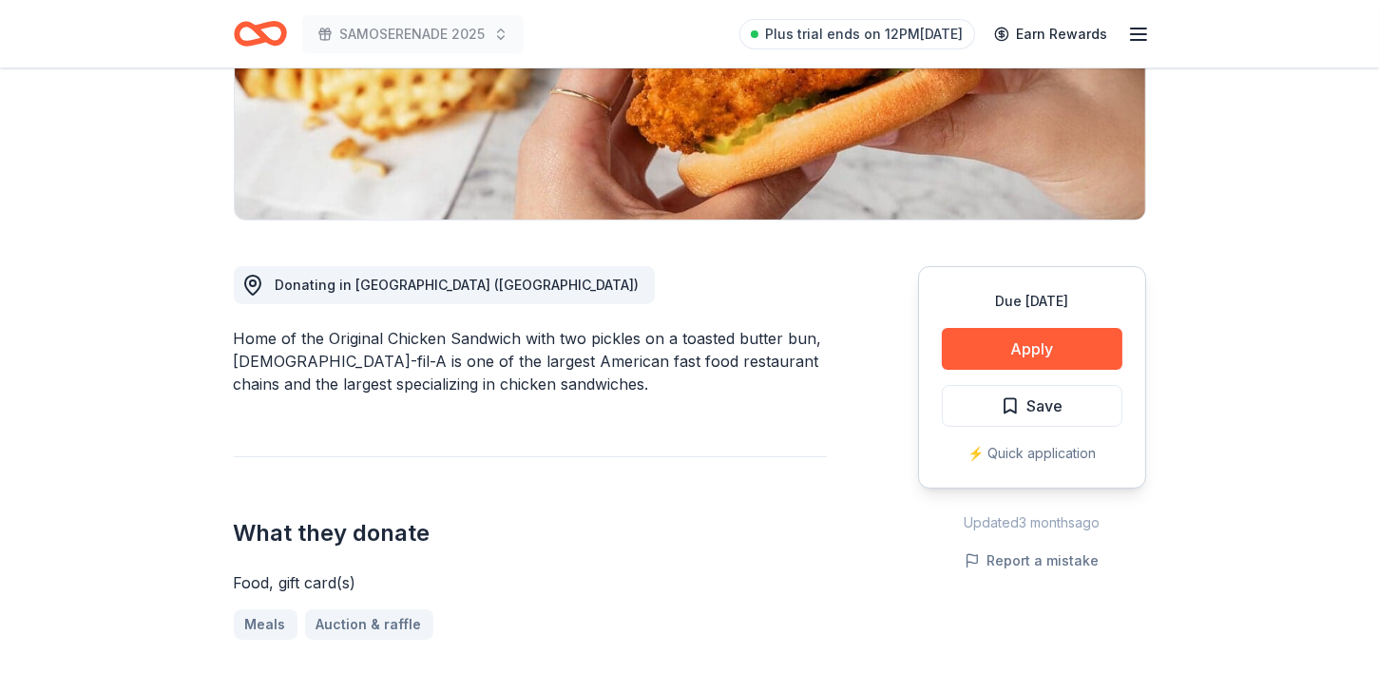
scroll to position [416, 0]
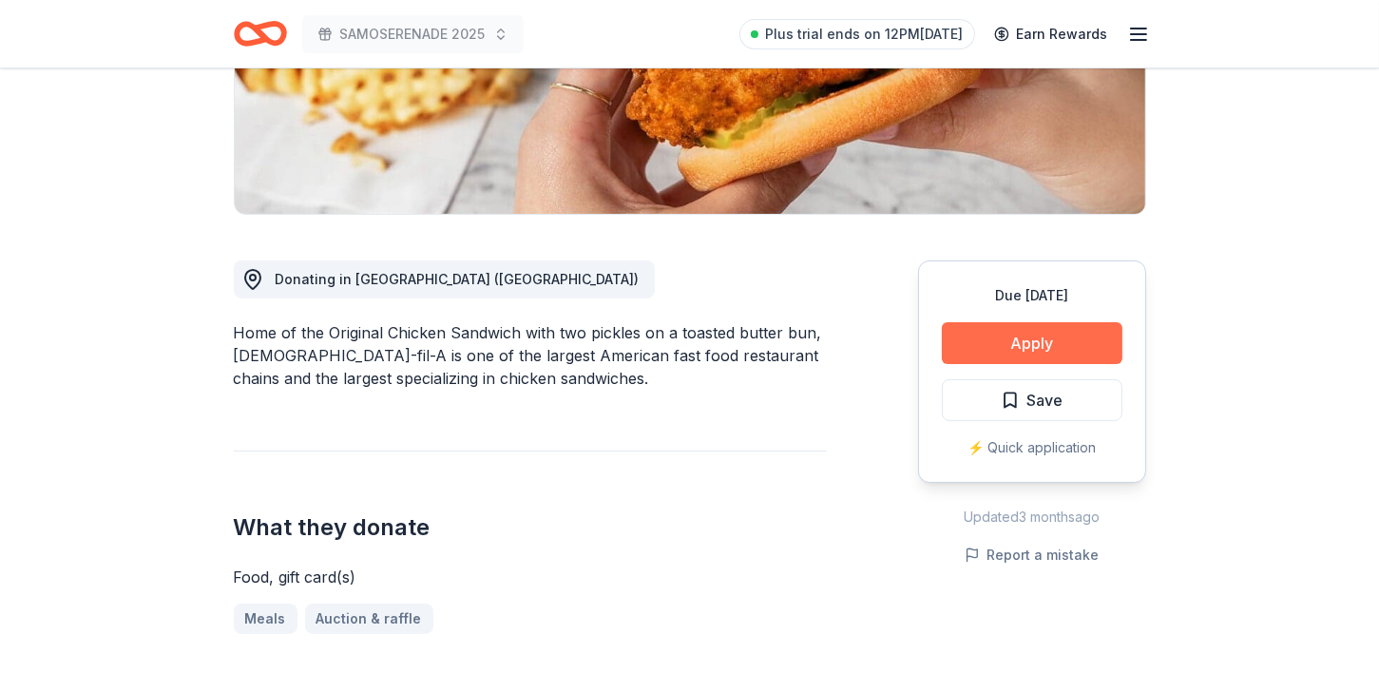
click at [1036, 322] on button "Apply" at bounding box center [1032, 343] width 181 height 42
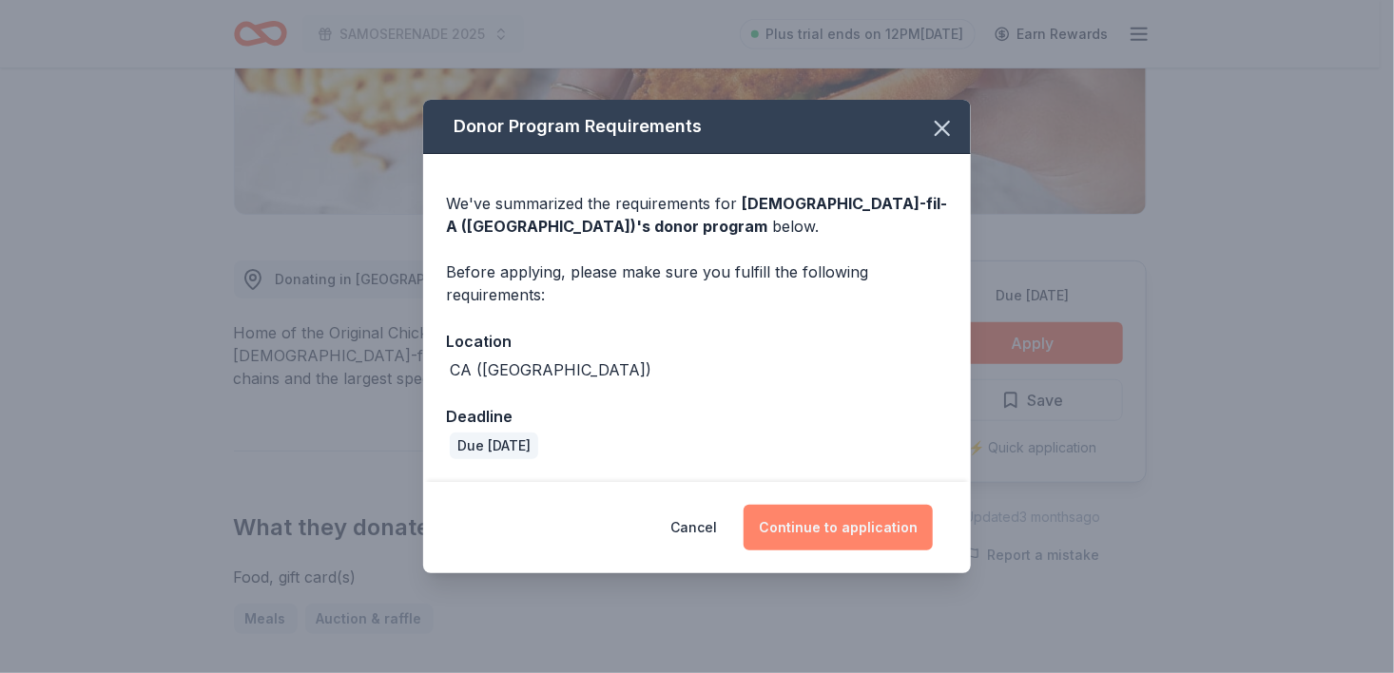
click at [834, 530] on button "Continue to application" at bounding box center [837, 528] width 189 height 46
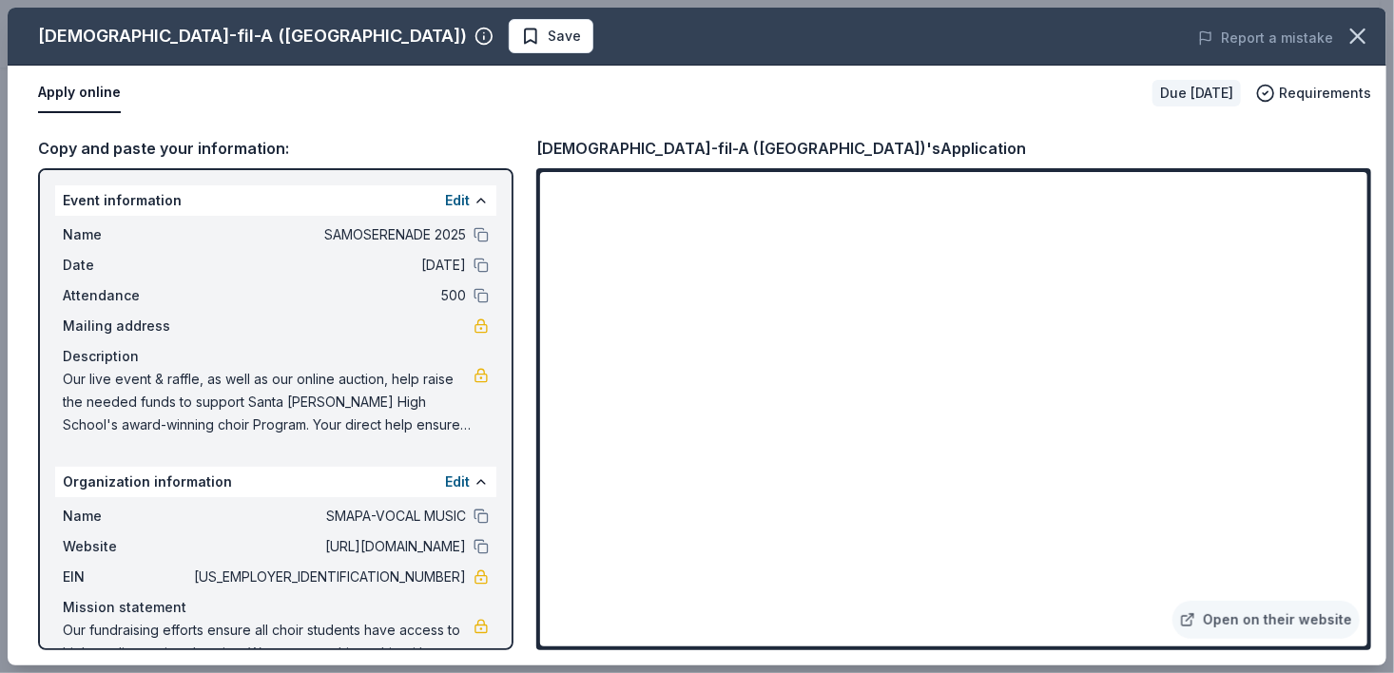
drag, startPoint x: 1390, startPoint y: 174, endPoint x: 1386, endPoint y: 420, distance: 246.3
click at [1379, 420] on div "Chick-fil-A (Los Angeles) Save Report a mistake Apply online Due in 23 days Req…" at bounding box center [697, 336] width 1394 height 673
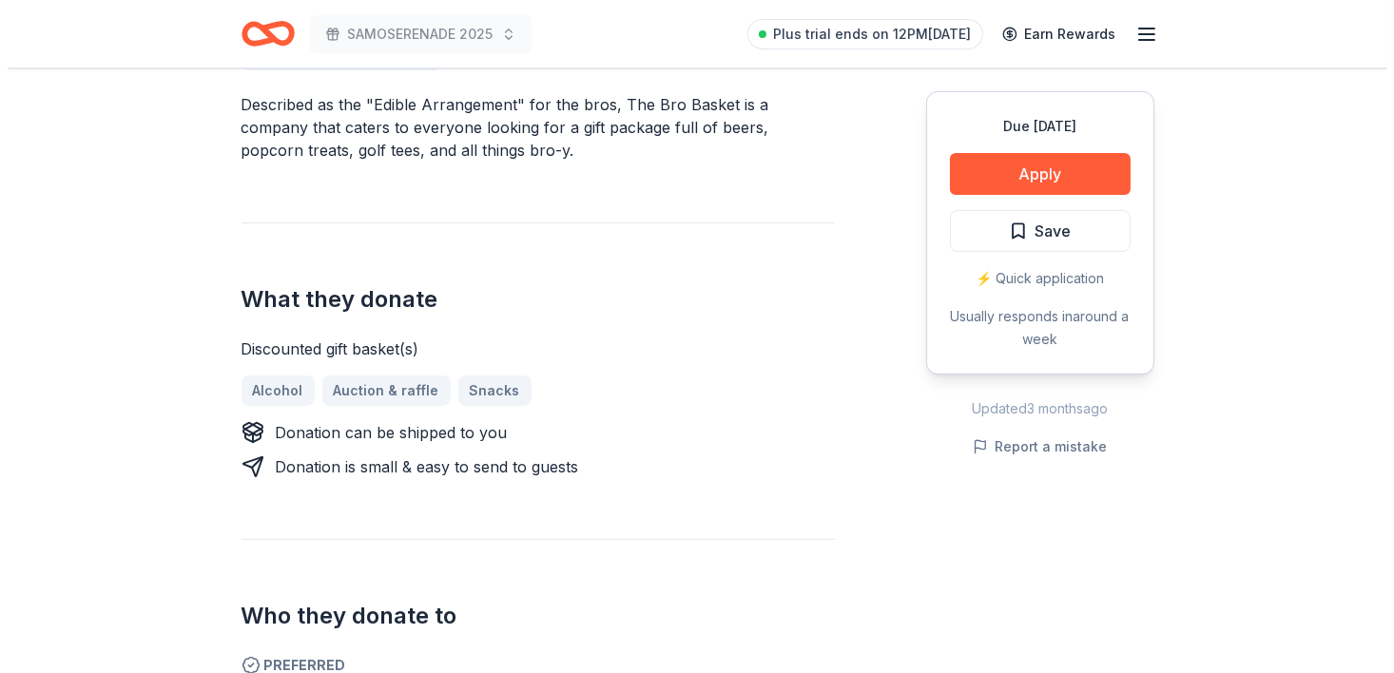
scroll to position [727, 0]
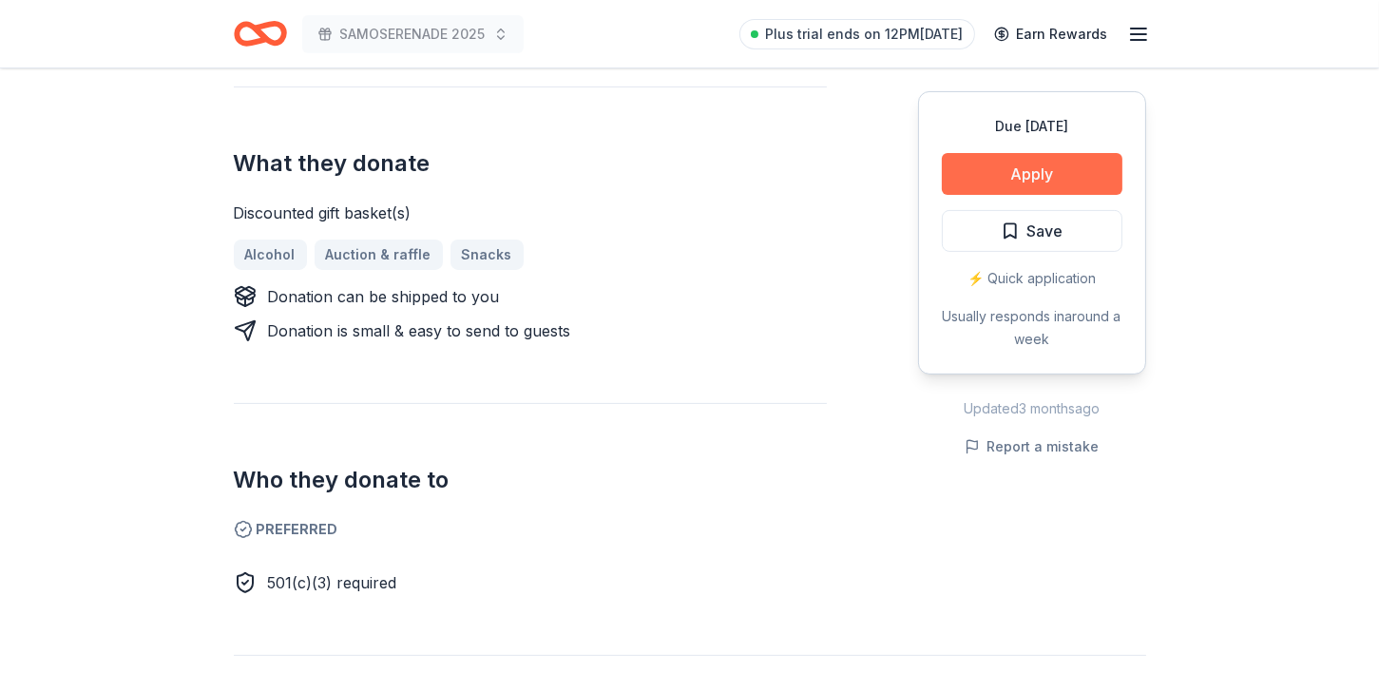
click at [1018, 174] on button "Apply" at bounding box center [1032, 174] width 181 height 42
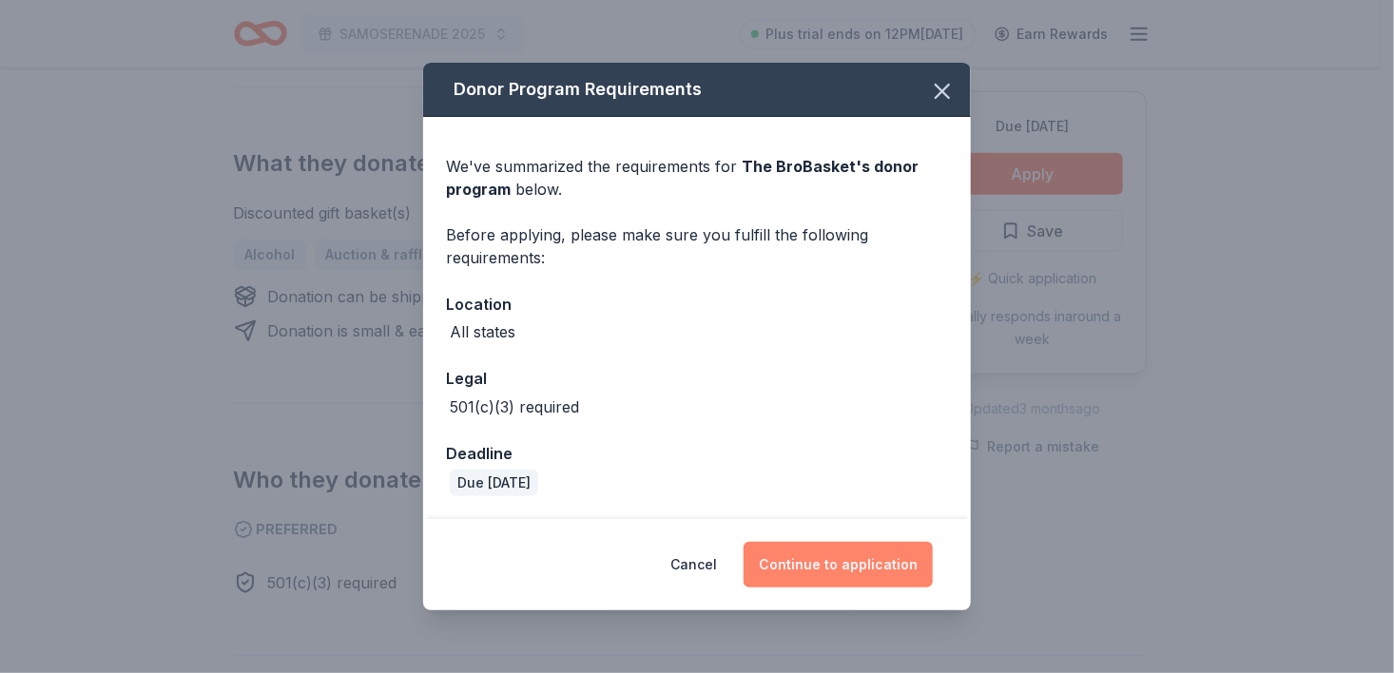
click at [823, 550] on button "Continue to application" at bounding box center [837, 565] width 189 height 46
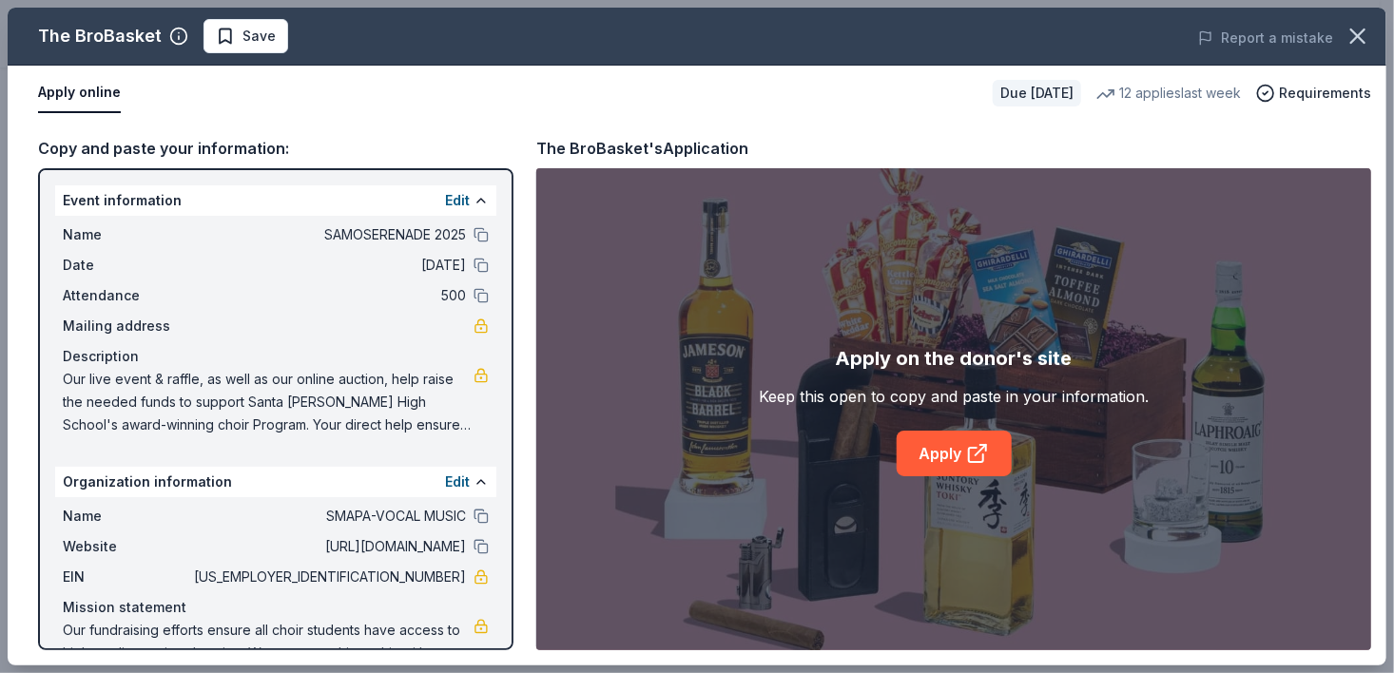
drag, startPoint x: 1389, startPoint y: 41, endPoint x: 1392, endPoint y: 106, distance: 65.7
click at [1379, 161] on div "The BroBasket Save Report a mistake Apply online Due in 39 days 12 applies last…" at bounding box center [697, 336] width 1394 height 673
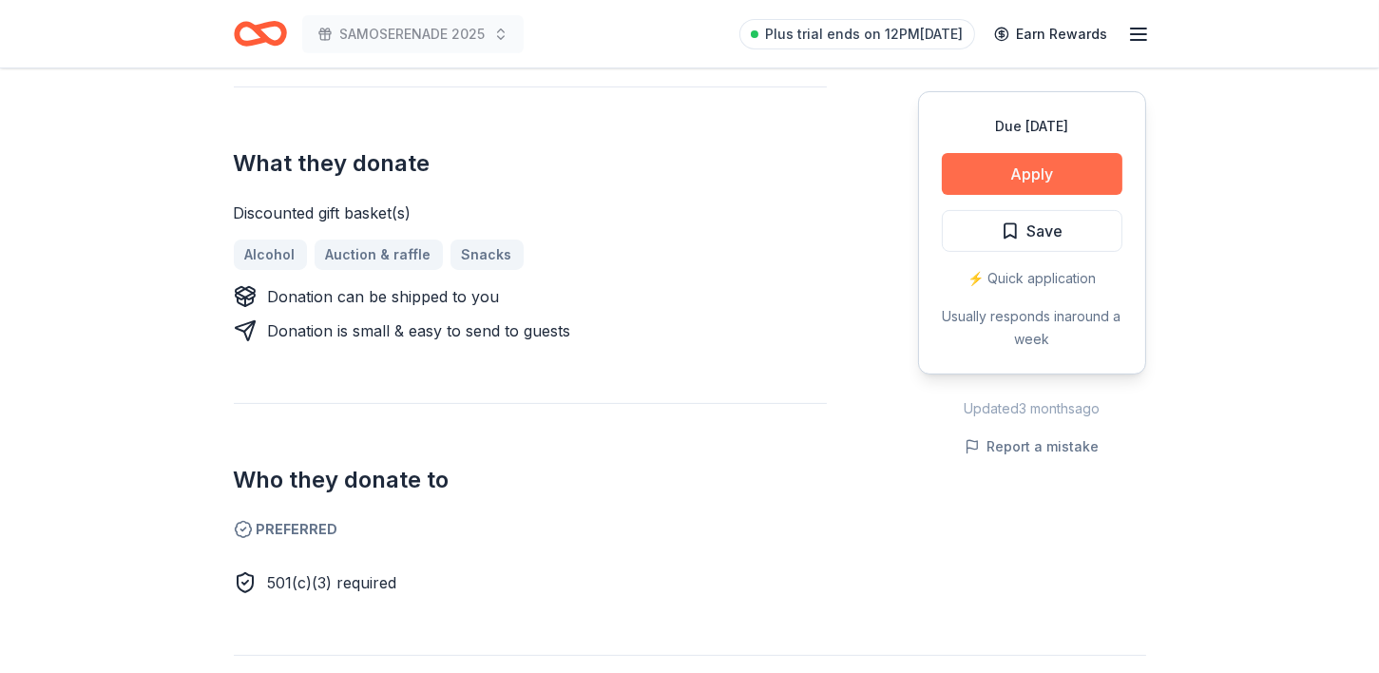
click at [1084, 168] on button "Apply" at bounding box center [1032, 174] width 181 height 42
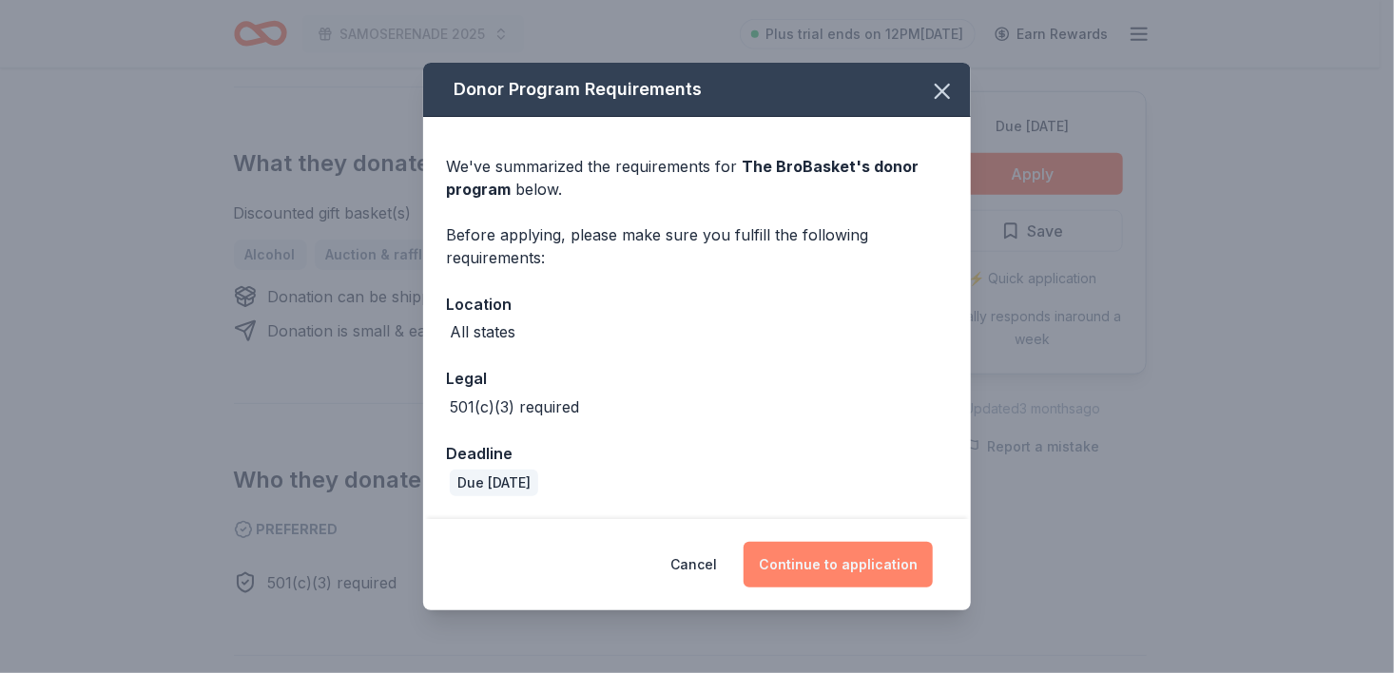
click at [858, 567] on button "Continue to application" at bounding box center [837, 565] width 189 height 46
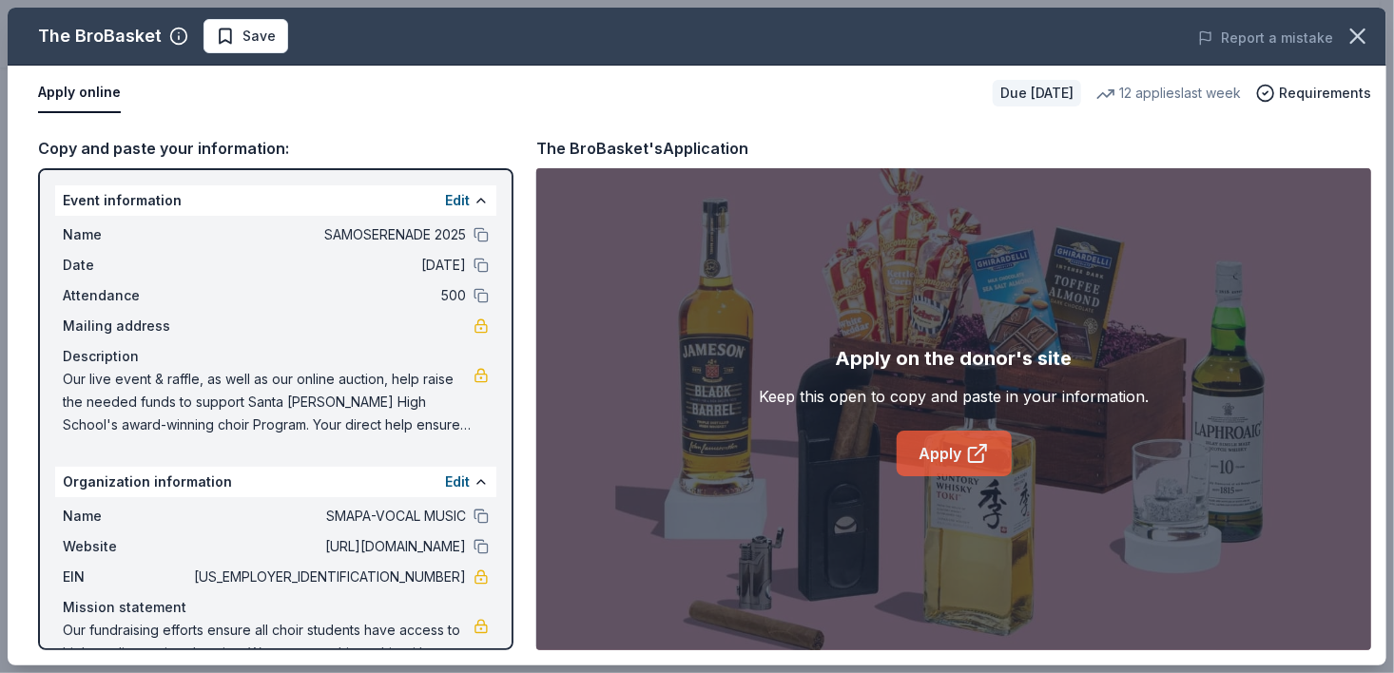
click at [961, 446] on link "Apply" at bounding box center [954, 454] width 115 height 46
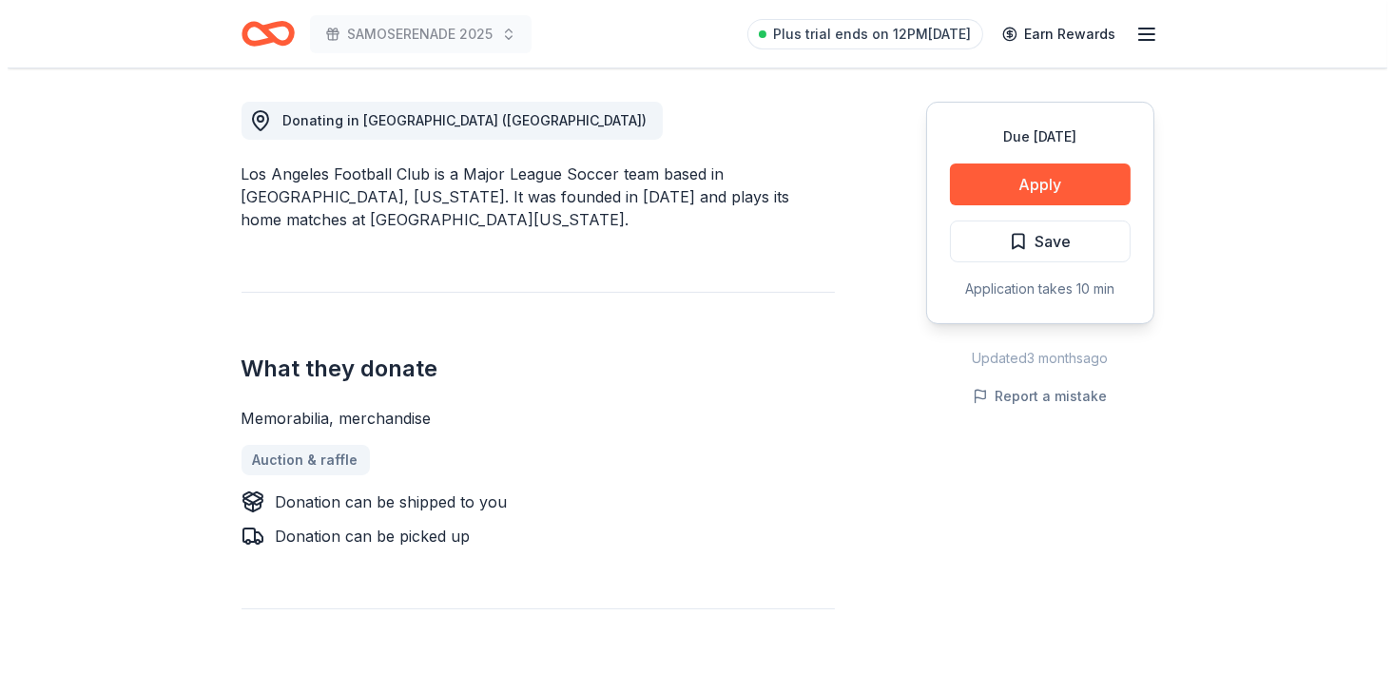
scroll to position [525, 0]
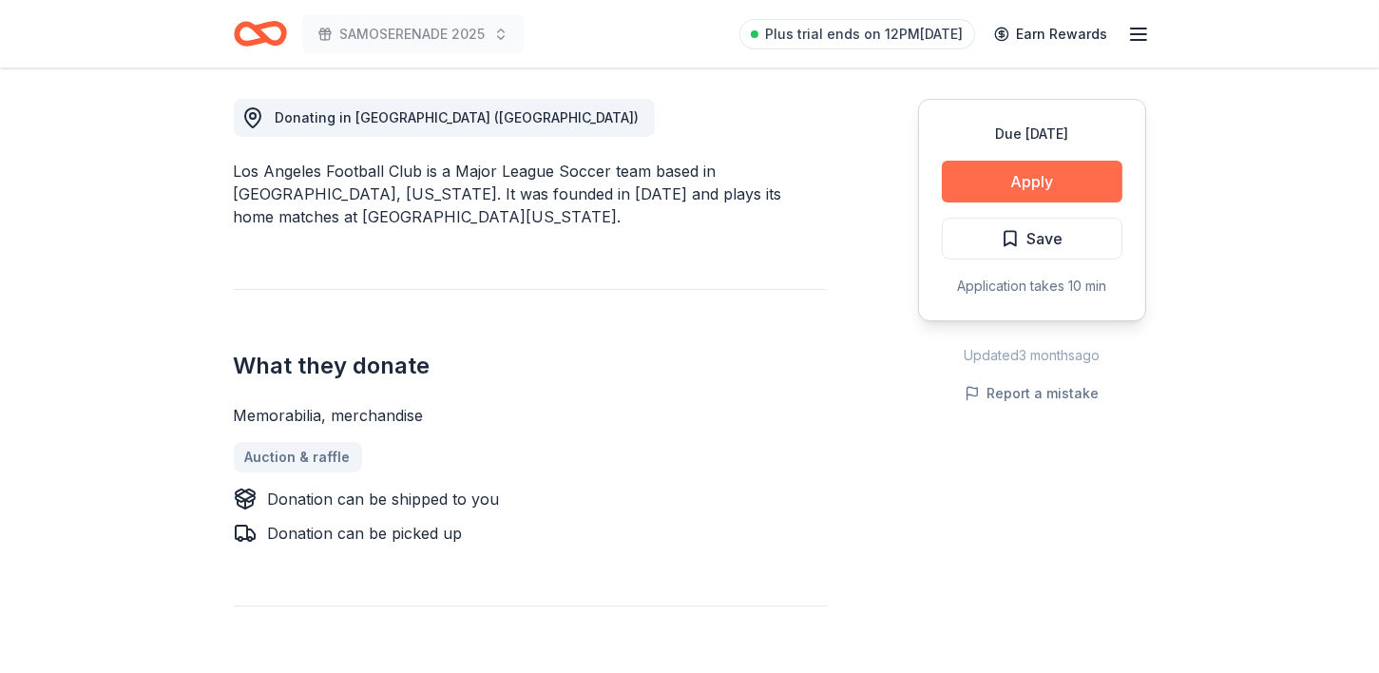
click at [1081, 165] on button "Apply" at bounding box center [1032, 182] width 181 height 42
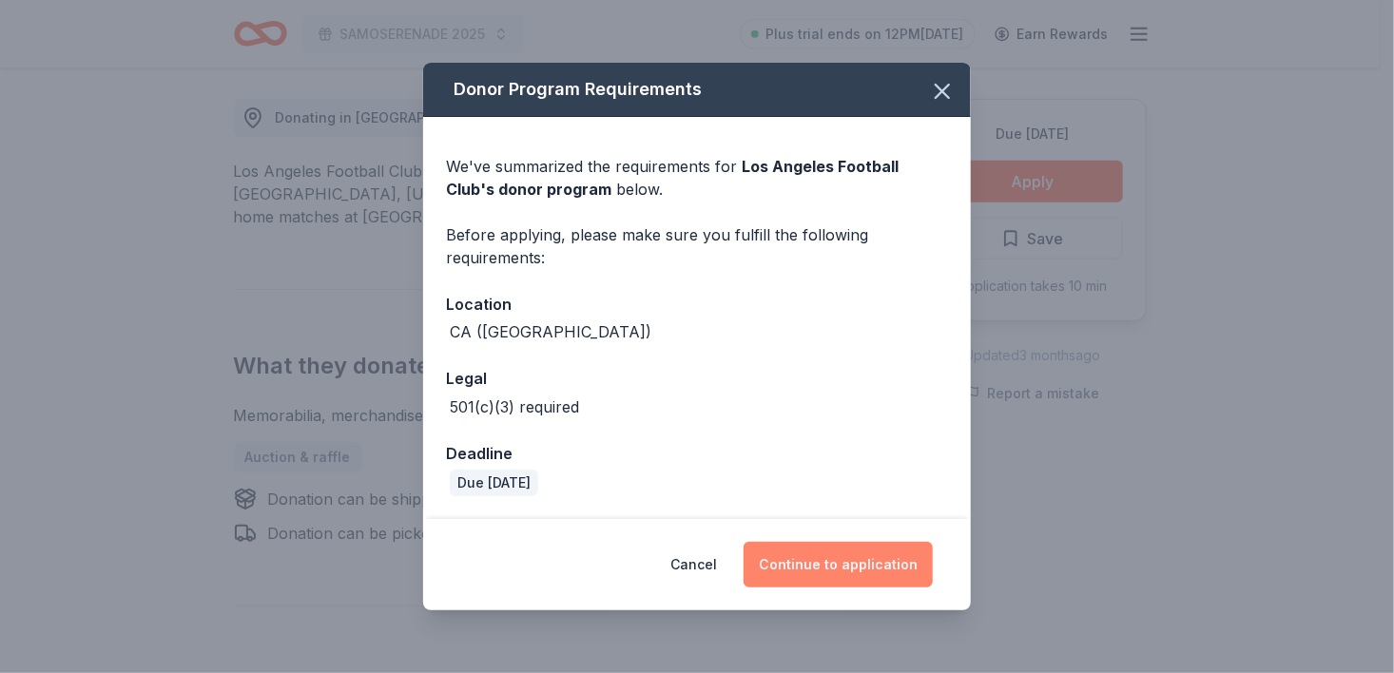
click at [820, 558] on button "Continue to application" at bounding box center [837, 565] width 189 height 46
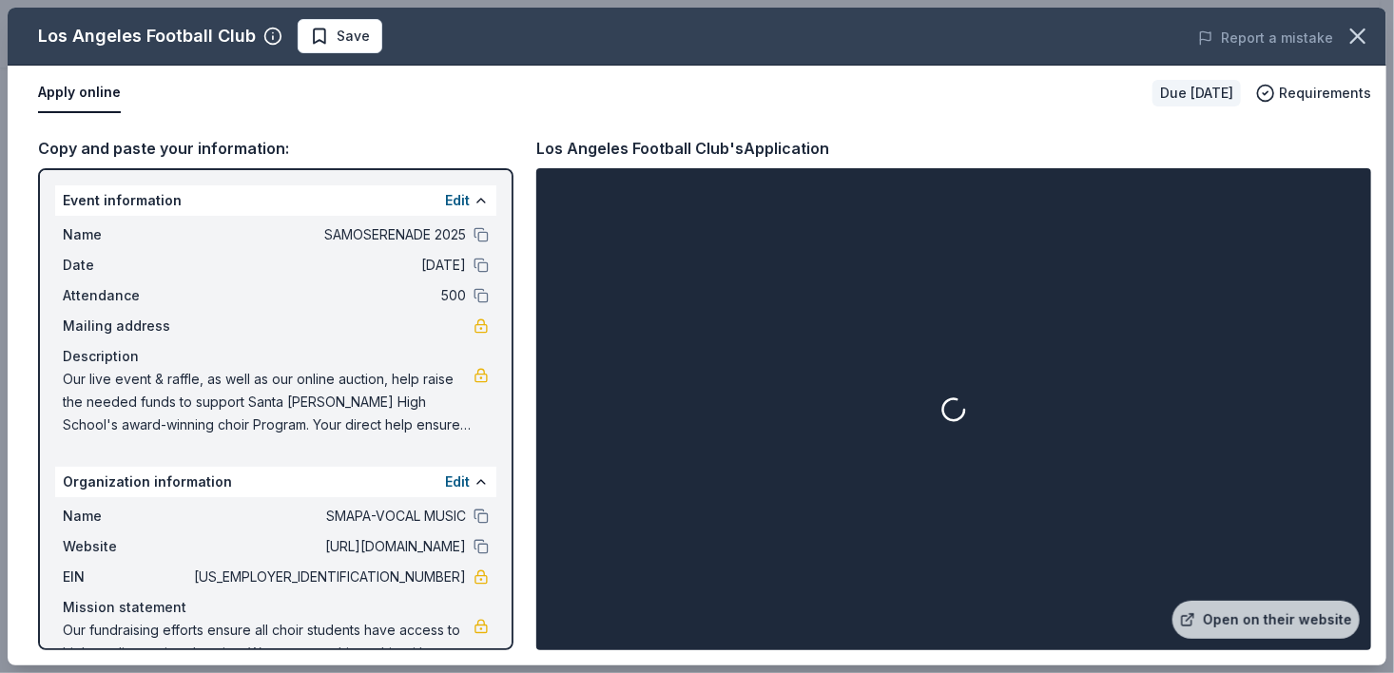
drag, startPoint x: 1392, startPoint y: 186, endPoint x: 1392, endPoint y: 336, distance: 149.3
click at [1379, 336] on div "Los Angeles Football Club Save Report a mistake Apply online Due [DATE] Require…" at bounding box center [697, 336] width 1394 height 673
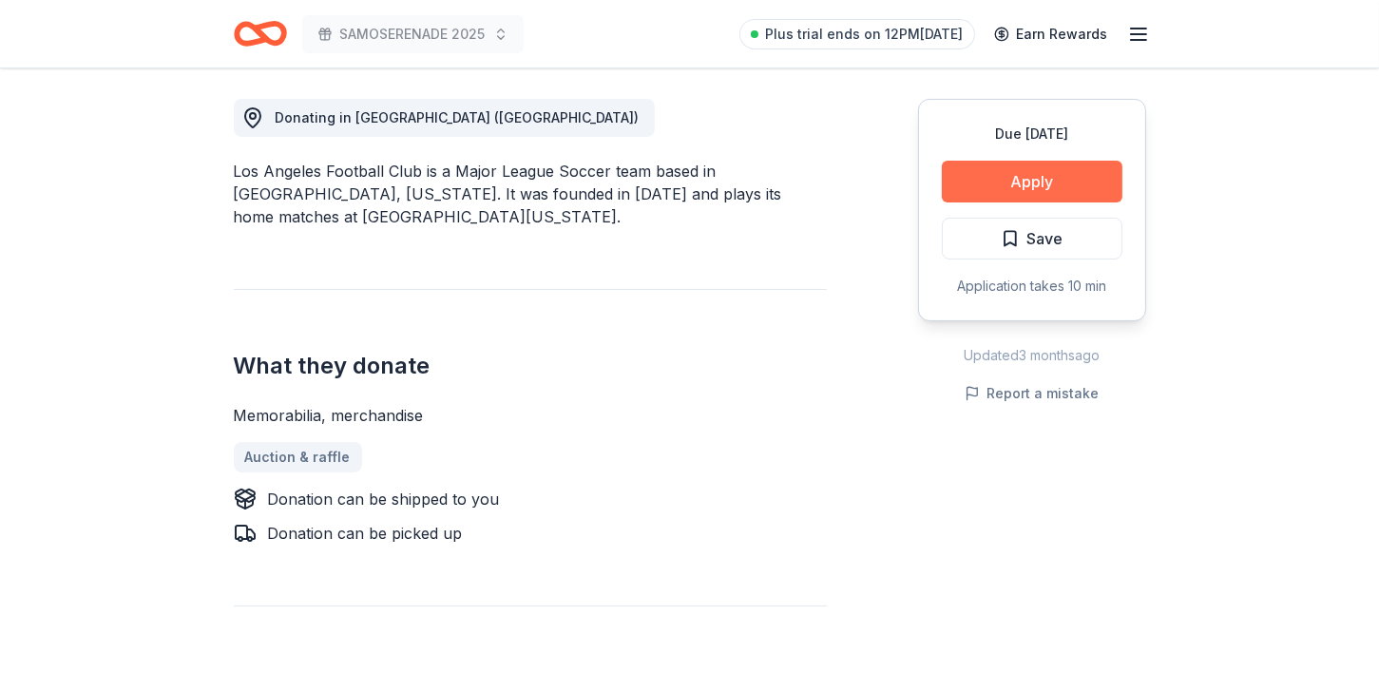
click at [1046, 171] on button "Apply" at bounding box center [1032, 182] width 181 height 42
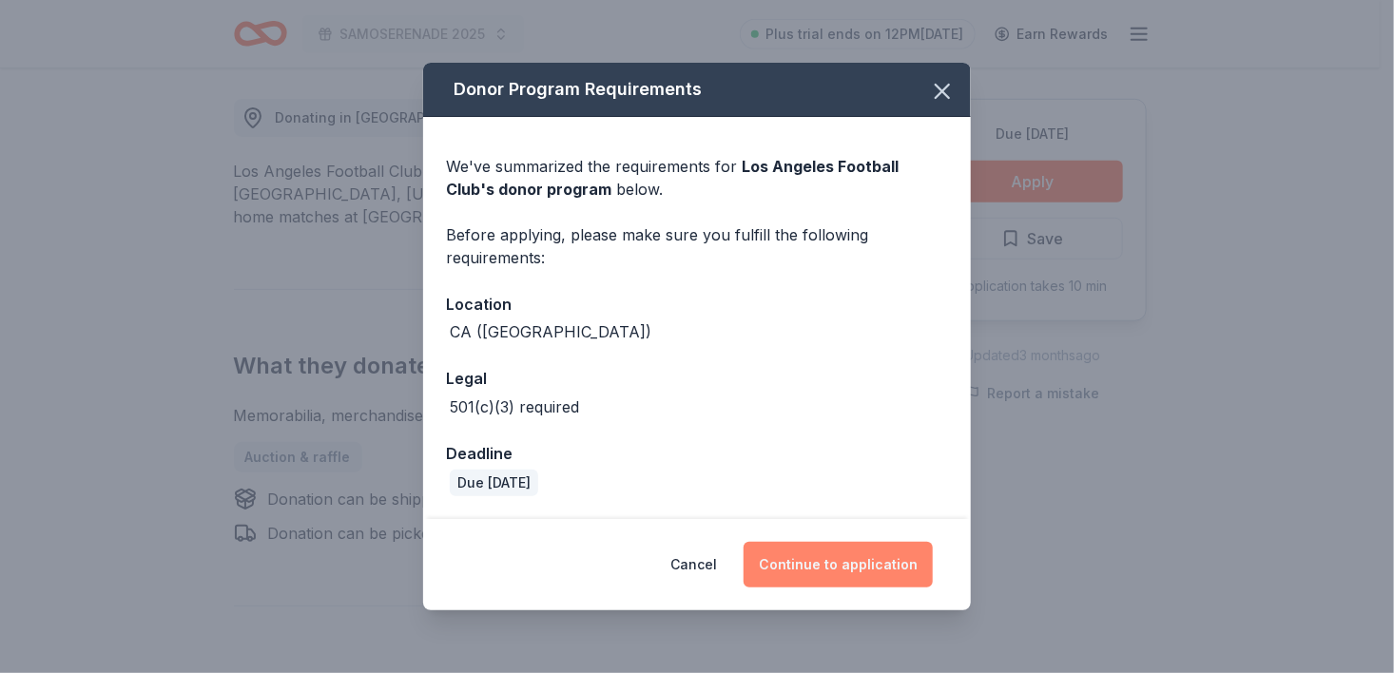
click at [852, 564] on button "Continue to application" at bounding box center [837, 565] width 189 height 46
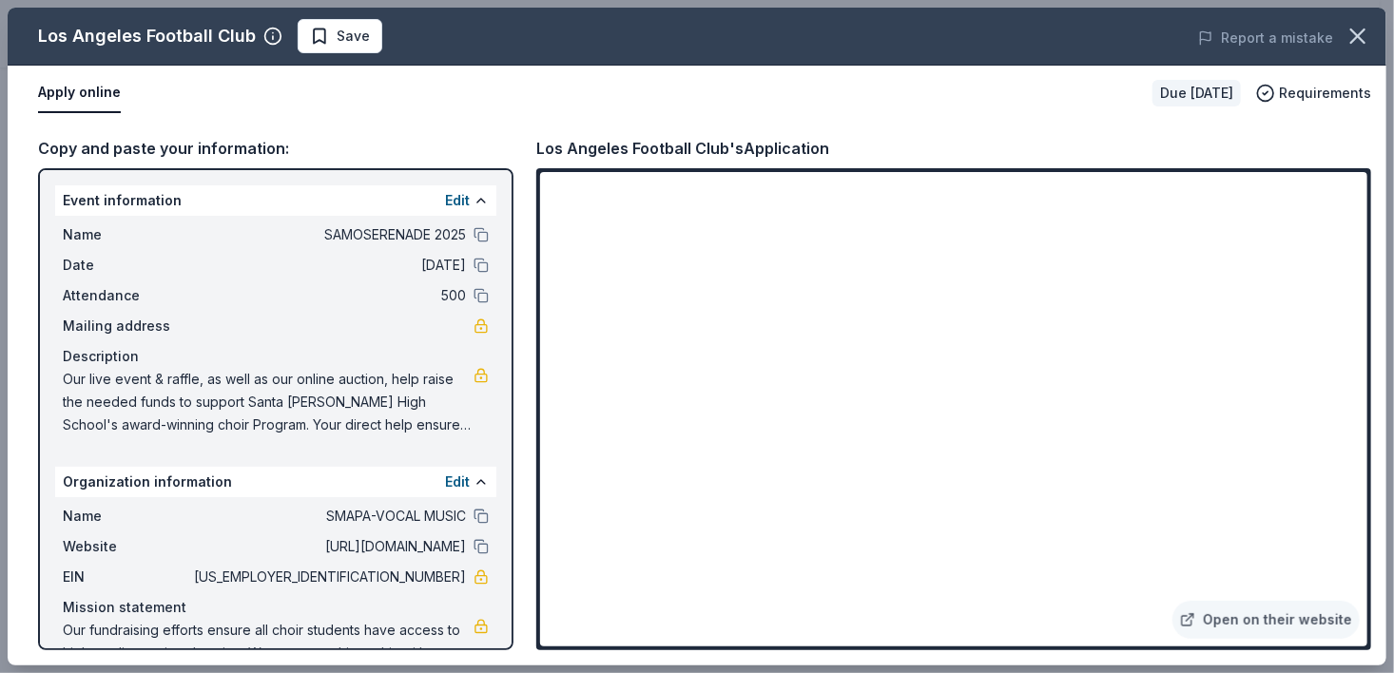
drag, startPoint x: 1369, startPoint y: 463, endPoint x: 1366, endPoint y: 561, distance: 98.0
click at [1367, 561] on div "Open on their website" at bounding box center [953, 409] width 835 height 482
click at [1260, 618] on link "Open on their website" at bounding box center [1265, 620] width 187 height 38
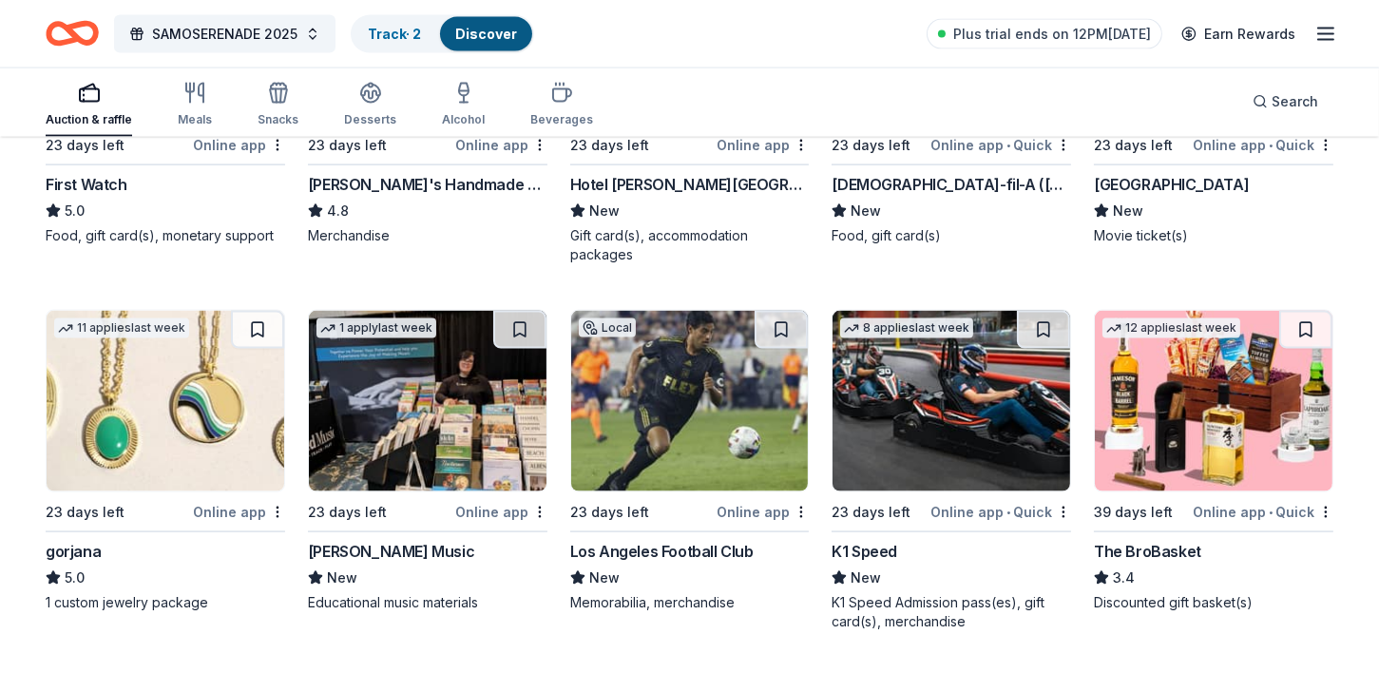
scroll to position [3638, 0]
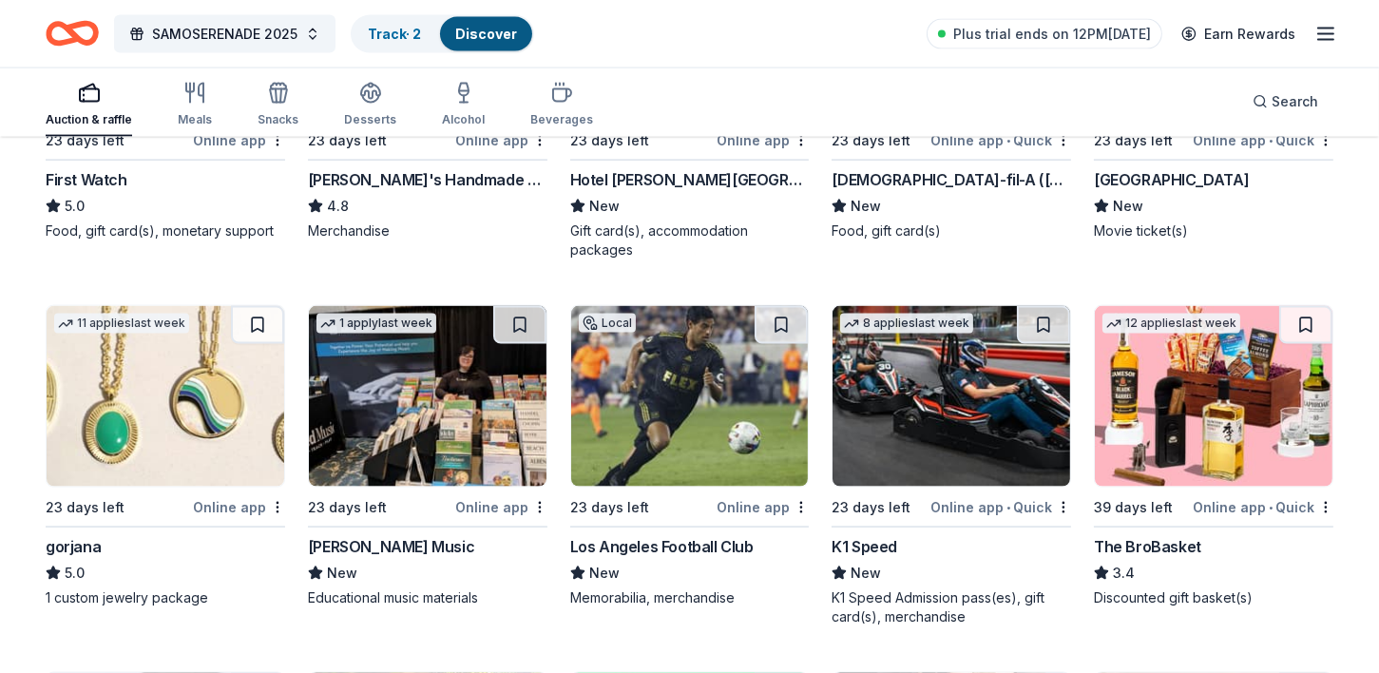
click at [871, 415] on img at bounding box center [952, 396] width 238 height 181
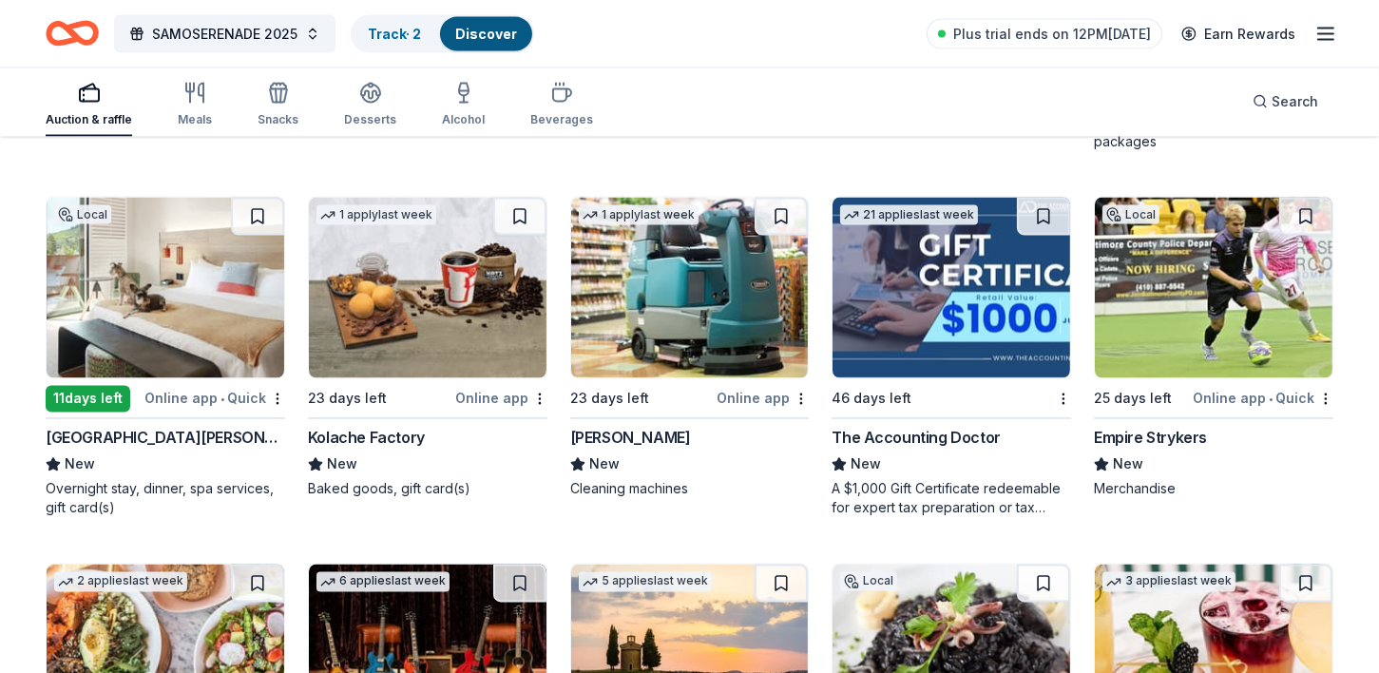
scroll to position [4444, 0]
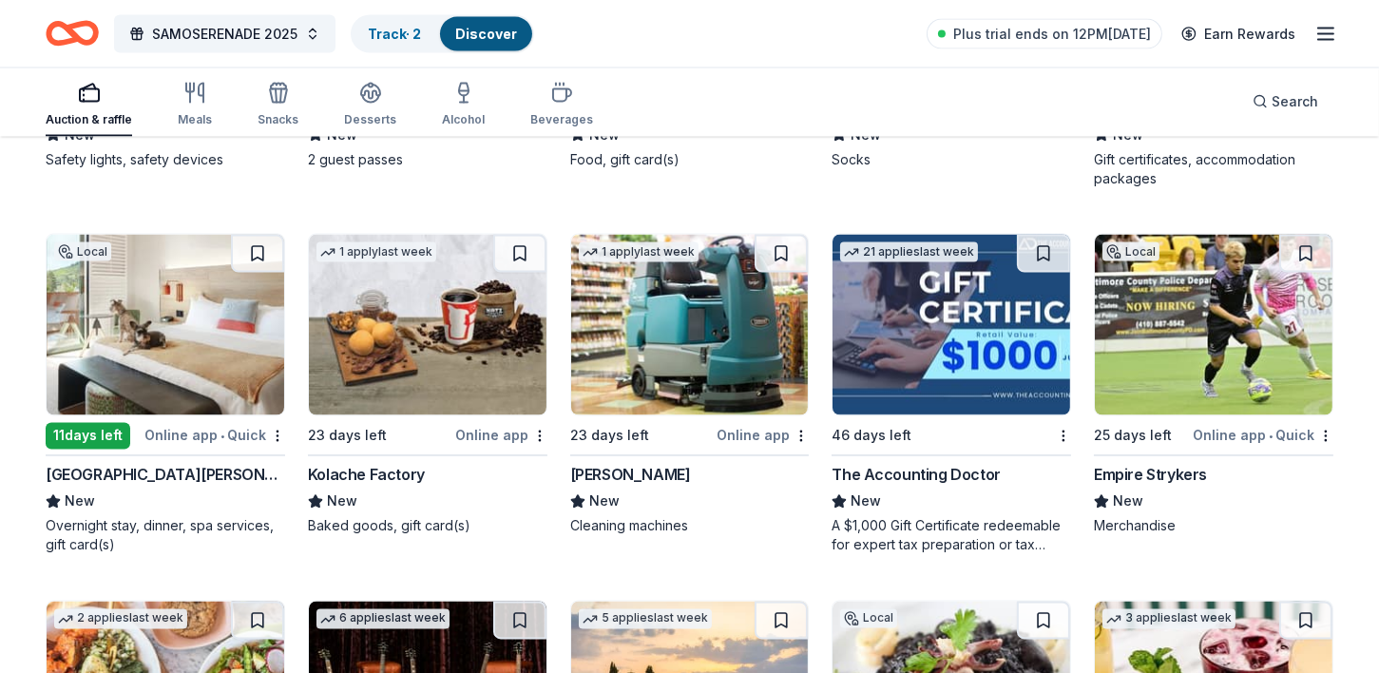
click at [169, 339] on img at bounding box center [166, 325] width 238 height 181
drag, startPoint x: 1379, startPoint y: 499, endPoint x: 1392, endPoint y: 559, distance: 61.4
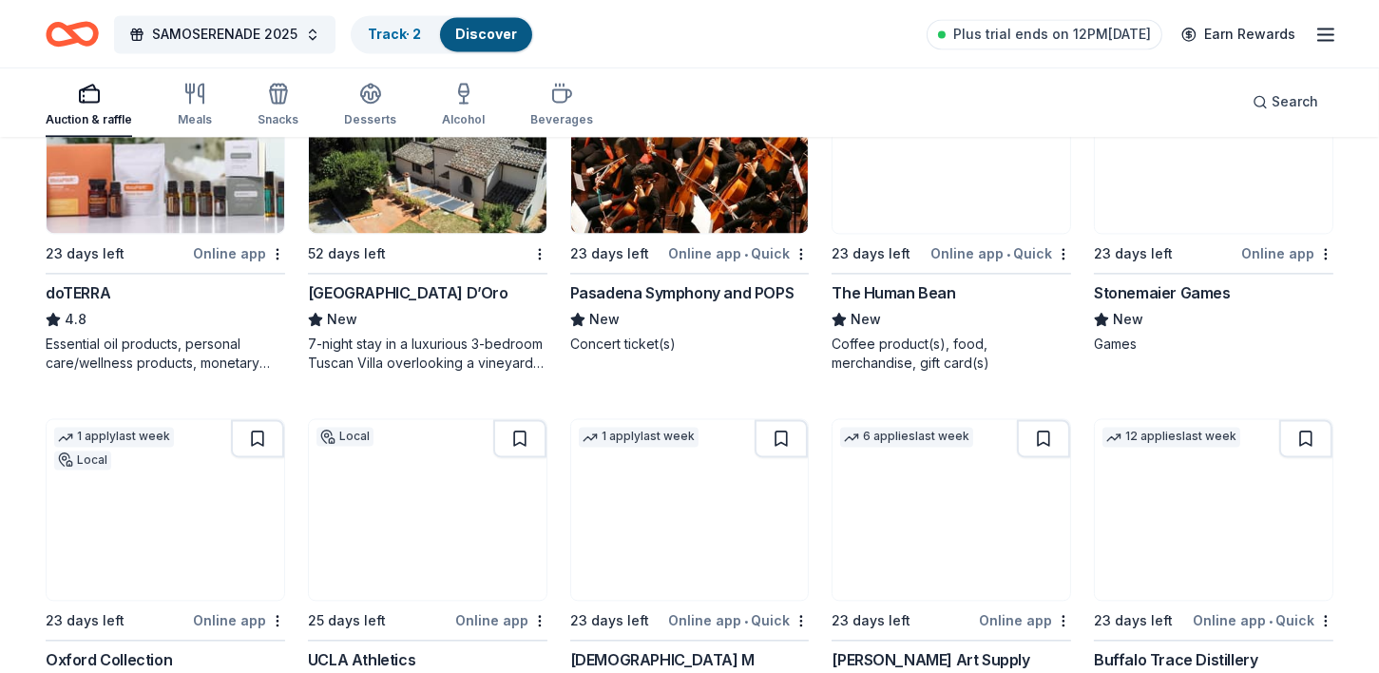
scroll to position [5460, 0]
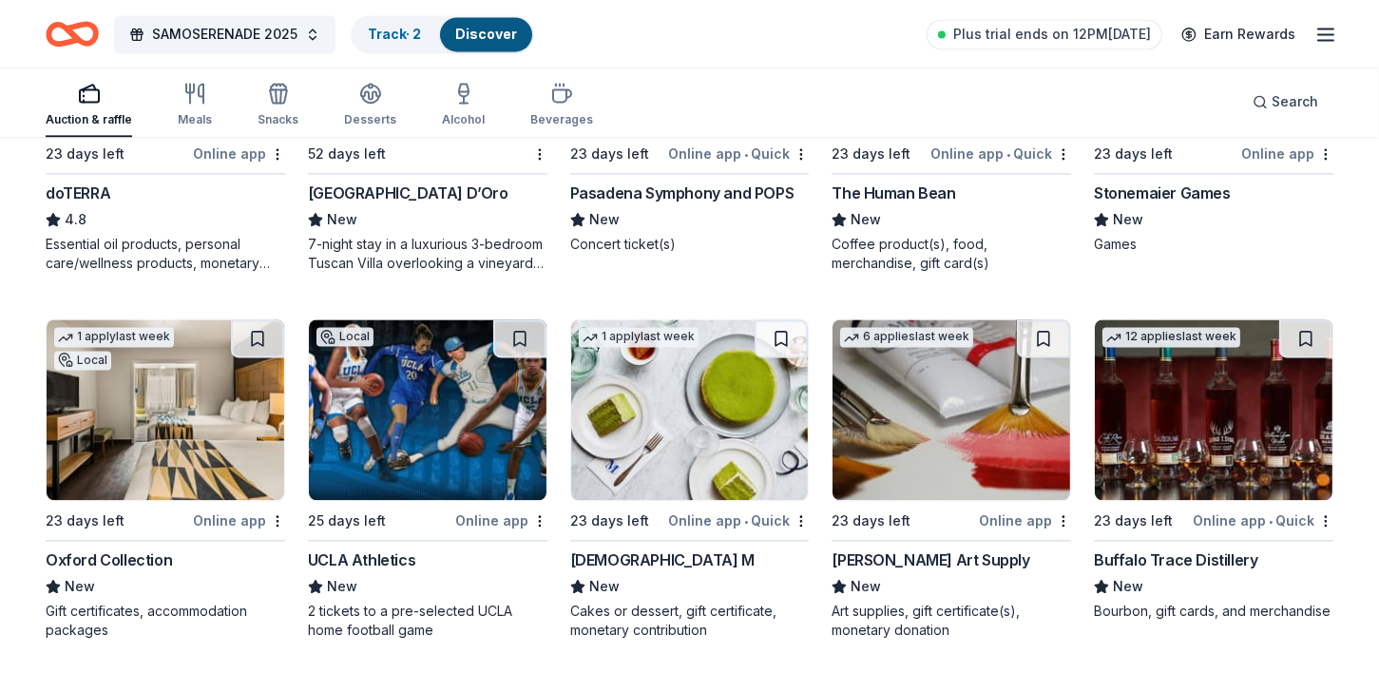
click at [381, 456] on img at bounding box center [428, 409] width 238 height 181
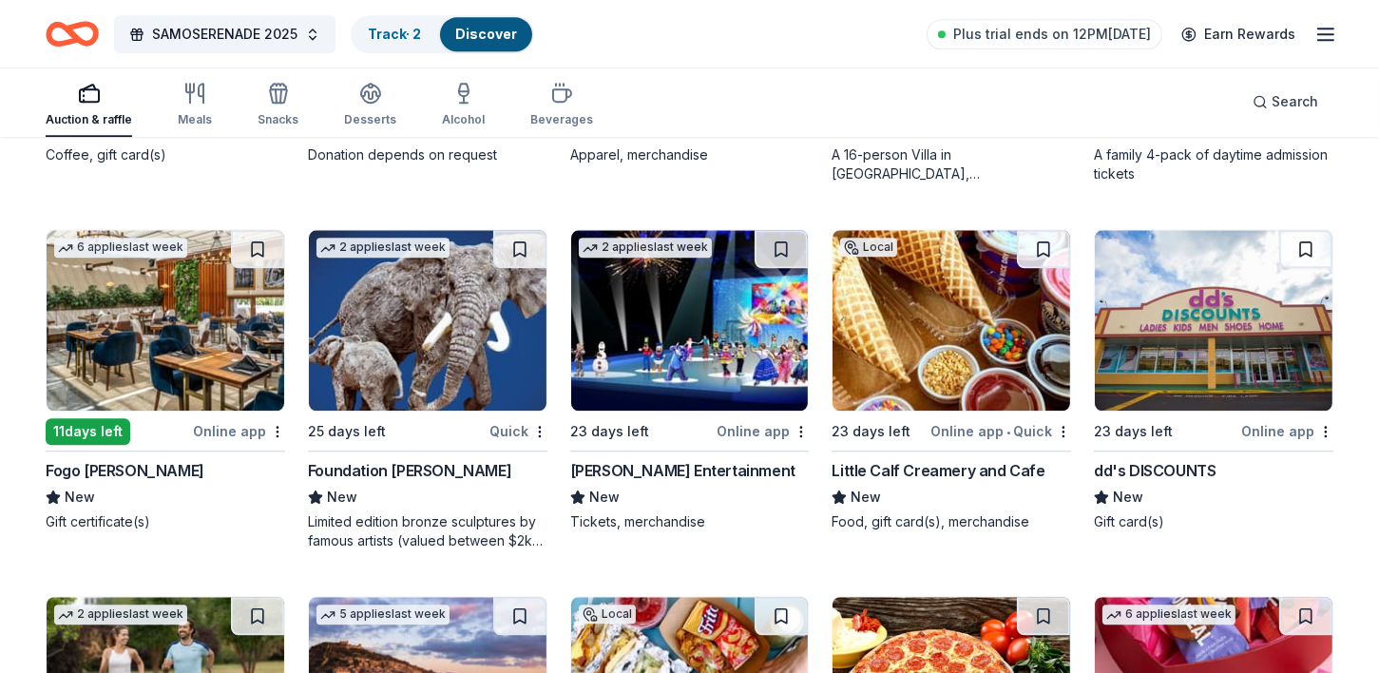
scroll to position [6302, 0]
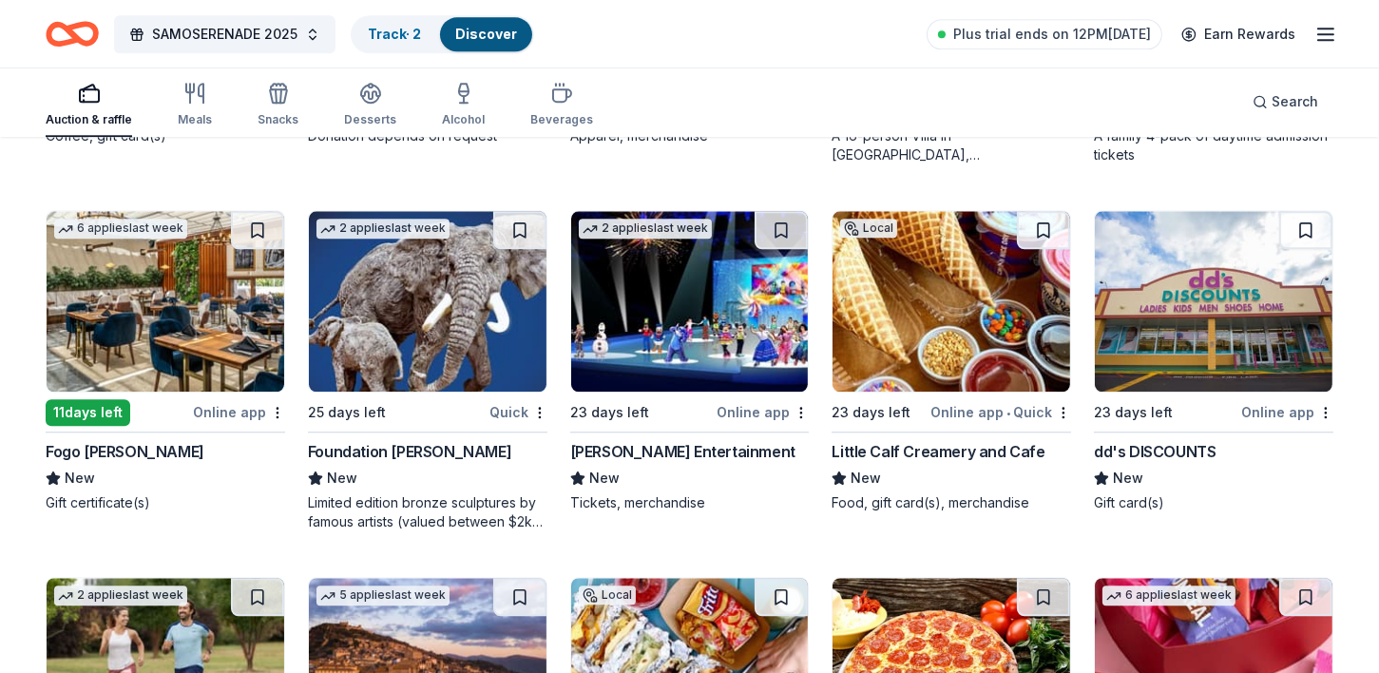
click at [180, 335] on img at bounding box center [166, 301] width 238 height 181
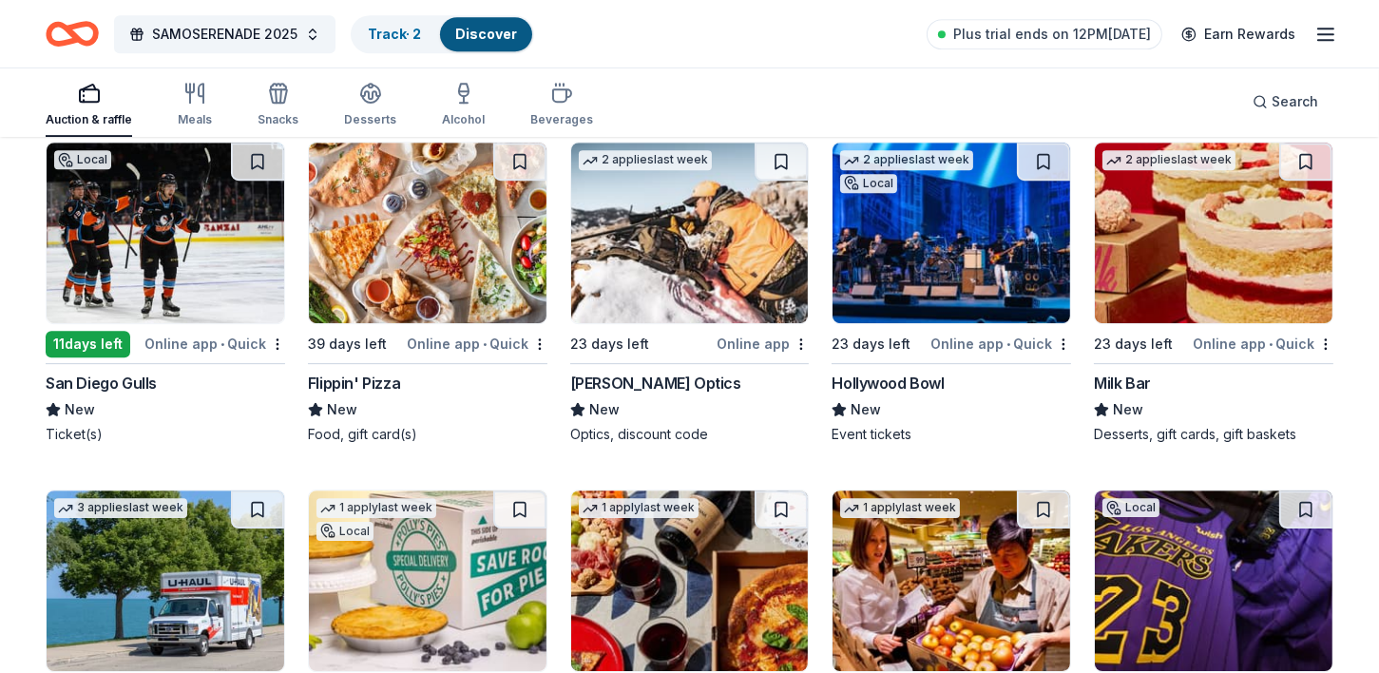
scroll to position [7829, 0]
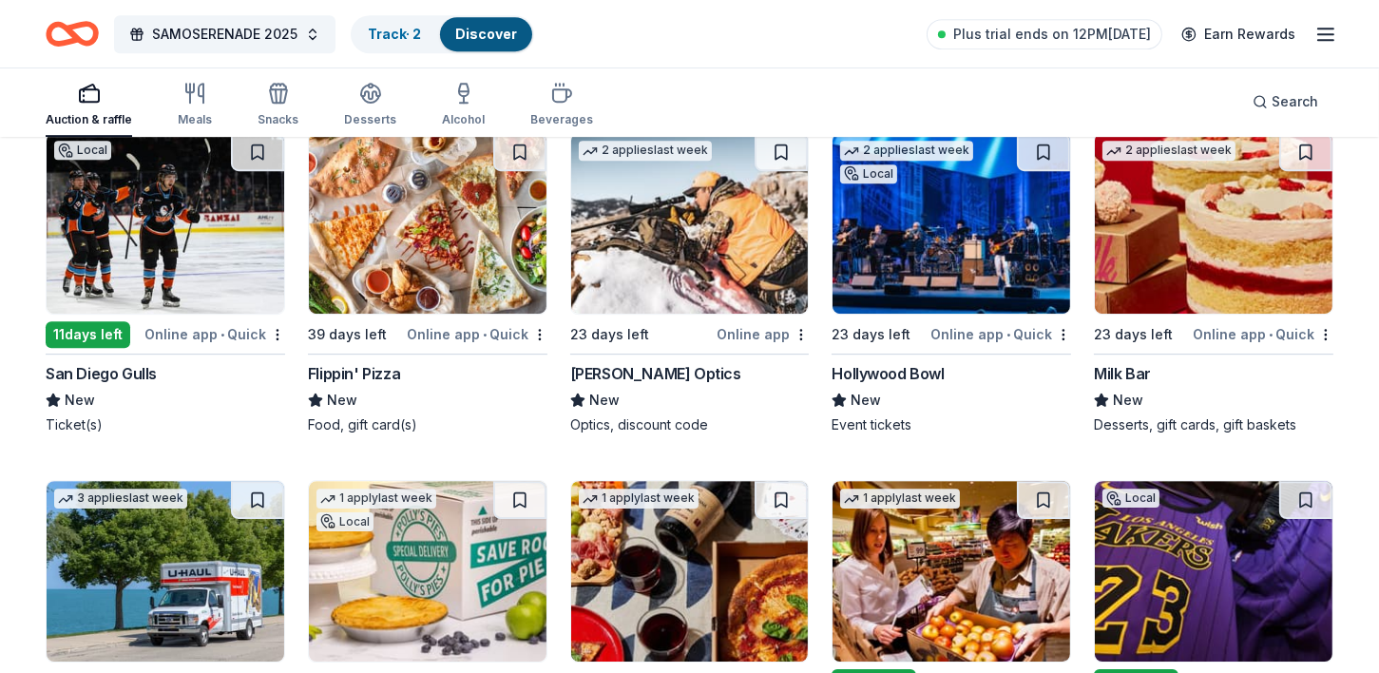
click at [933, 303] on img at bounding box center [952, 223] width 238 height 181
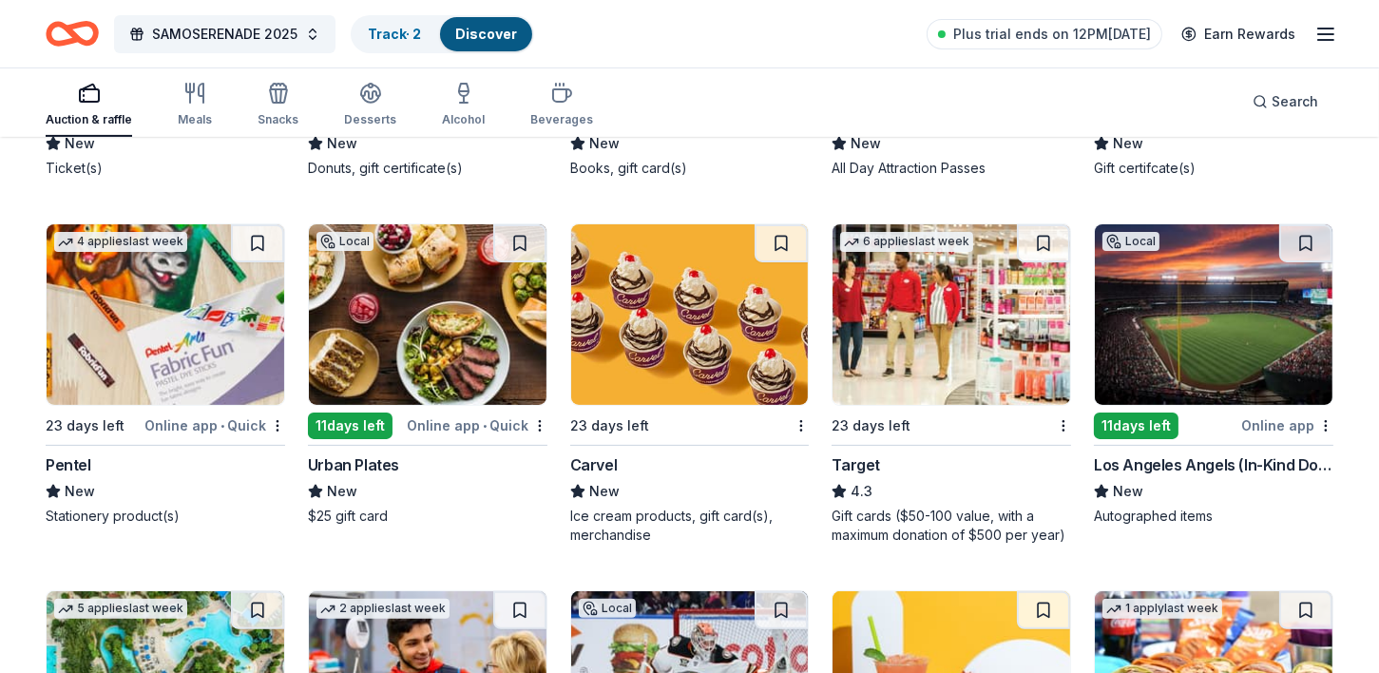
scroll to position [10612, 0]
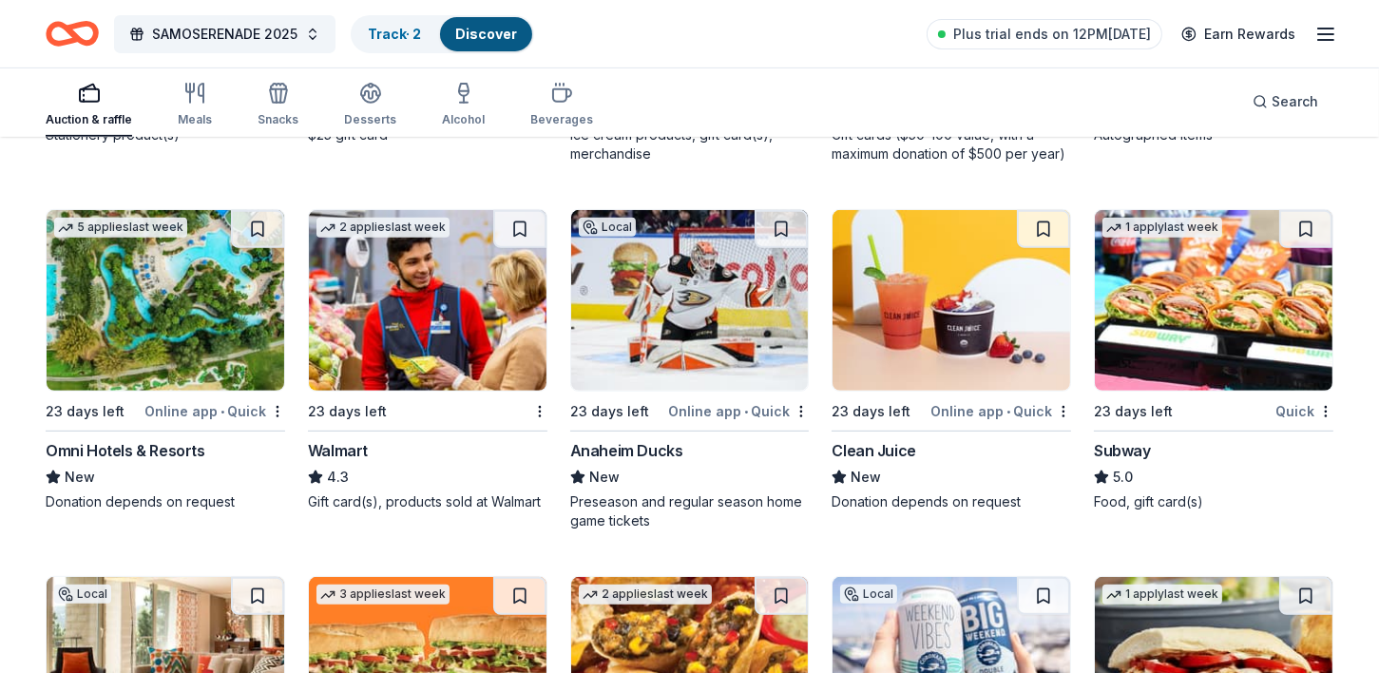
click at [158, 330] on img at bounding box center [166, 300] width 238 height 181
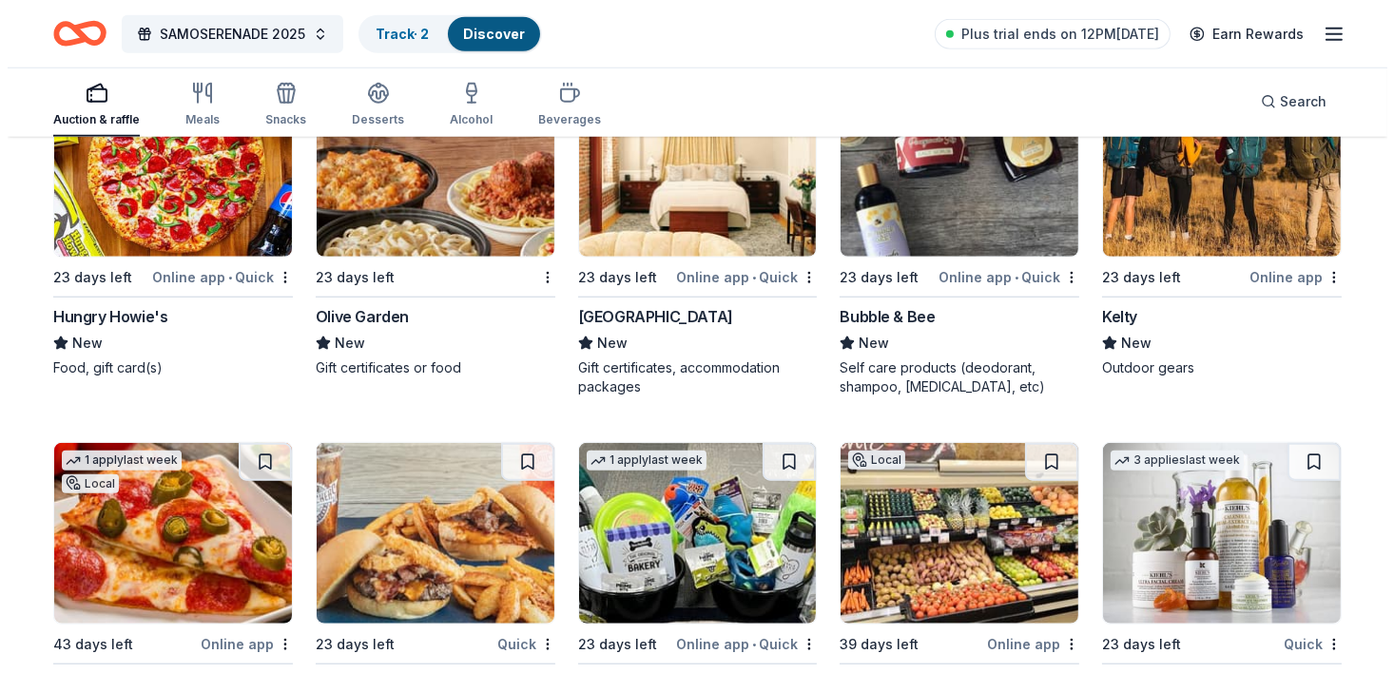
scroll to position [11755, 0]
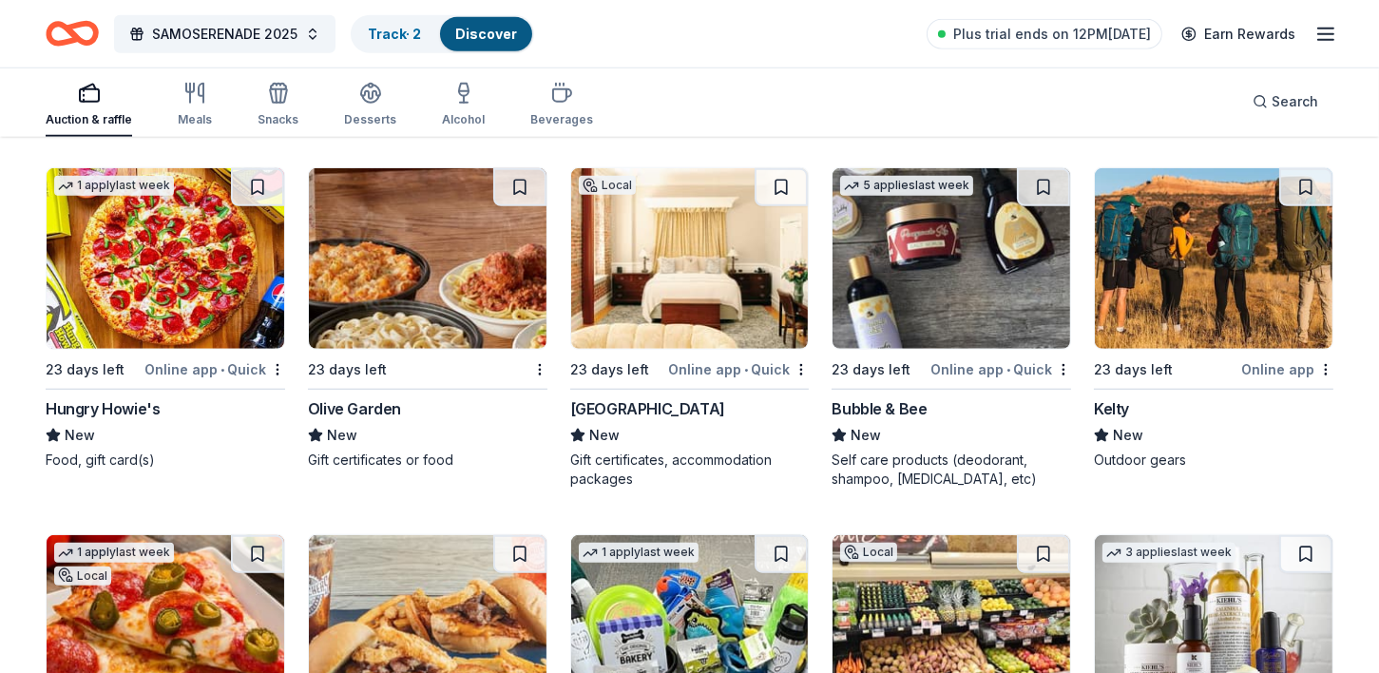
click at [668, 304] on img at bounding box center [690, 258] width 238 height 181
click at [1301, 100] on span "Search" at bounding box center [1295, 101] width 47 height 23
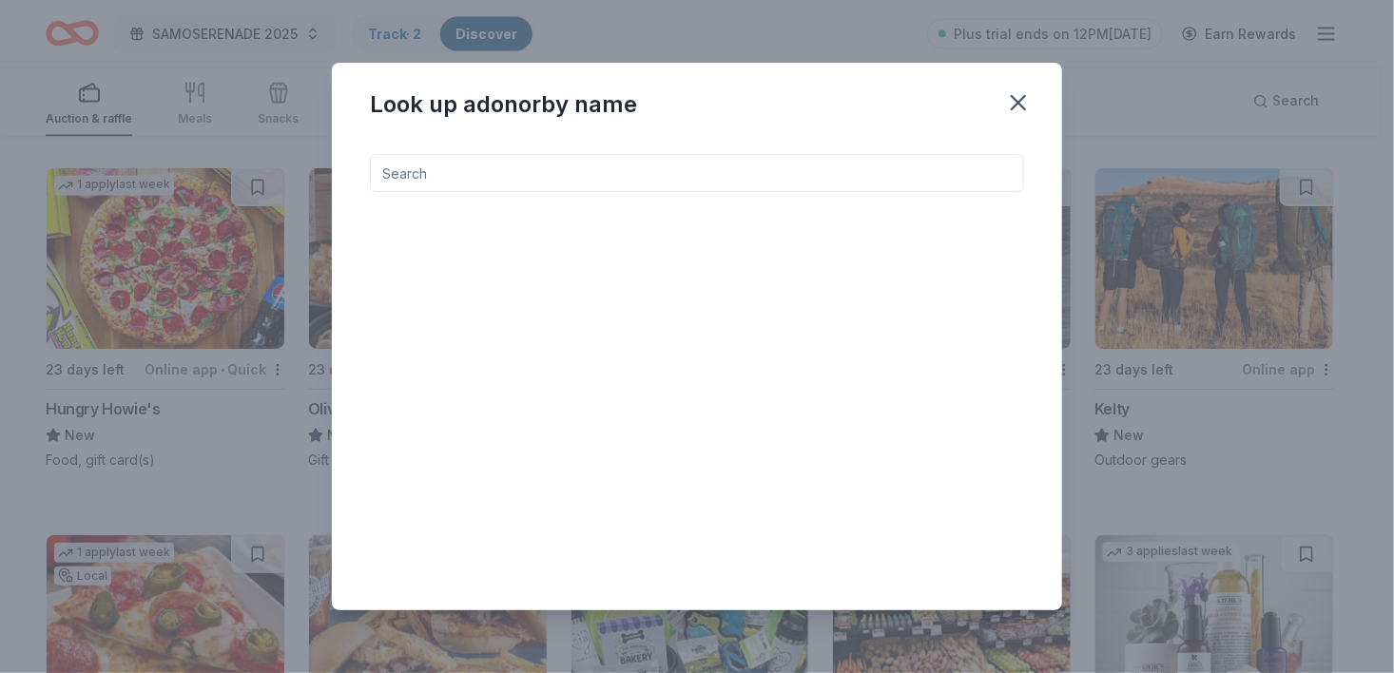
click at [451, 174] on input at bounding box center [697, 173] width 654 height 38
type input "l"
type input "h"
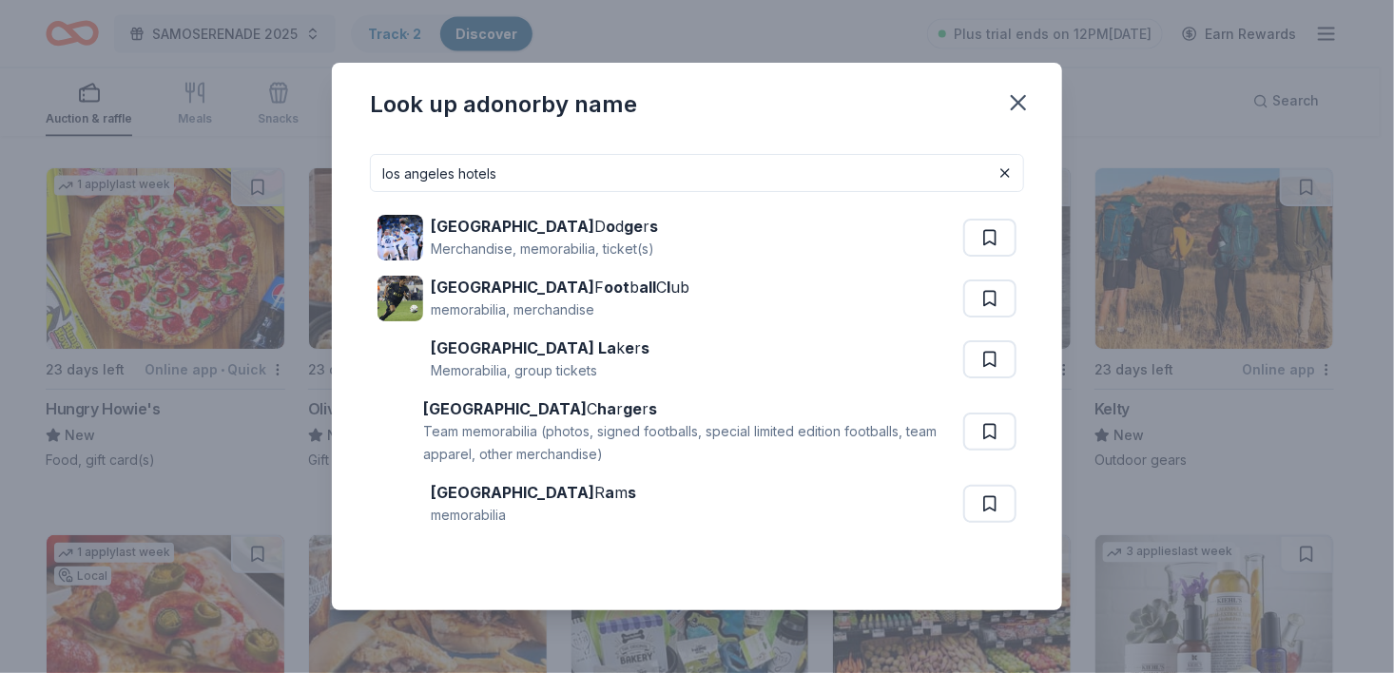
type input "los angeles hotels"
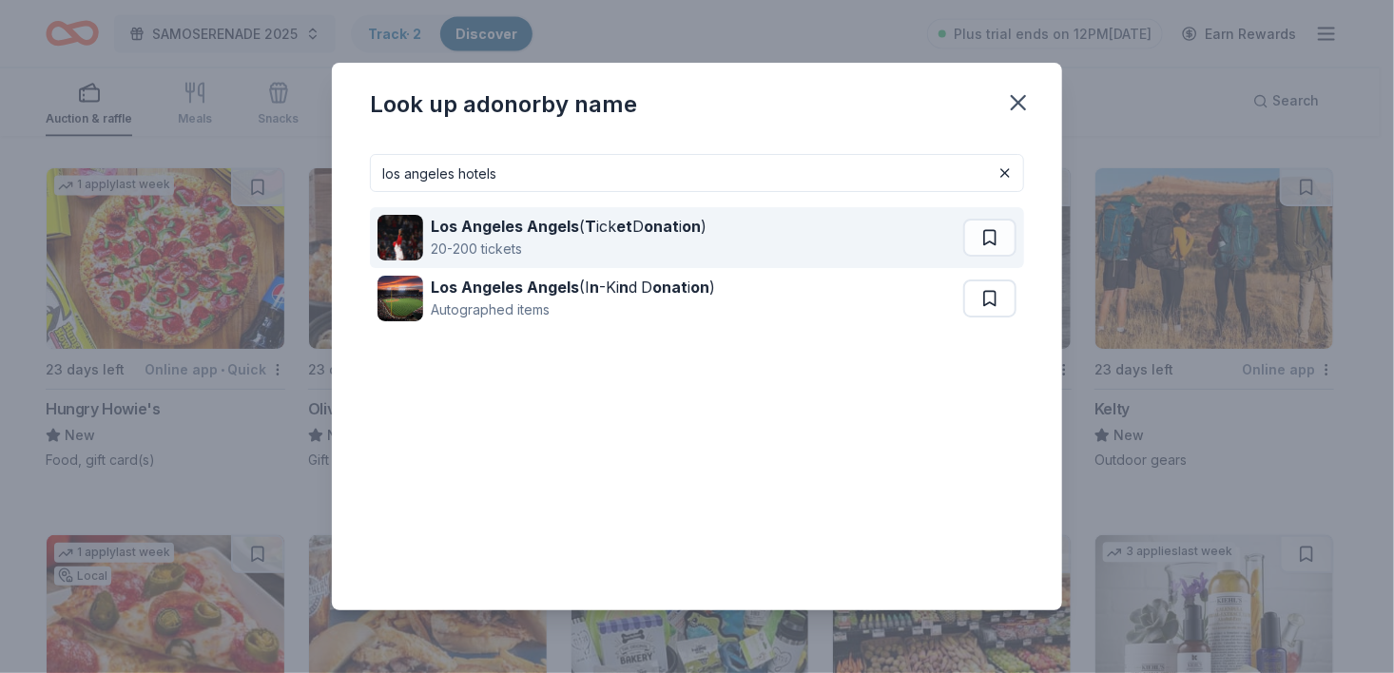
click at [779, 239] on div "Los Angeles Angels ( T ick et D onat i on ) 20-200 tickets" at bounding box center [670, 237] width 586 height 61
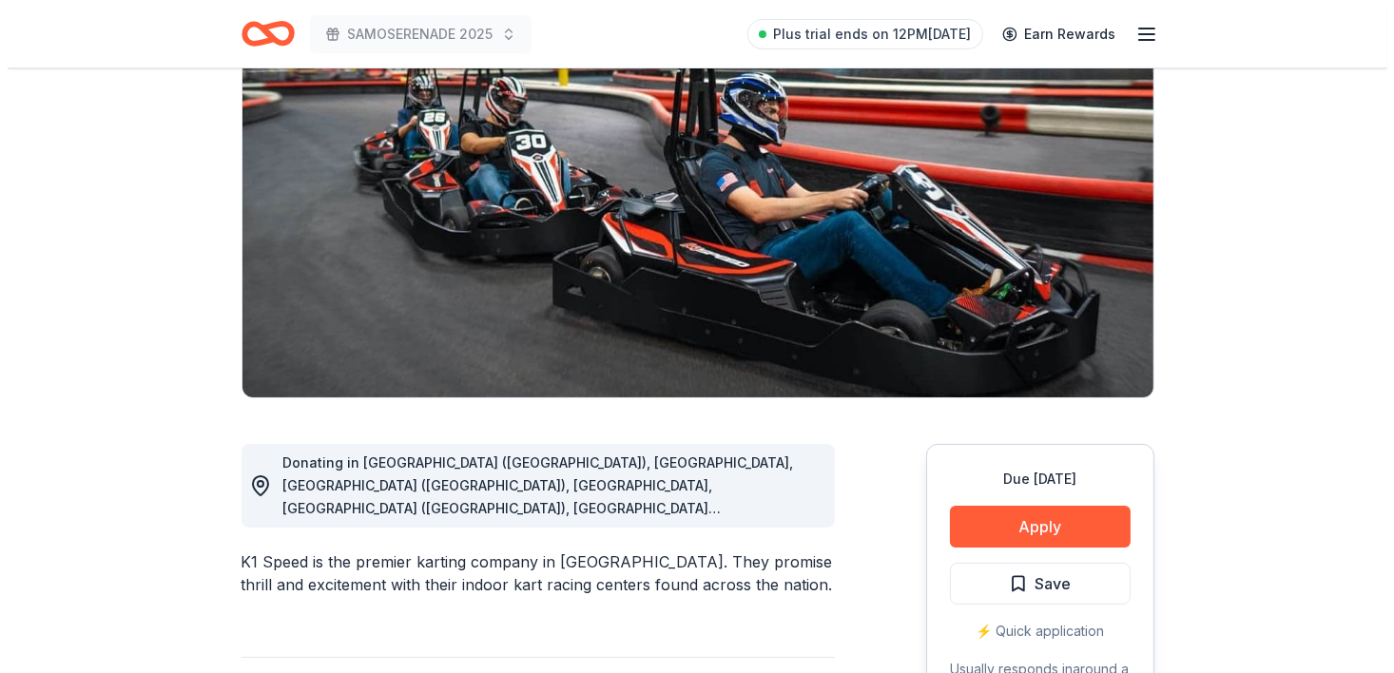
scroll to position [186, 0]
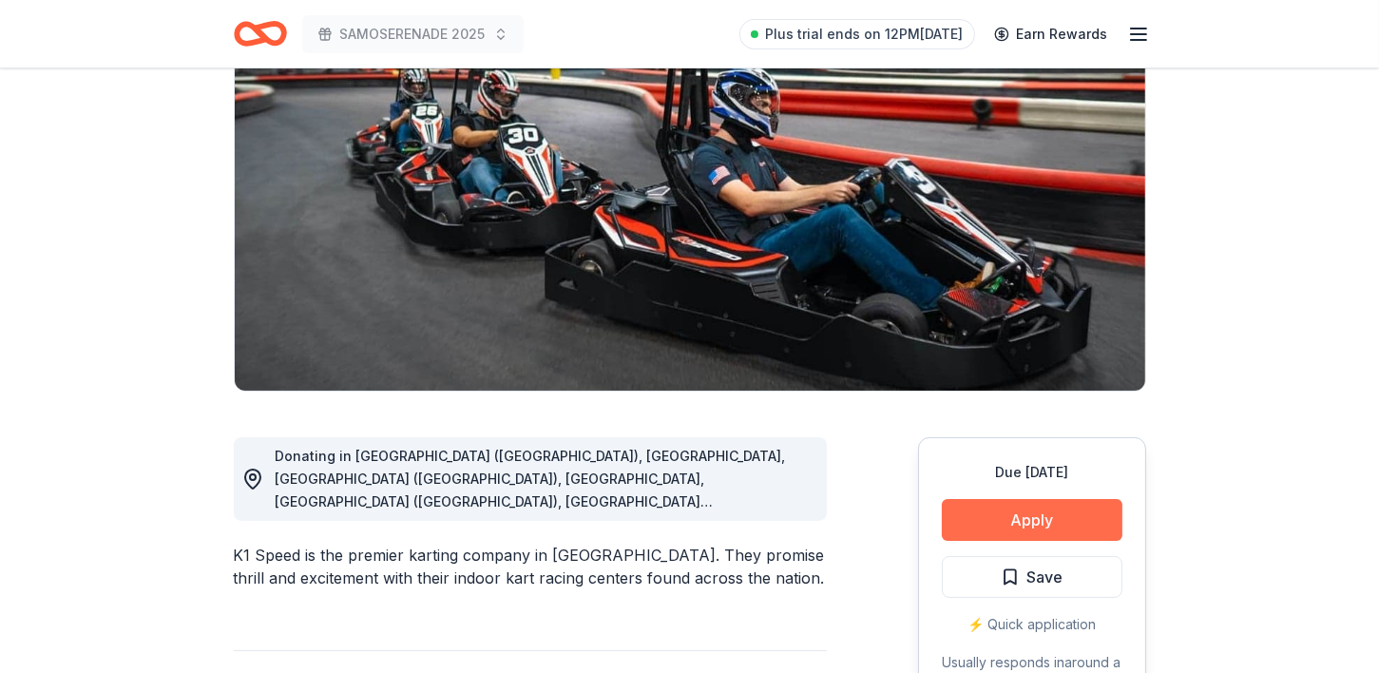
click at [1030, 518] on button "Apply" at bounding box center [1032, 520] width 181 height 42
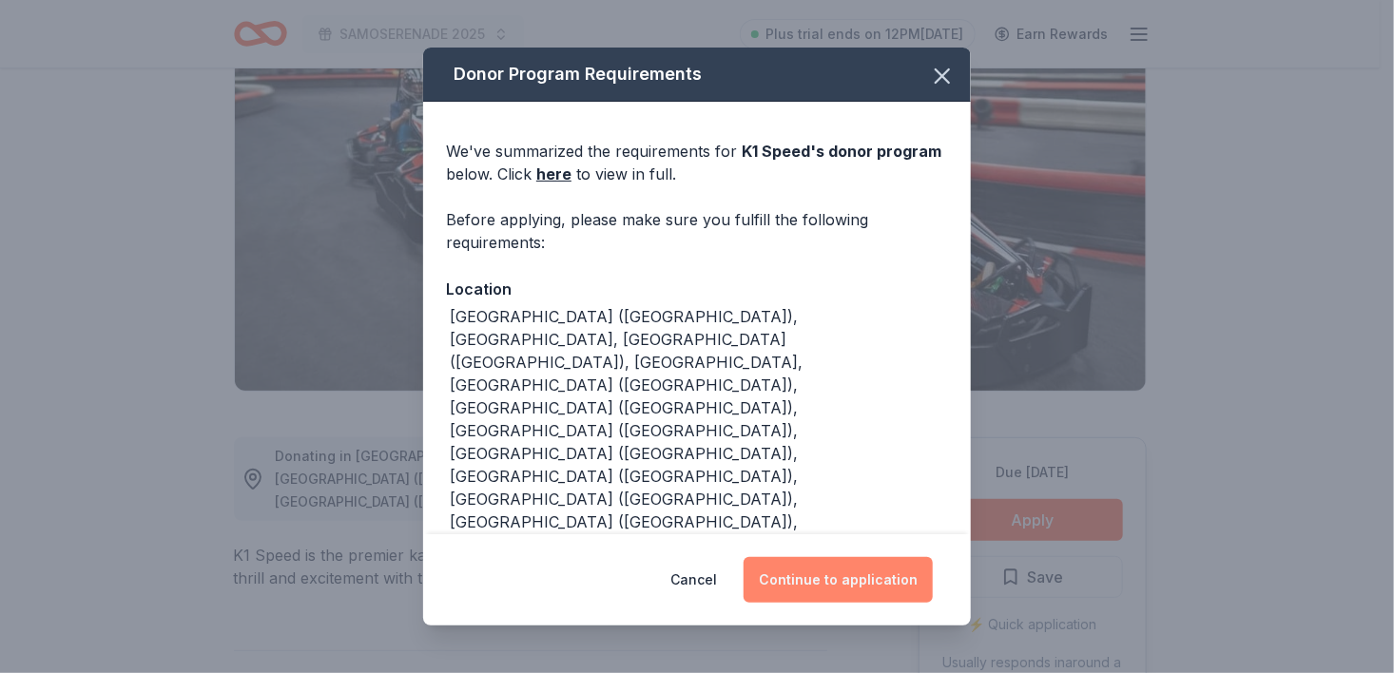
click at [870, 580] on button "Continue to application" at bounding box center [837, 580] width 189 height 46
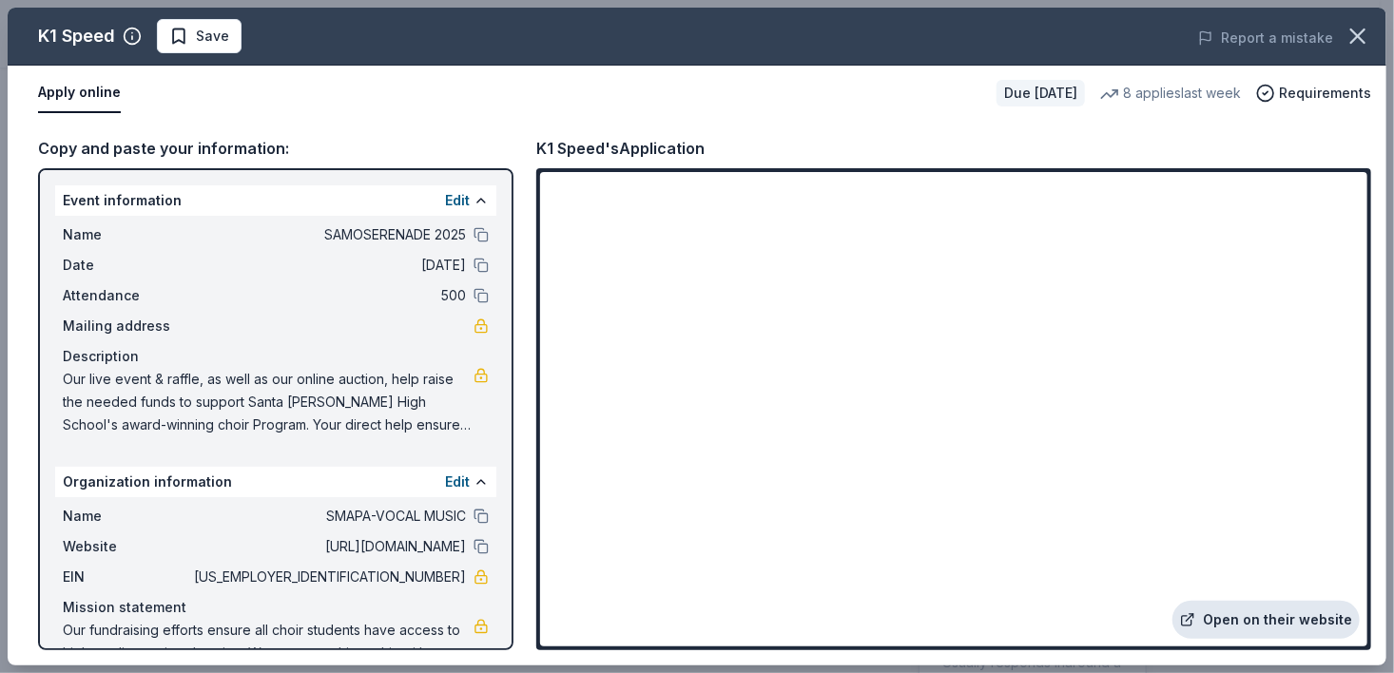
click at [1266, 622] on link "Open on their website" at bounding box center [1265, 620] width 187 height 38
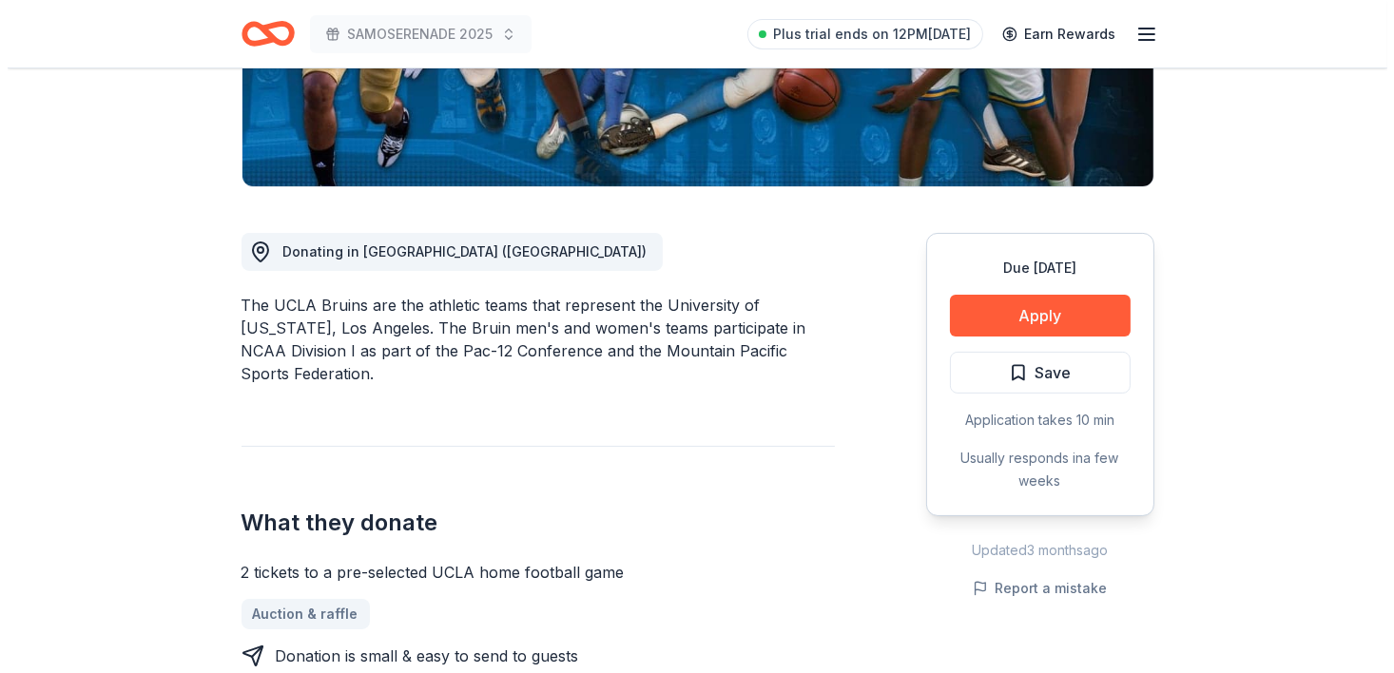
scroll to position [509, 0]
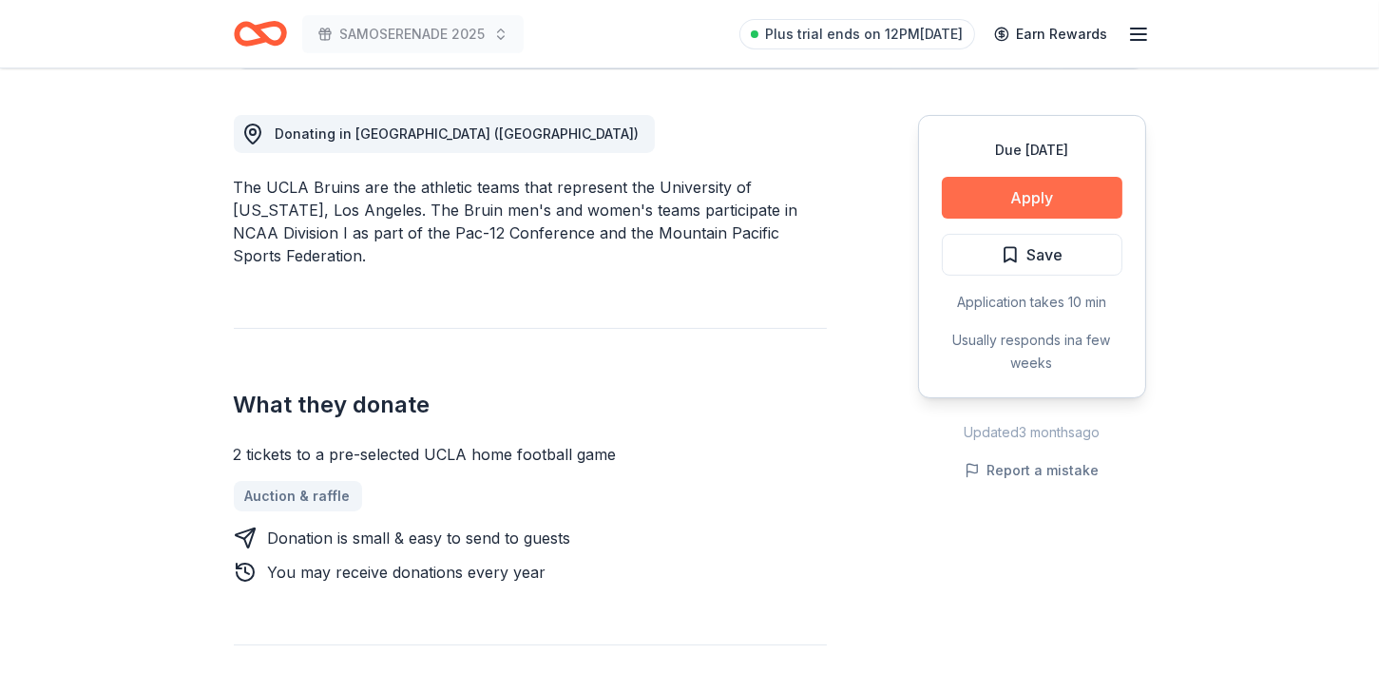
click at [1030, 194] on button "Apply" at bounding box center [1032, 198] width 181 height 42
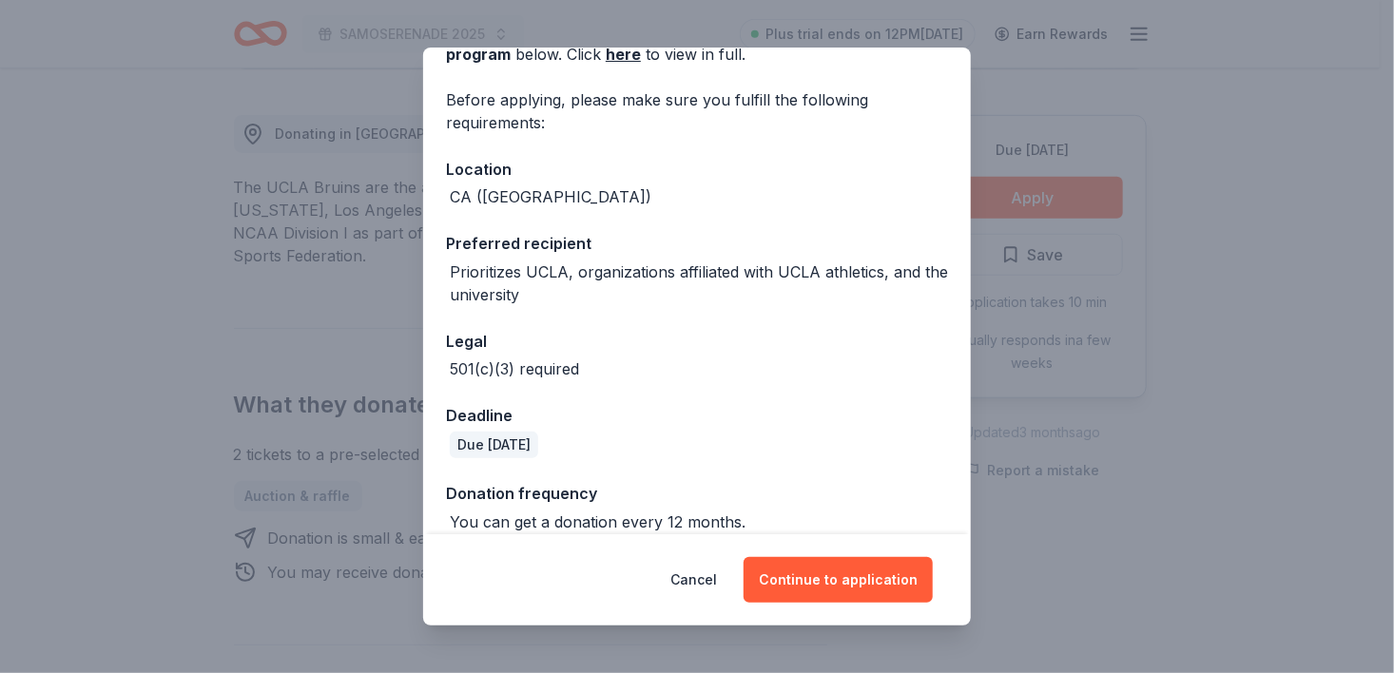
scroll to position [141, 0]
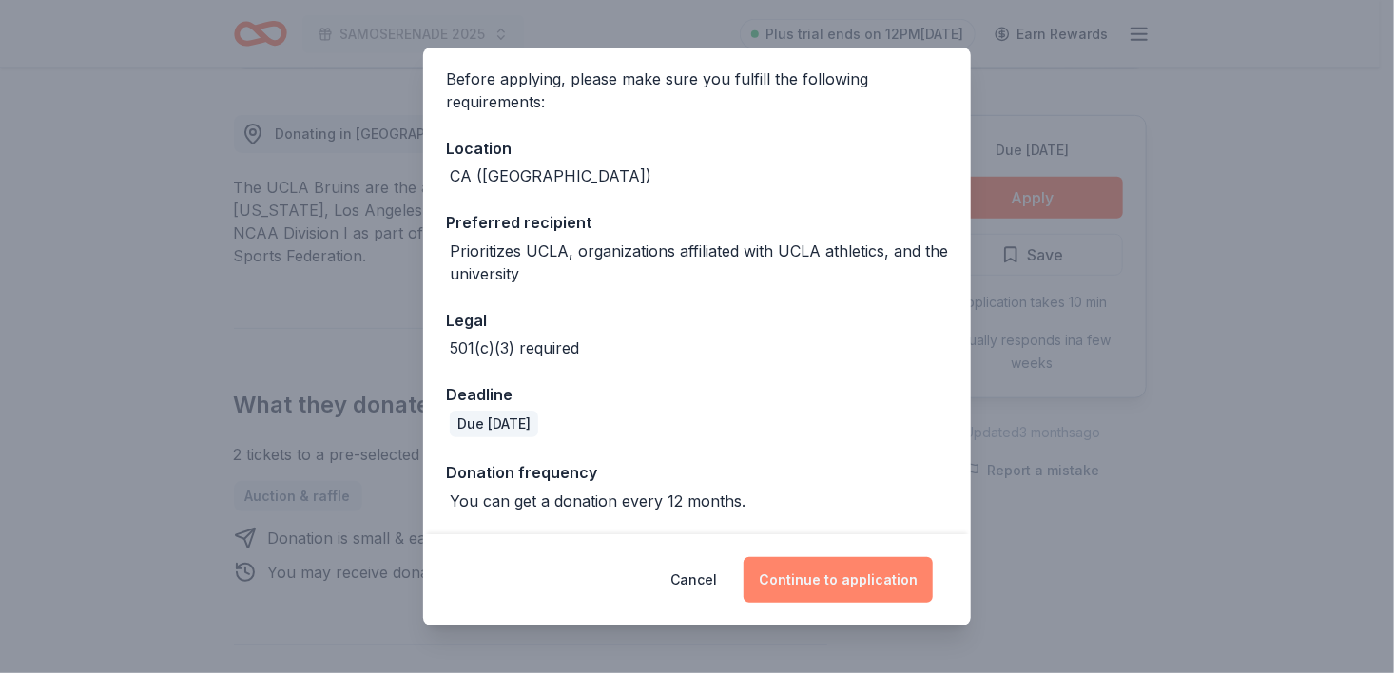
click at [816, 580] on button "Continue to application" at bounding box center [837, 580] width 189 height 46
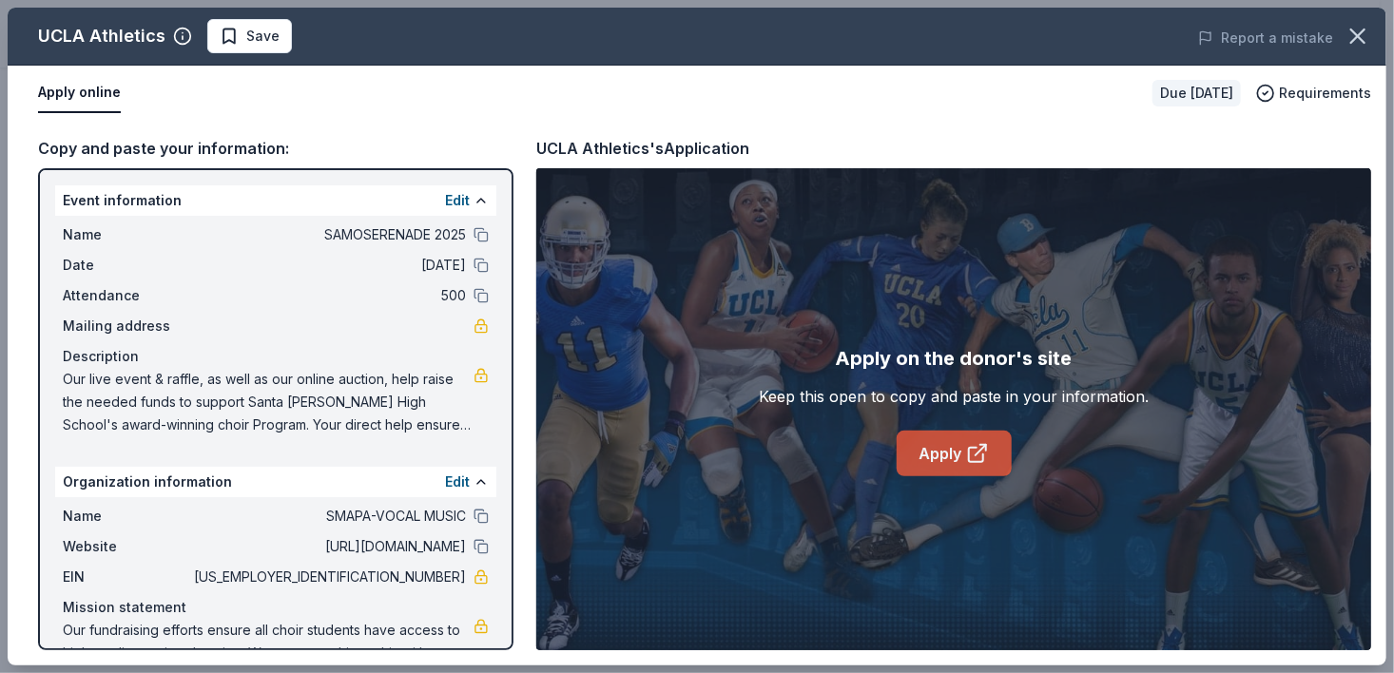
click at [985, 459] on icon at bounding box center [977, 453] width 23 height 23
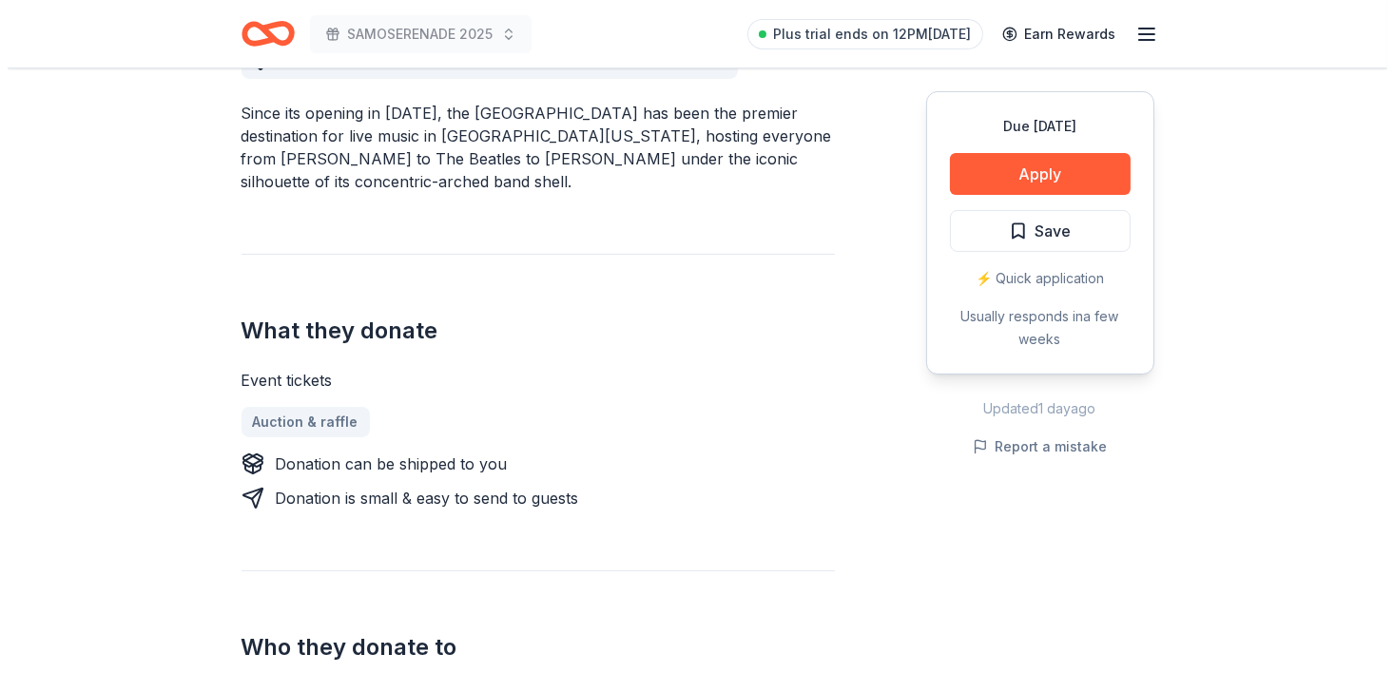
scroll to position [677, 0]
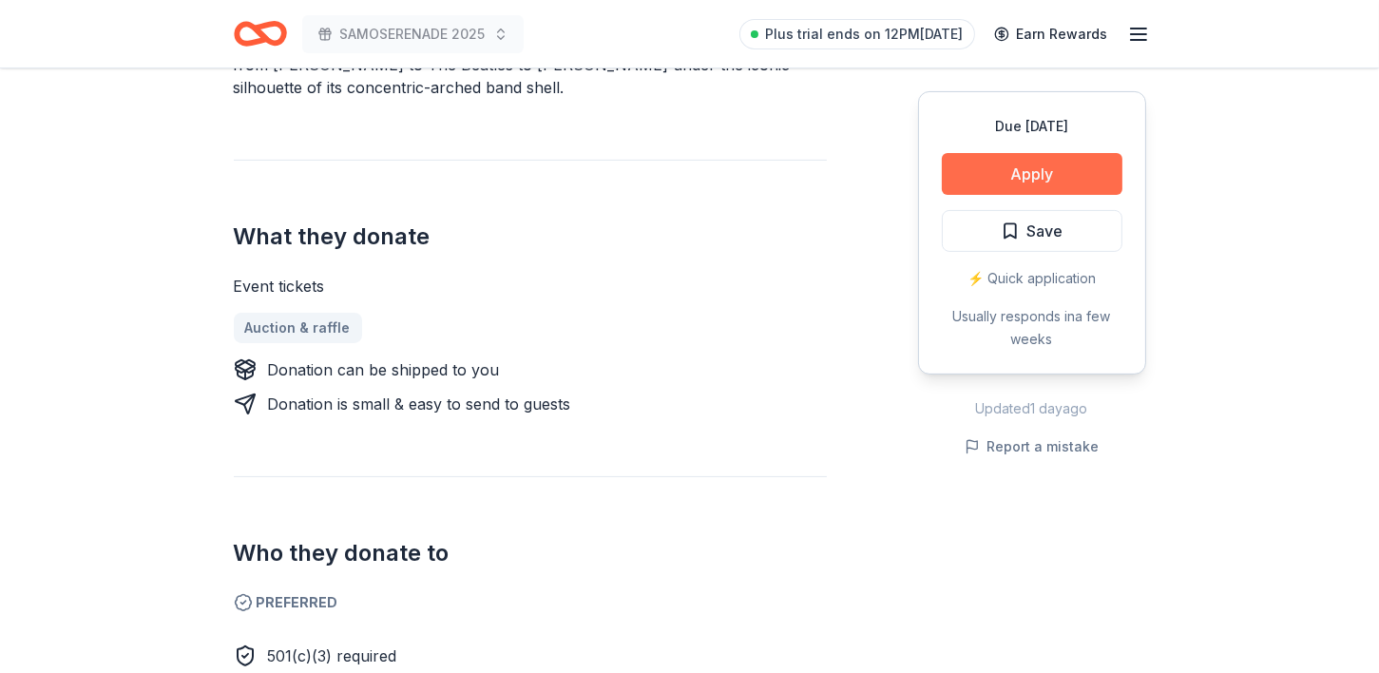
click at [1053, 168] on button "Apply" at bounding box center [1032, 174] width 181 height 42
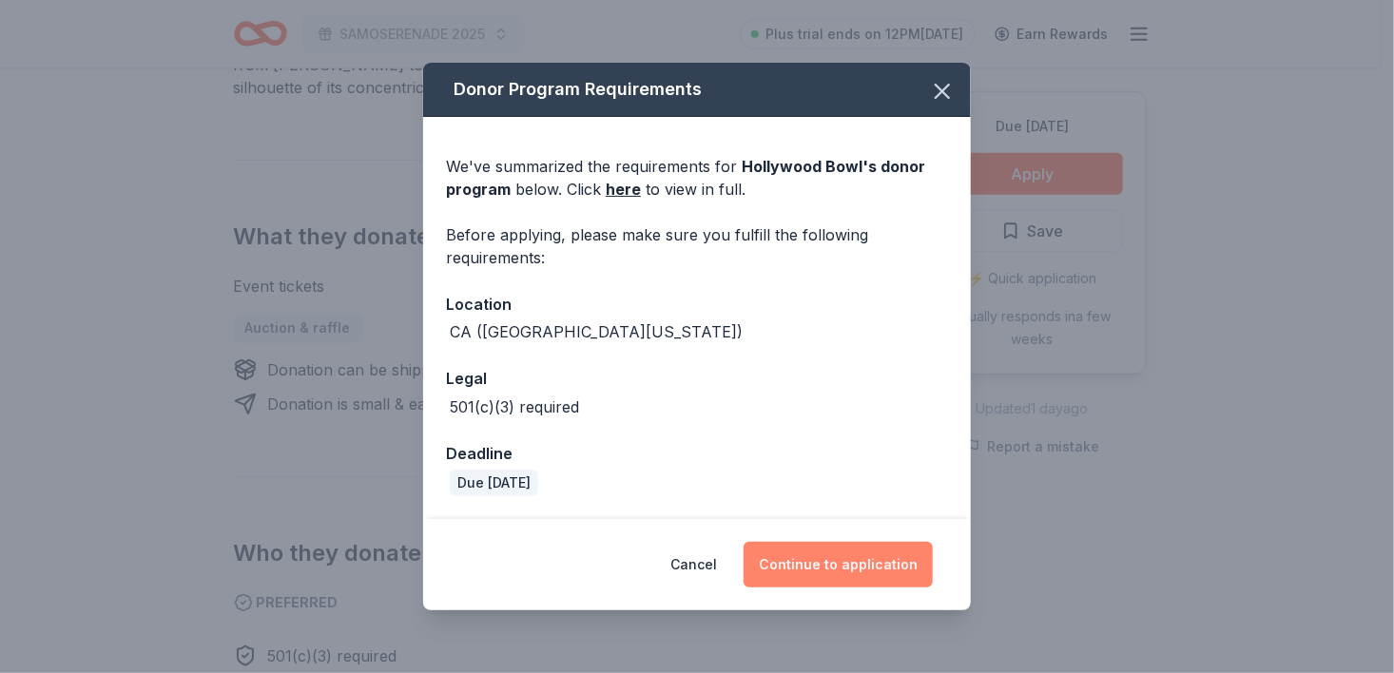
click at [839, 569] on button "Continue to application" at bounding box center [837, 565] width 189 height 46
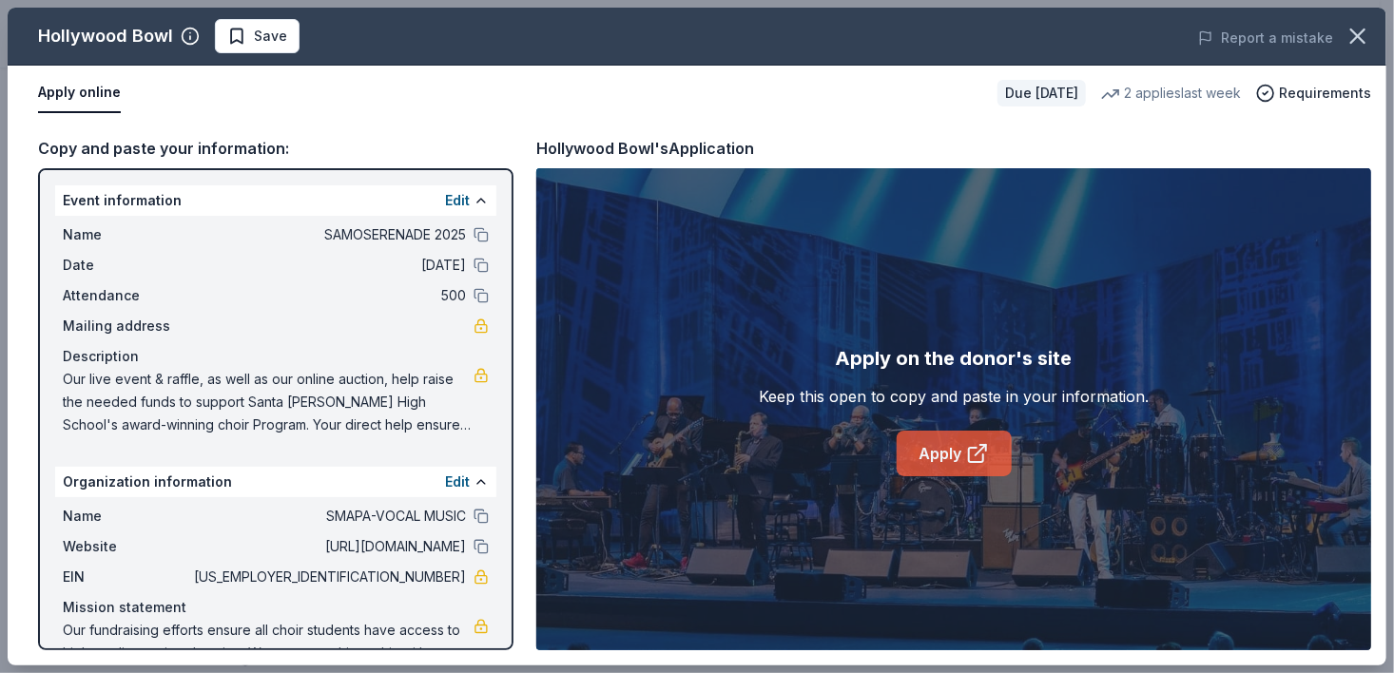
click at [953, 446] on link "Apply" at bounding box center [954, 454] width 115 height 46
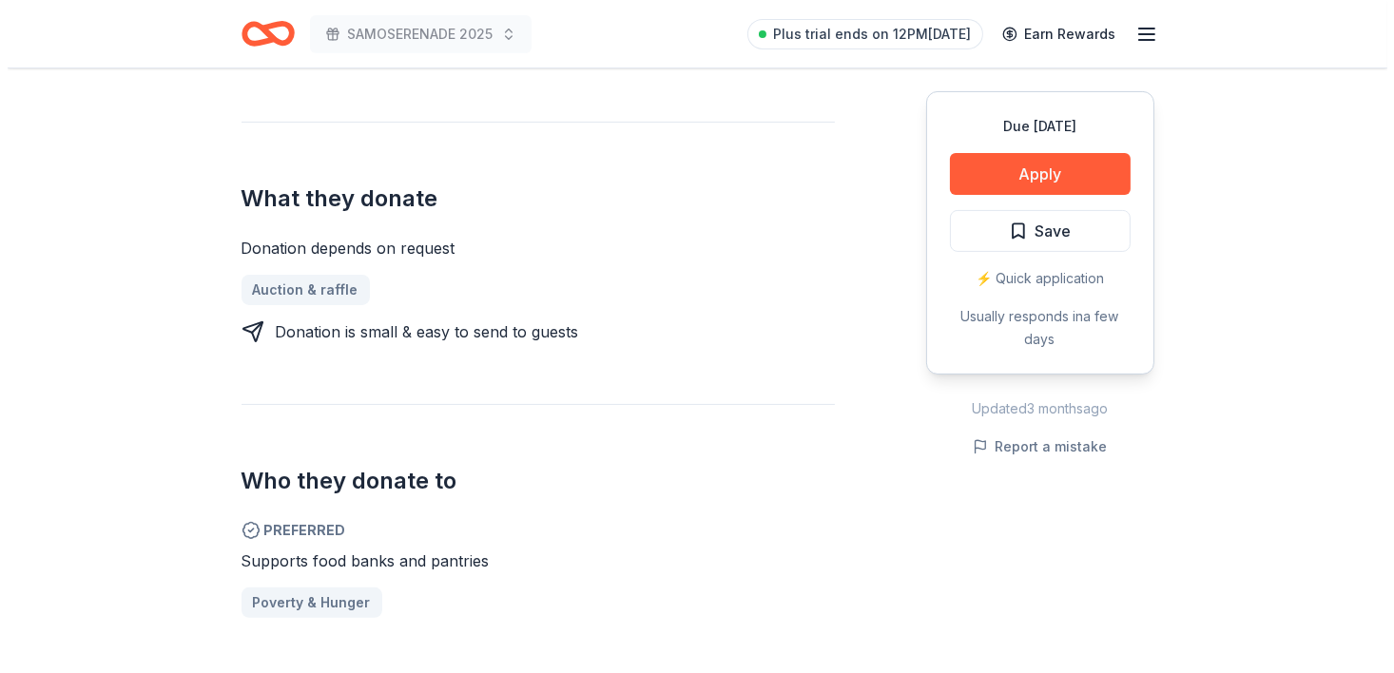
scroll to position [744, 0]
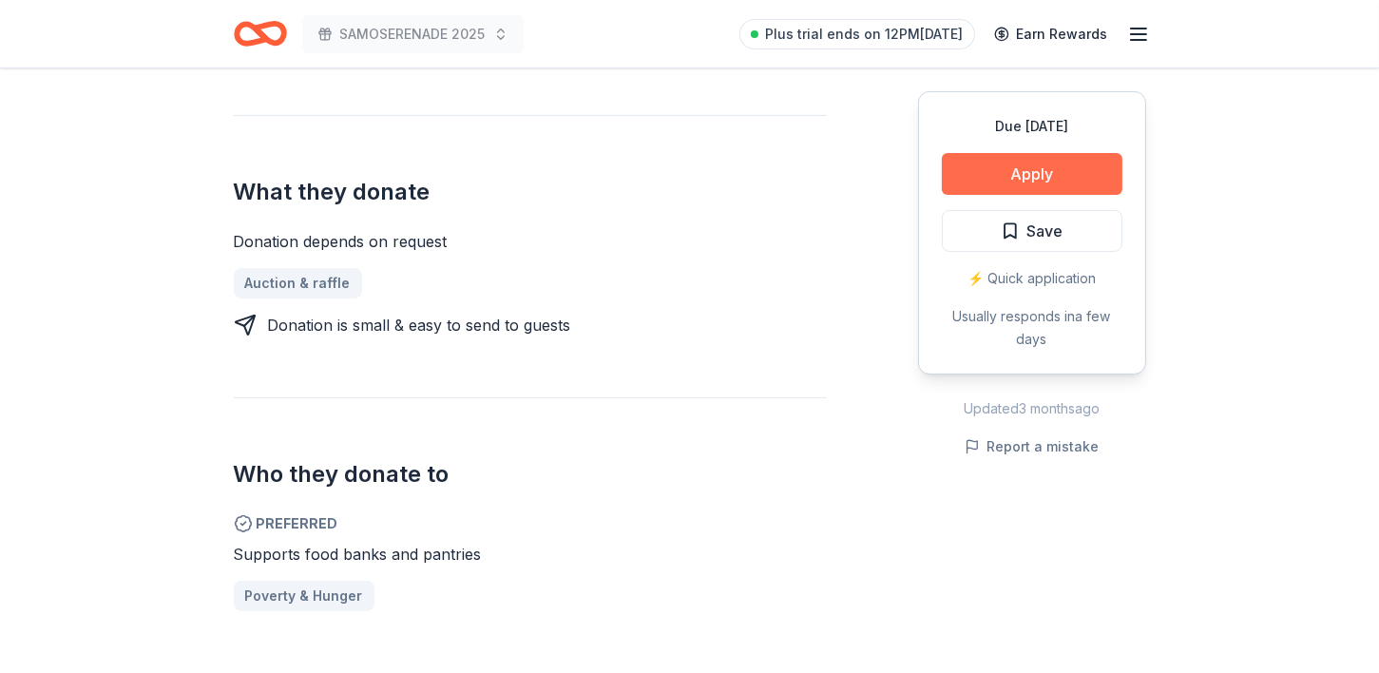
click at [1039, 176] on button "Apply" at bounding box center [1032, 174] width 181 height 42
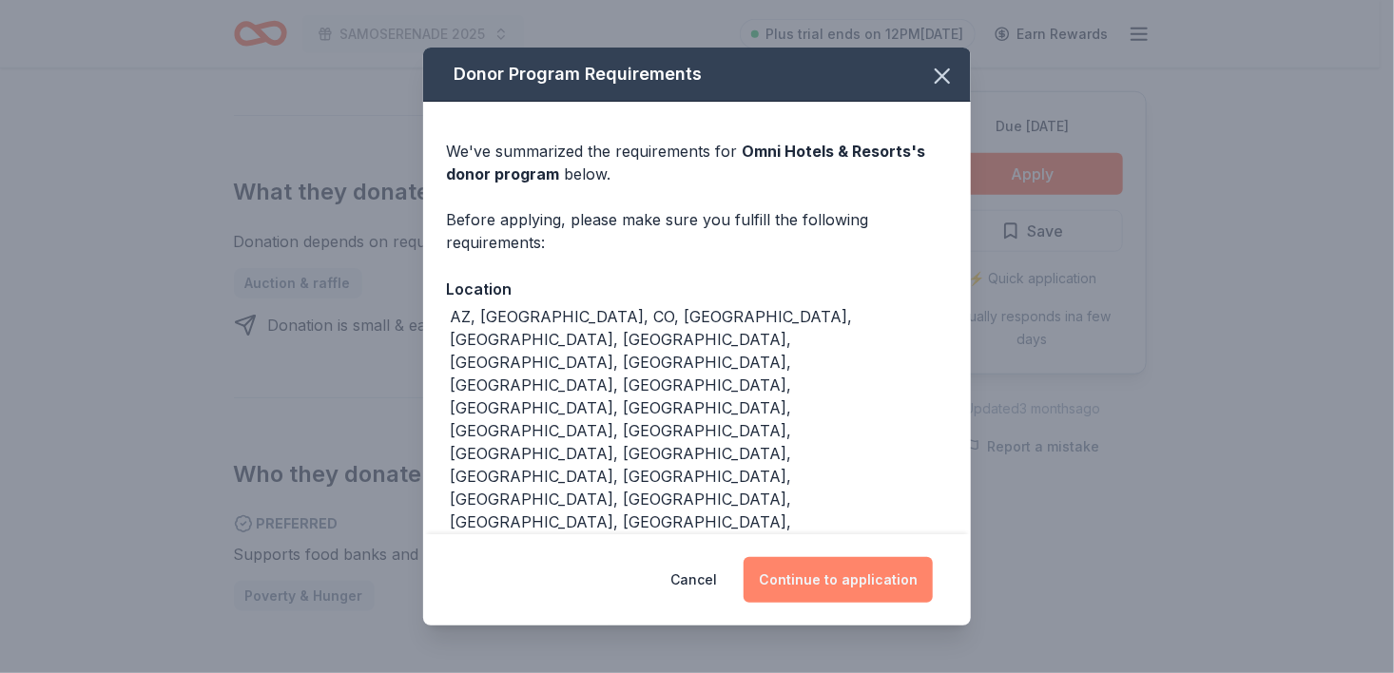
click at [824, 583] on button "Continue to application" at bounding box center [837, 580] width 189 height 46
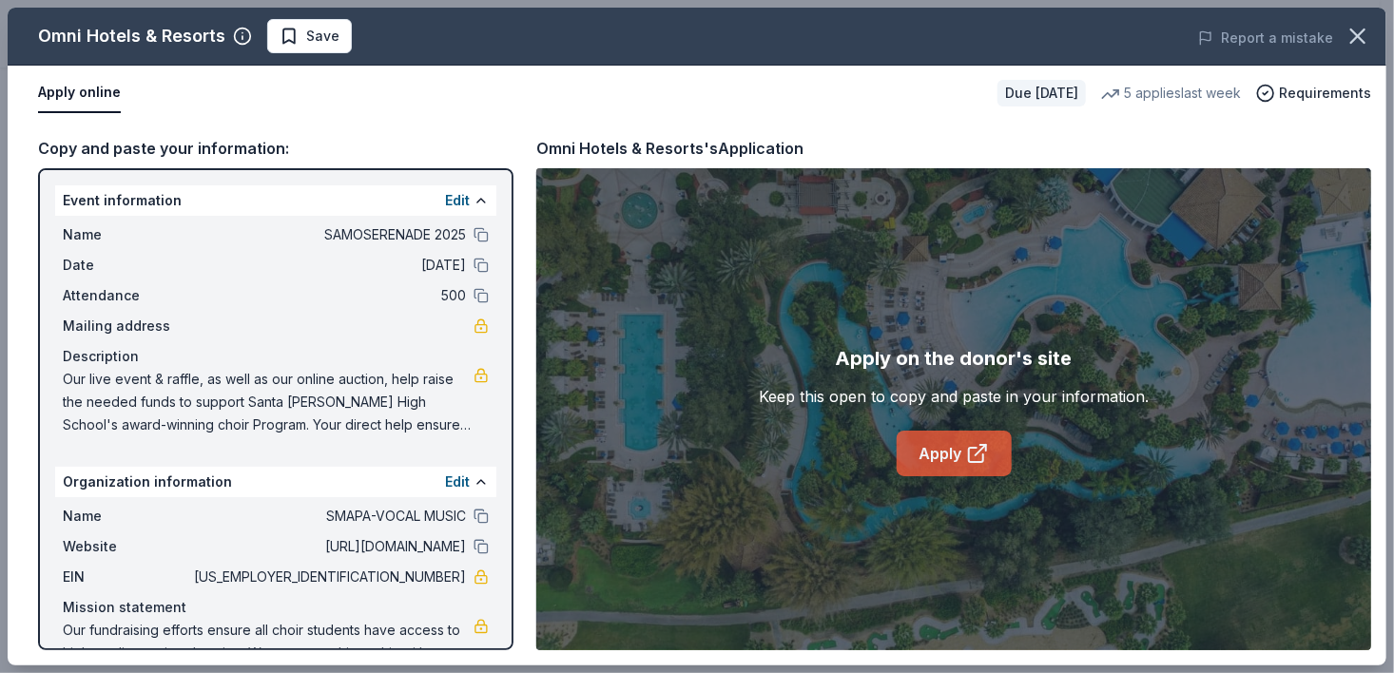
click at [944, 461] on link "Apply" at bounding box center [954, 454] width 115 height 46
drag, startPoint x: 1392, startPoint y: 229, endPoint x: 1390, endPoint y: 287, distance: 58.0
click at [1379, 287] on div "Omni Hotels & Resorts Save Report a mistake Apply online Due in 23 days 5 appli…" at bounding box center [697, 336] width 1394 height 673
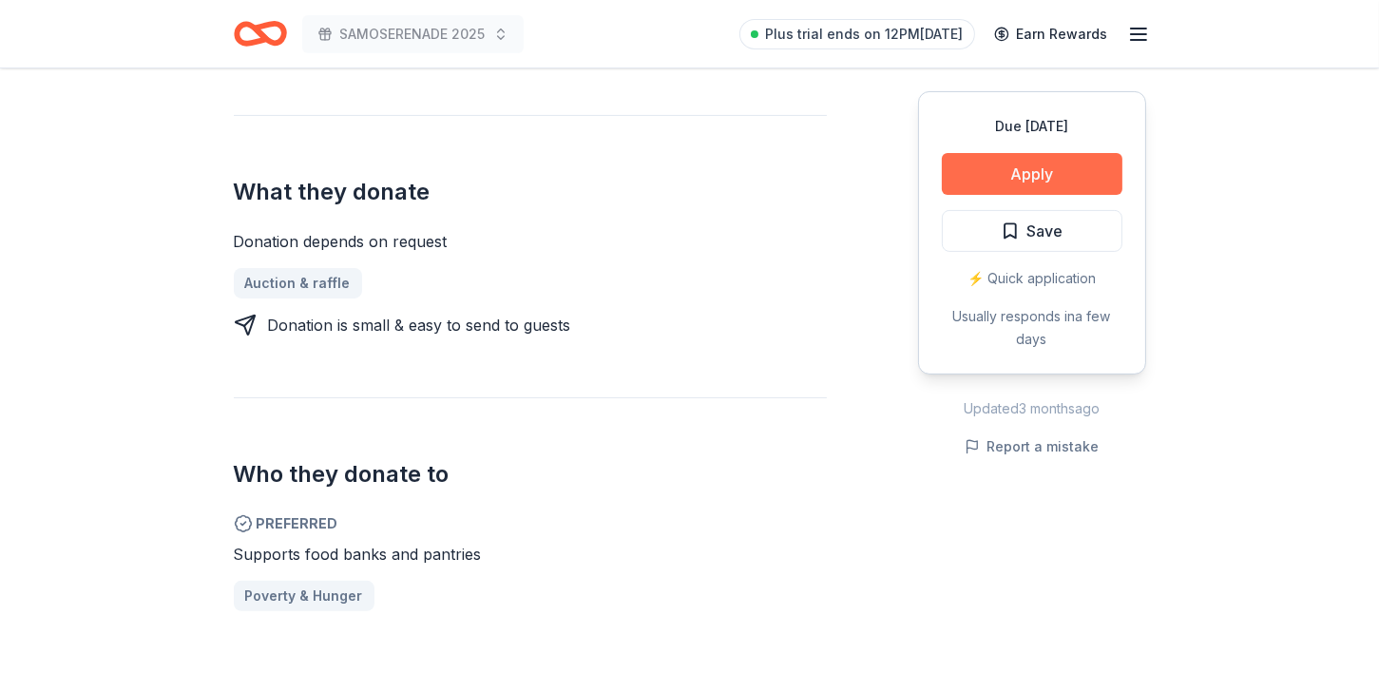
click at [1042, 171] on button "Apply" at bounding box center [1032, 174] width 181 height 42
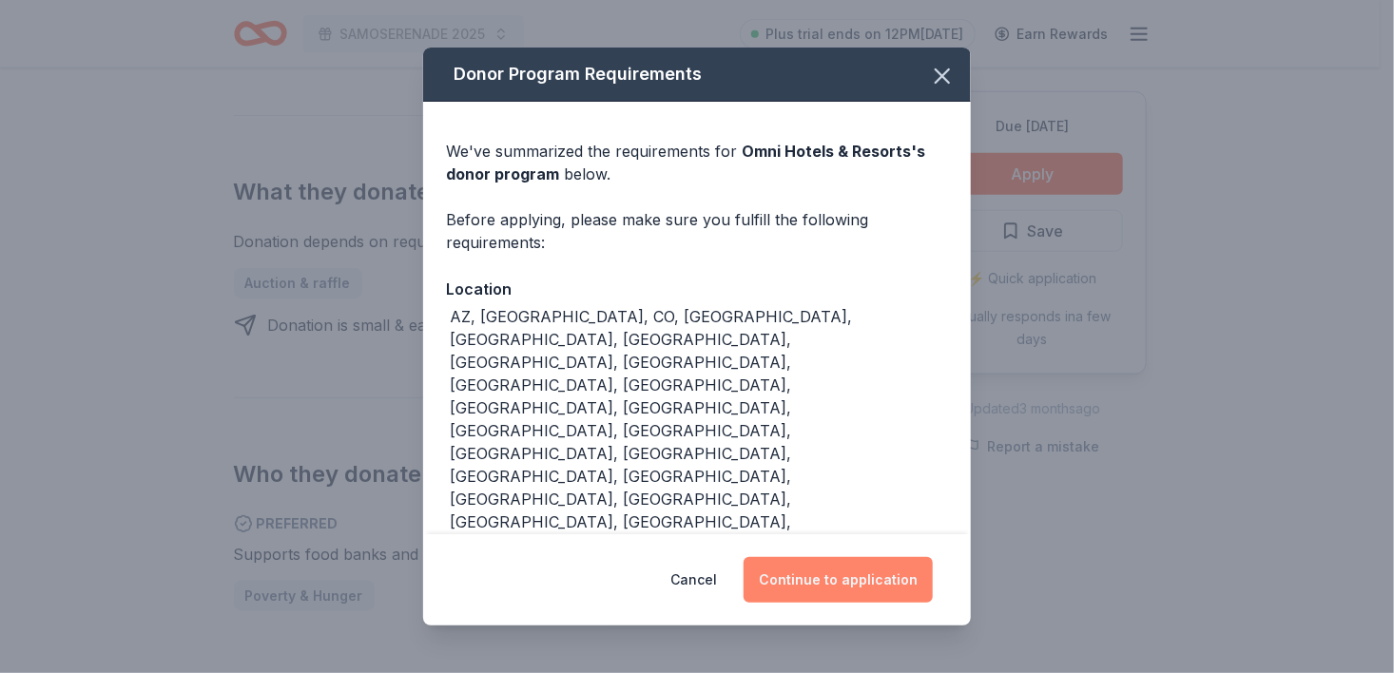
click at [834, 578] on button "Continue to application" at bounding box center [837, 580] width 189 height 46
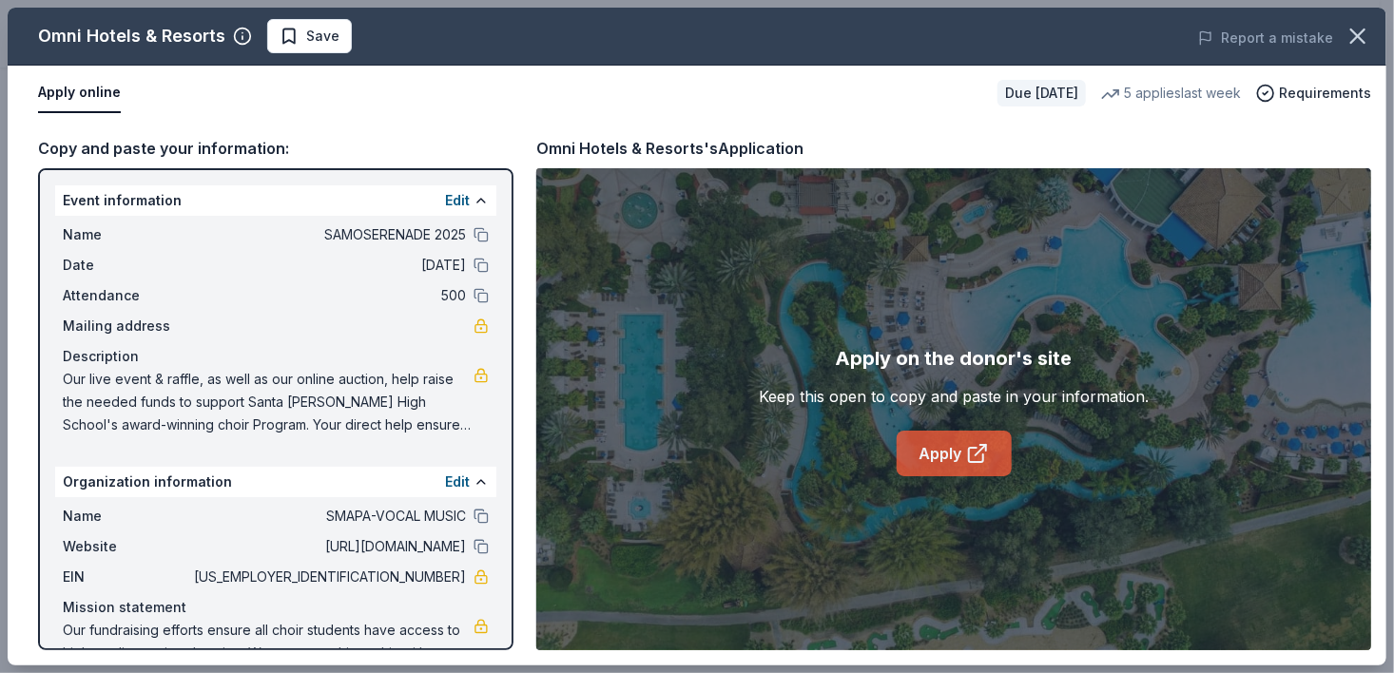
click at [929, 462] on link "Apply" at bounding box center [954, 454] width 115 height 46
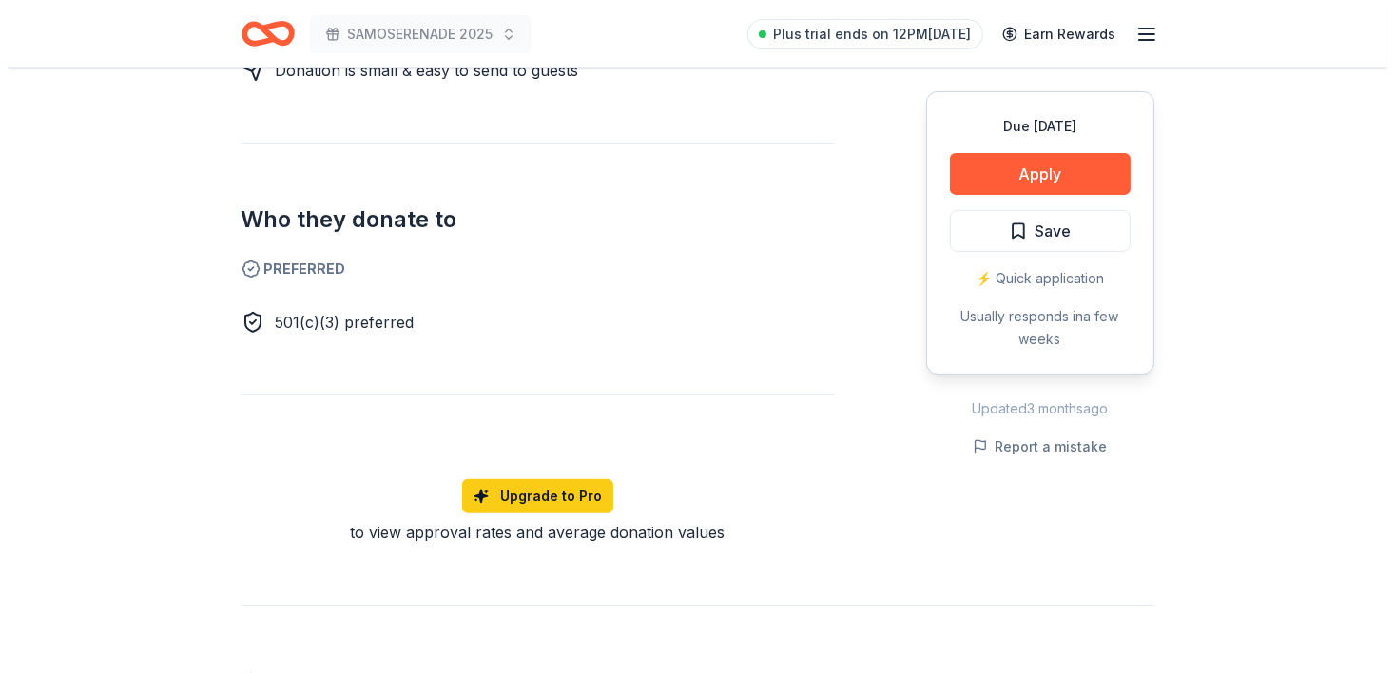
scroll to position [999, 0]
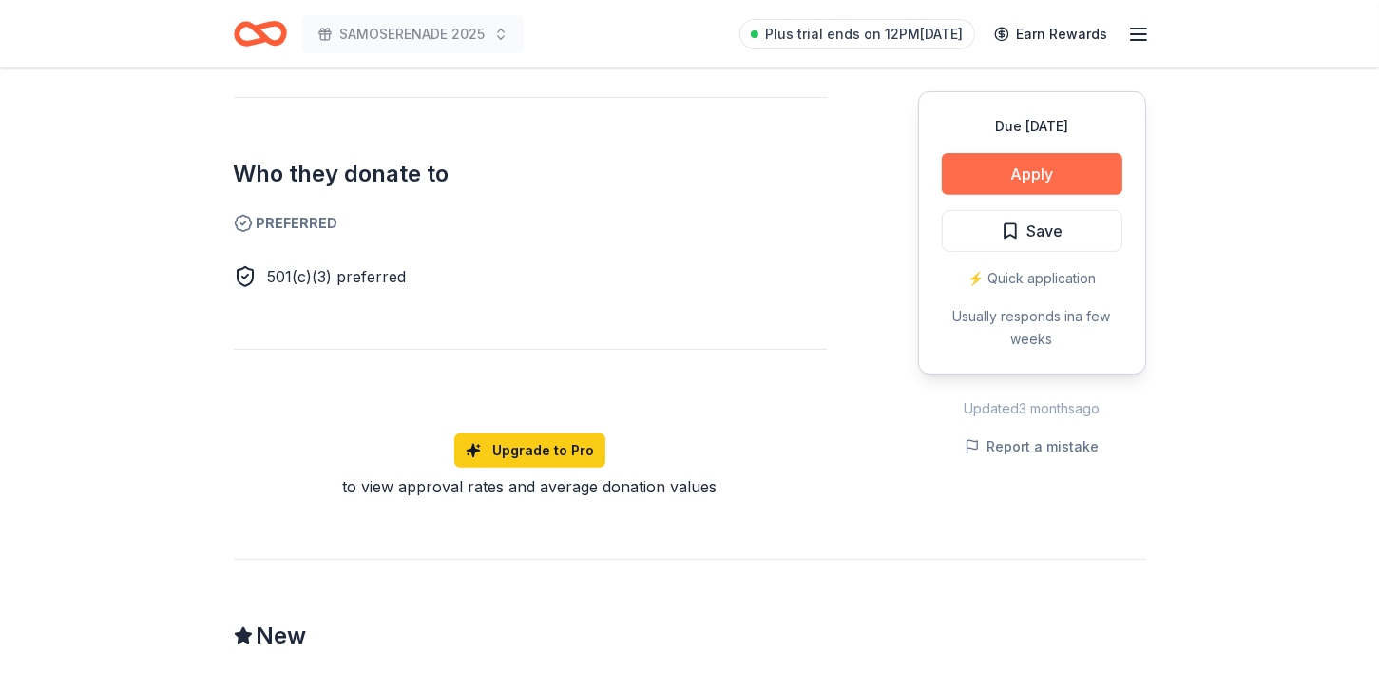
click at [1036, 188] on button "Apply" at bounding box center [1032, 174] width 181 height 42
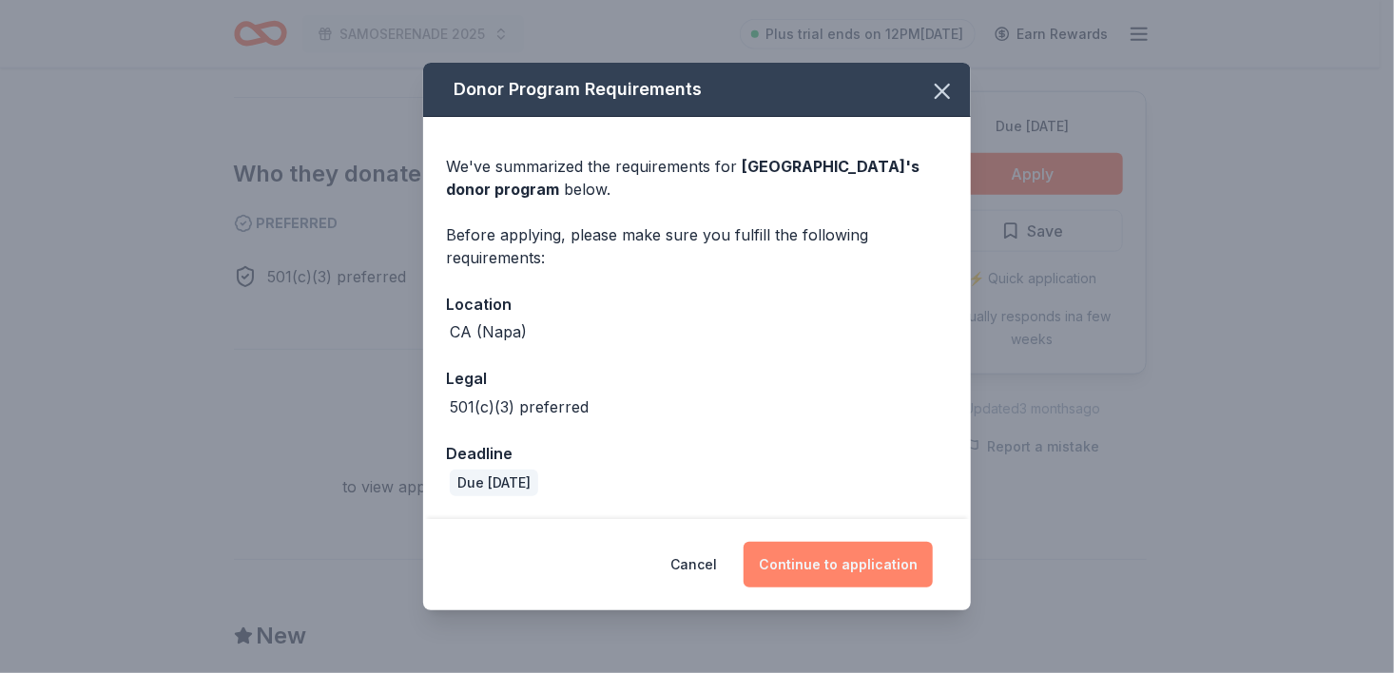
click at [865, 572] on button "Continue to application" at bounding box center [837, 565] width 189 height 46
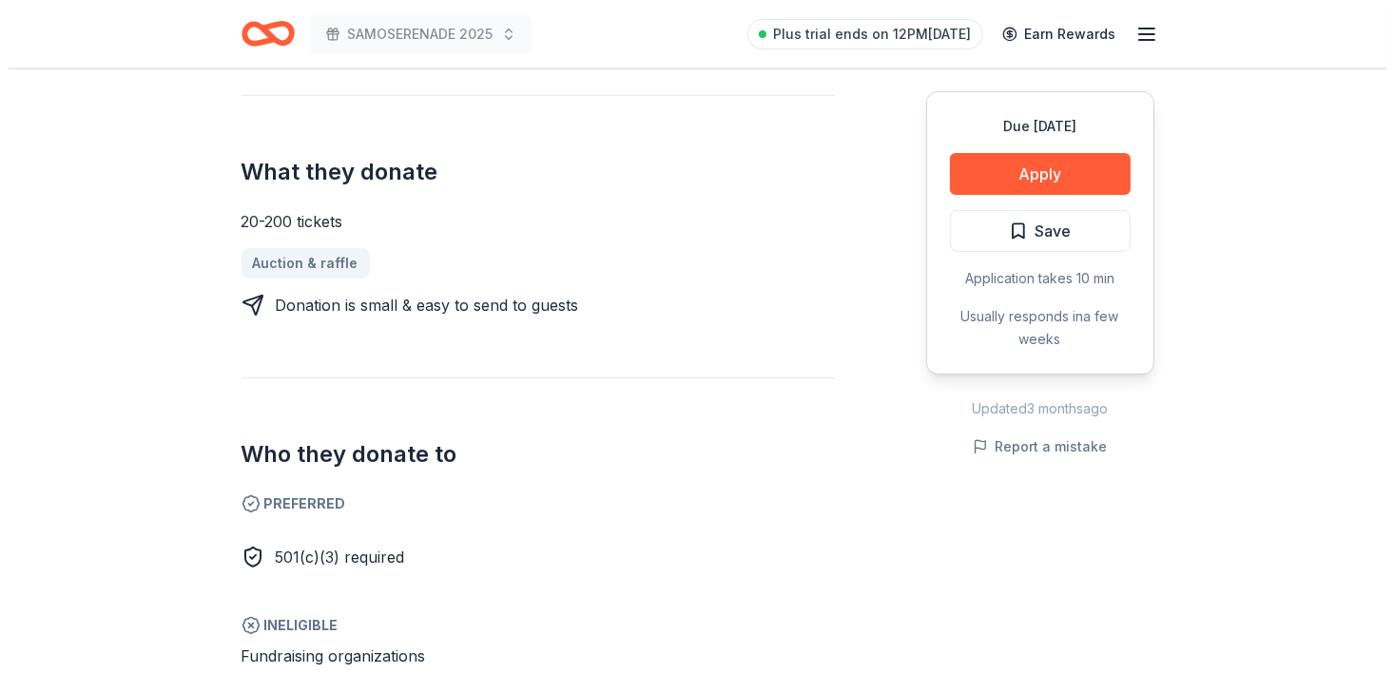
scroll to position [716, 0]
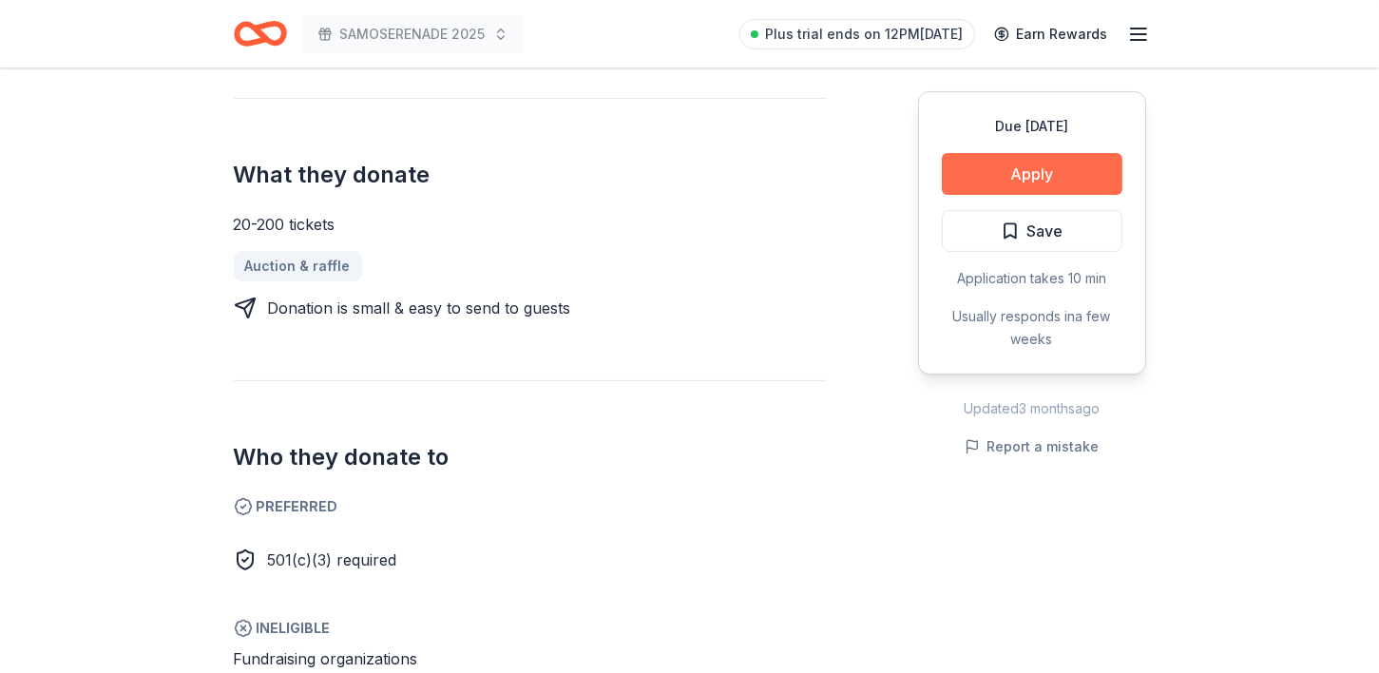
click at [1073, 167] on button "Apply" at bounding box center [1032, 174] width 181 height 42
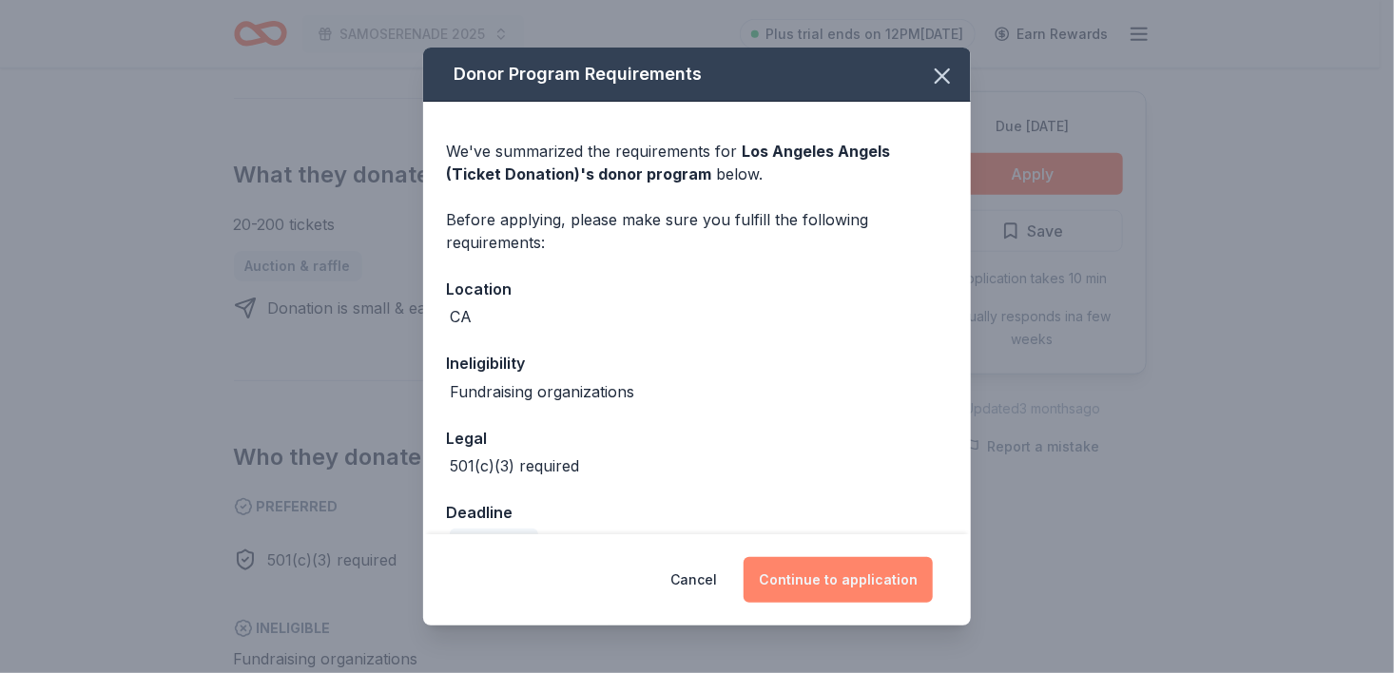
click at [835, 586] on button "Continue to application" at bounding box center [837, 580] width 189 height 46
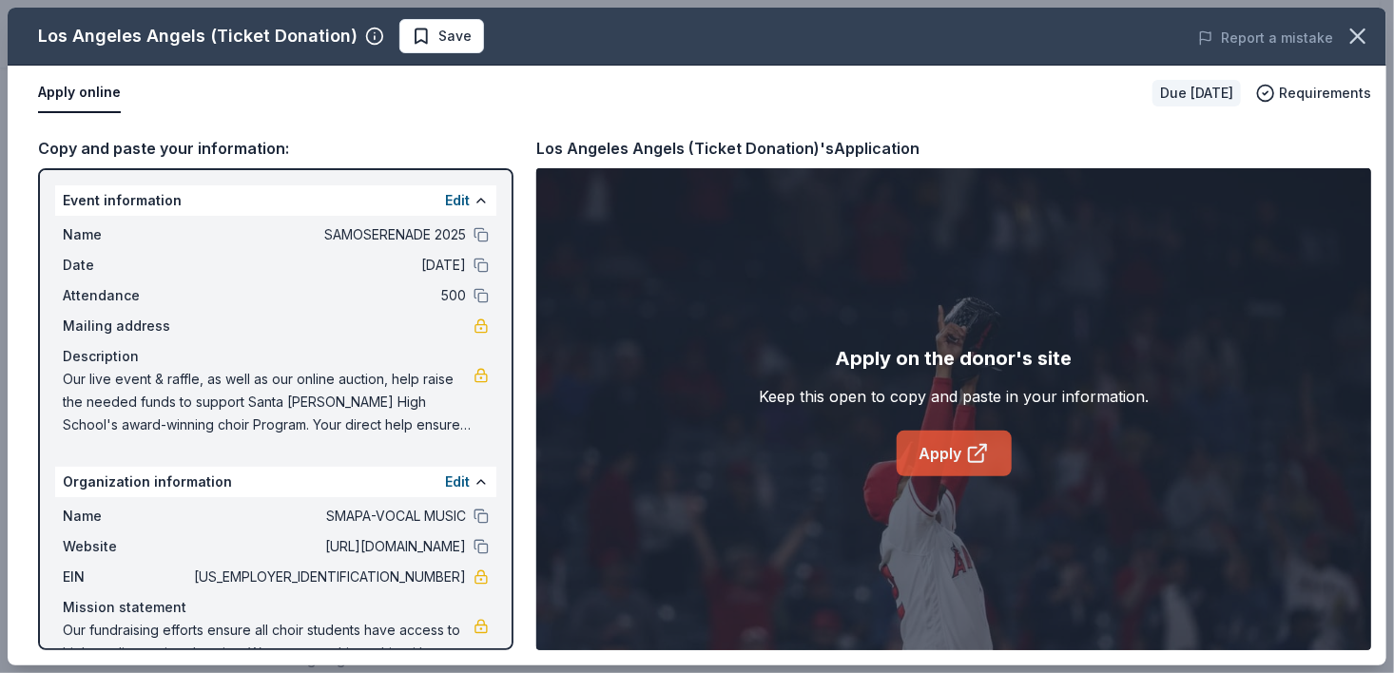
click at [954, 461] on link "Apply" at bounding box center [954, 454] width 115 height 46
